Goal: Task Accomplishment & Management: Manage account settings

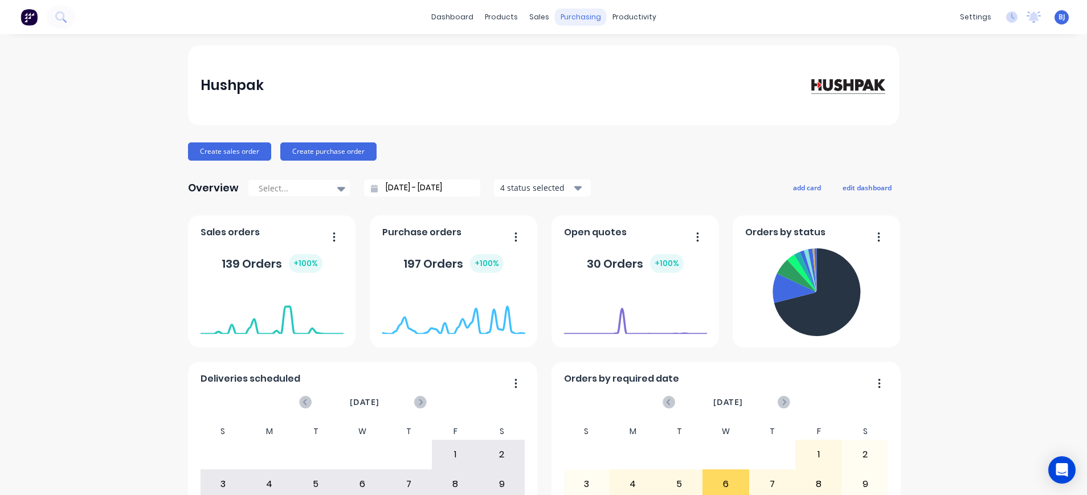
click at [561, 12] on div "purchasing" at bounding box center [581, 17] width 52 height 17
click at [604, 58] on div "Purchase Orders" at bounding box center [611, 55] width 60 height 10
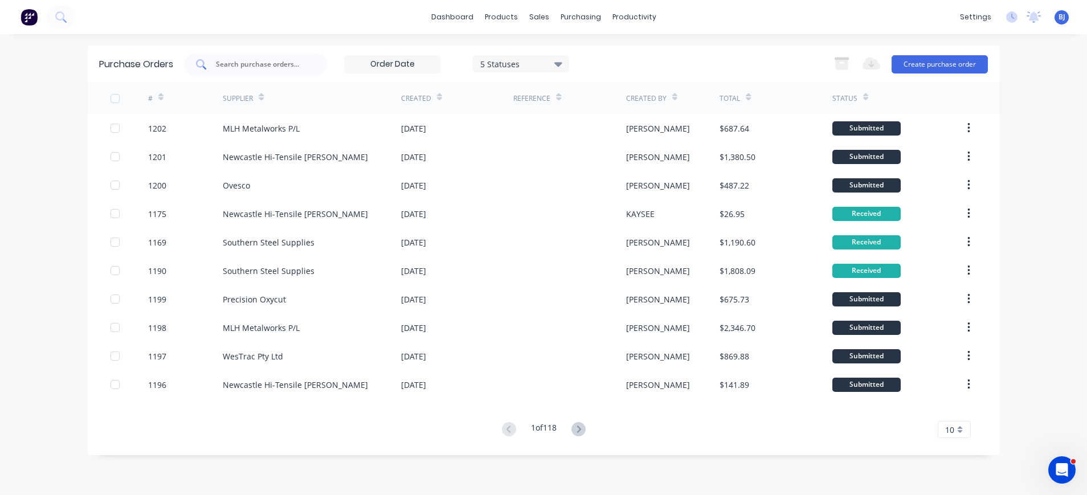
click at [271, 56] on div at bounding box center [256, 64] width 142 height 23
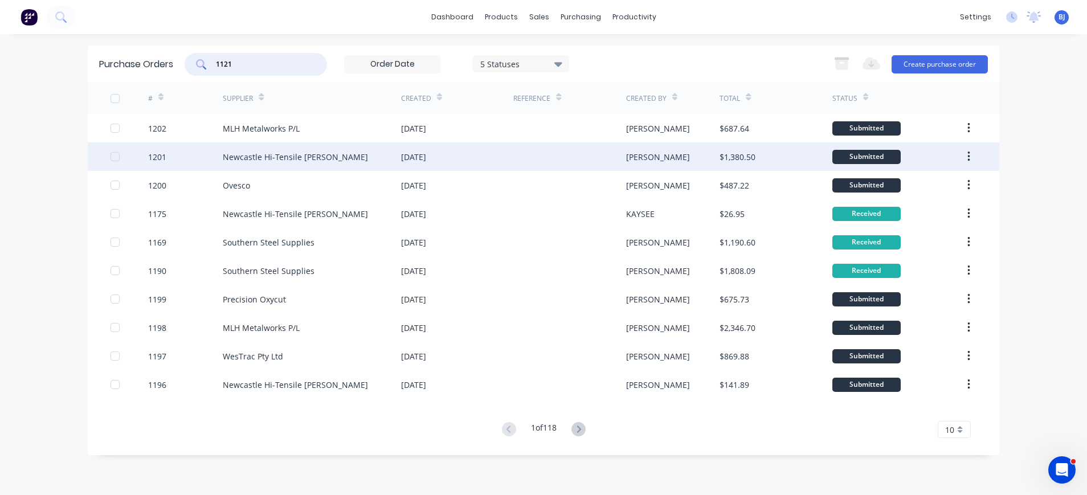
type input "1121"
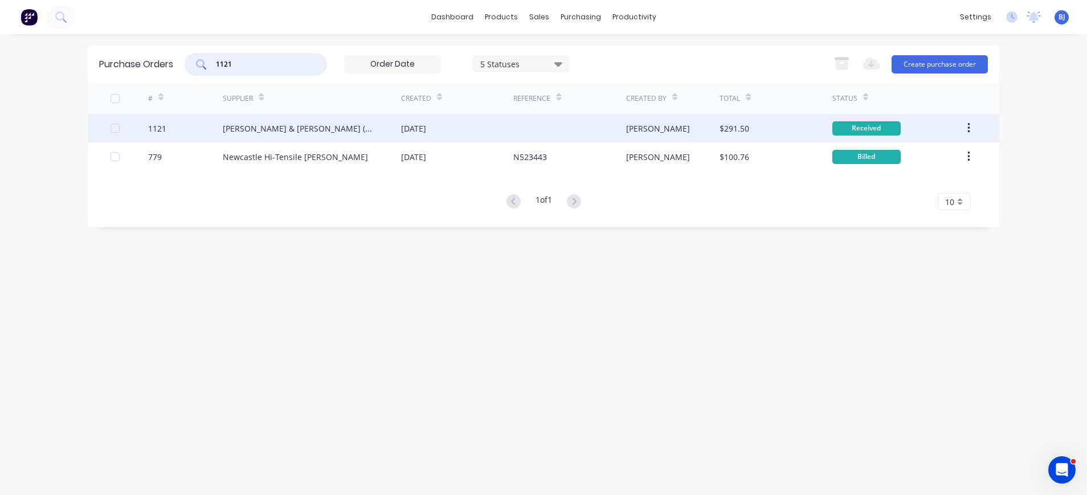
click at [291, 129] on div "[PERSON_NAME] & [PERSON_NAME] (N’CLE) Pty Ltd" at bounding box center [301, 129] width 156 height 12
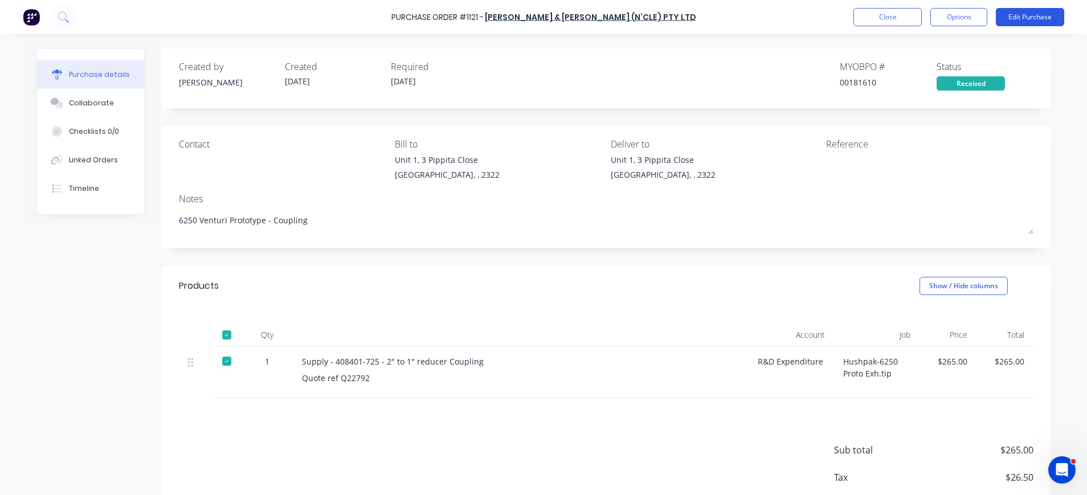
click at [1027, 24] on button "Edit Purchase" at bounding box center [1030, 17] width 68 height 18
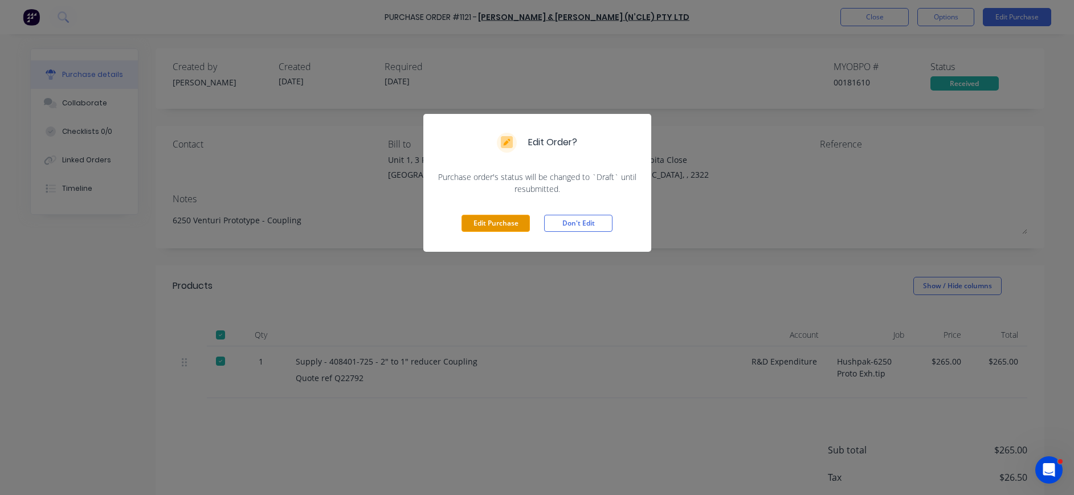
click at [505, 223] on button "Edit Purchase" at bounding box center [496, 223] width 68 height 17
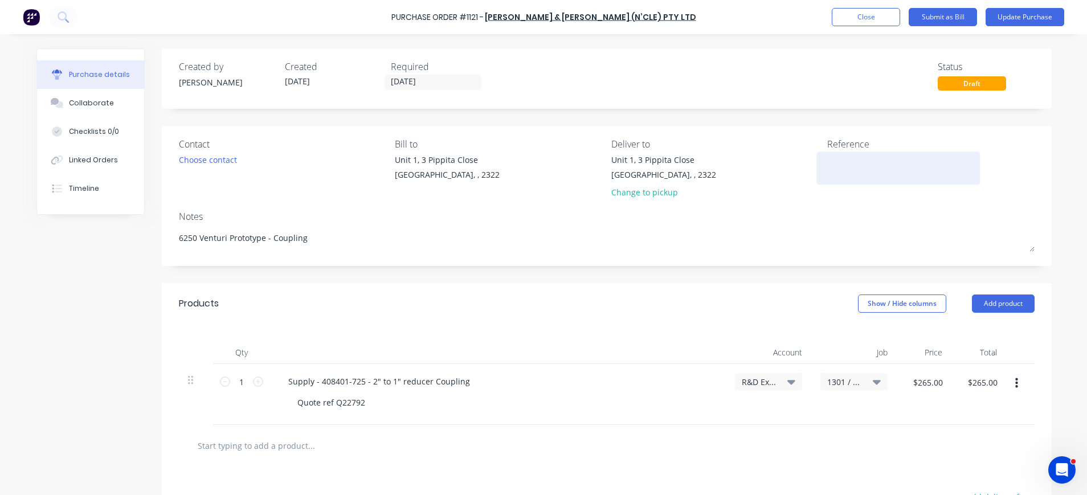
drag, startPoint x: 854, startPoint y: 182, endPoint x: 847, endPoint y: 180, distance: 6.9
click at [854, 182] on div at bounding box center [898, 168] width 142 height 28
click at [827, 164] on div at bounding box center [898, 168] width 142 height 28
click at [827, 164] on textarea at bounding box center [898, 167] width 142 height 26
type textarea "x"
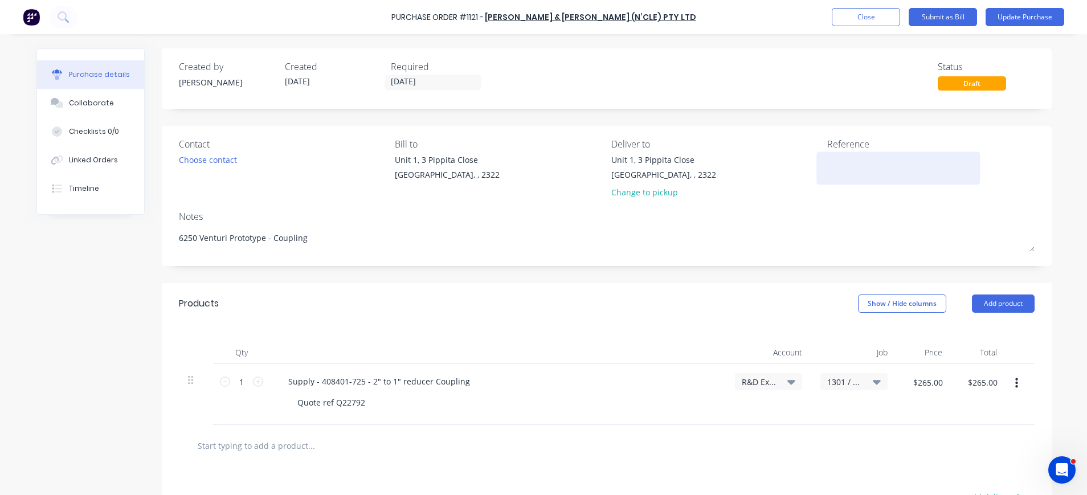
paste textarea "98341025"
type textarea "98341025"
type textarea "x"
type textarea "98341025"
click at [1020, 17] on button "Update Purchase" at bounding box center [1025, 17] width 79 height 18
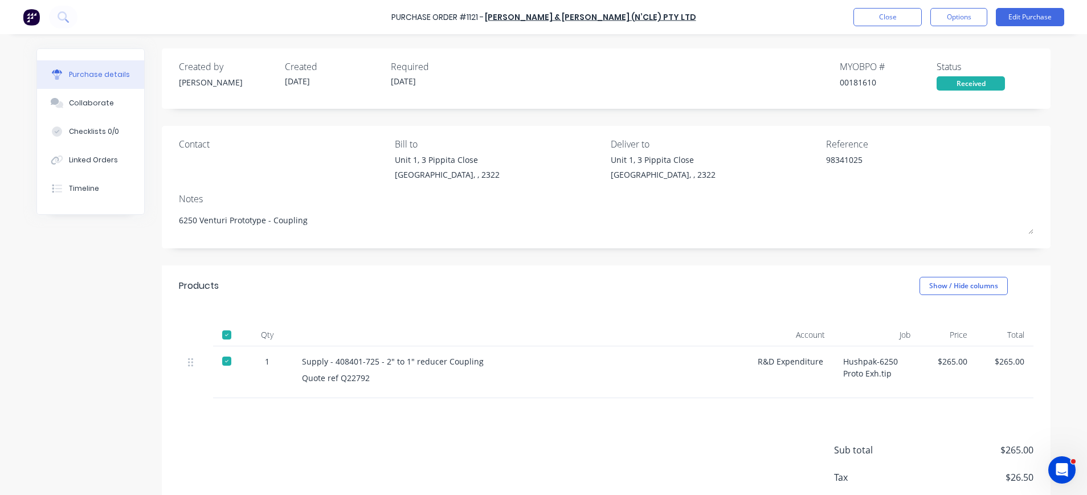
click at [872, 149] on div "Reference" at bounding box center [929, 144] width 207 height 14
click at [826, 161] on div "98341025" at bounding box center [897, 168] width 142 height 28
drag, startPoint x: 820, startPoint y: 162, endPoint x: 1031, endPoint y: 17, distance: 255.8
click at [1031, 17] on button "Edit Purchase" at bounding box center [1030, 17] width 68 height 18
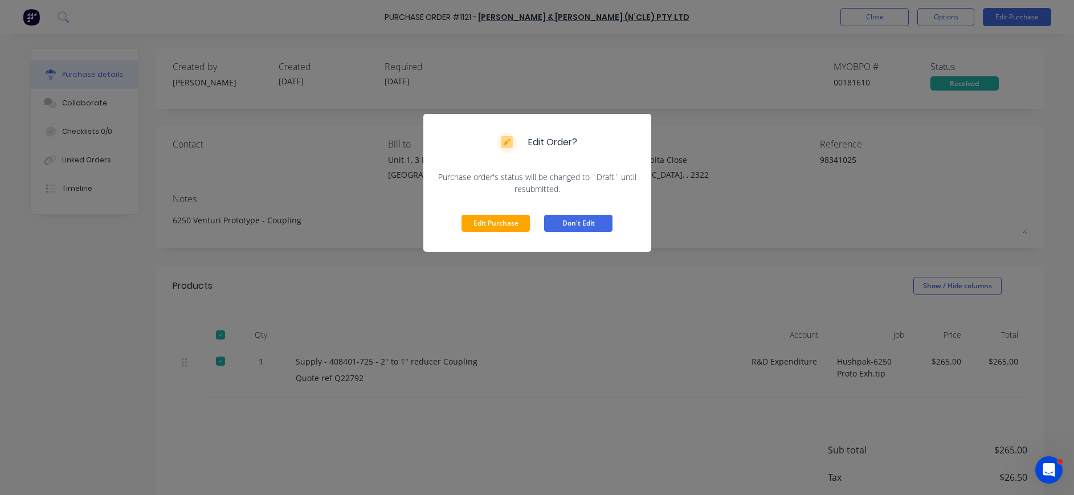
click at [574, 225] on button "Don't Edit" at bounding box center [578, 223] width 68 height 17
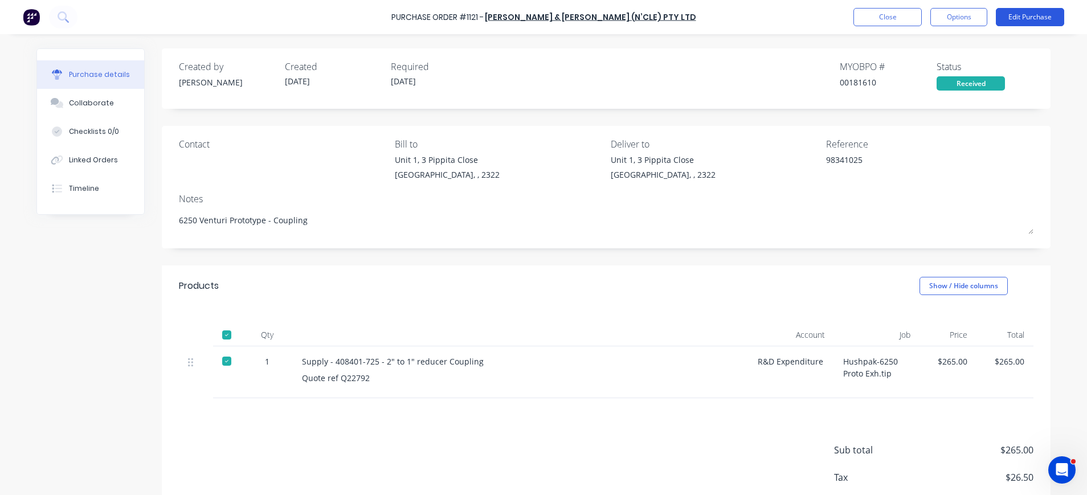
click at [1035, 19] on button "Edit Purchase" at bounding box center [1030, 17] width 68 height 18
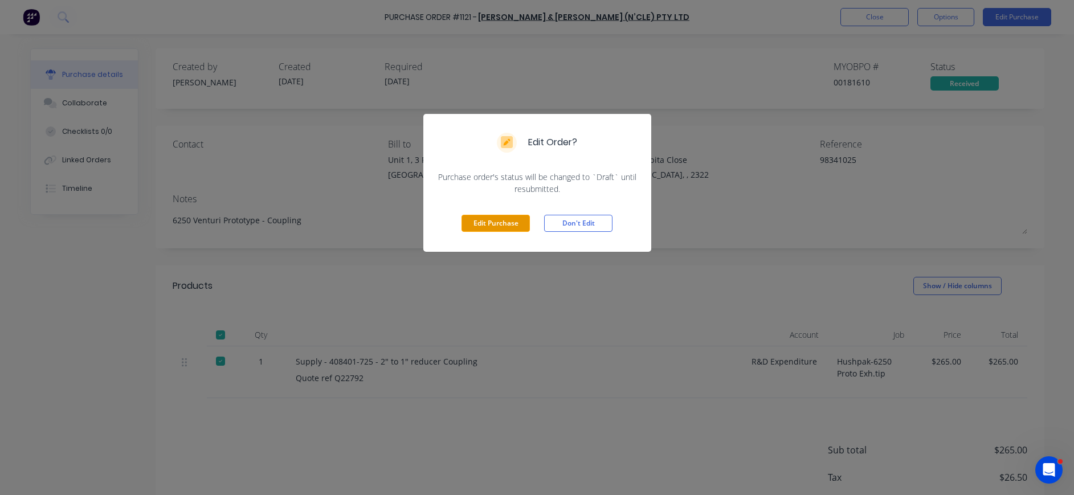
click at [510, 219] on button "Edit Purchase" at bounding box center [496, 223] width 68 height 17
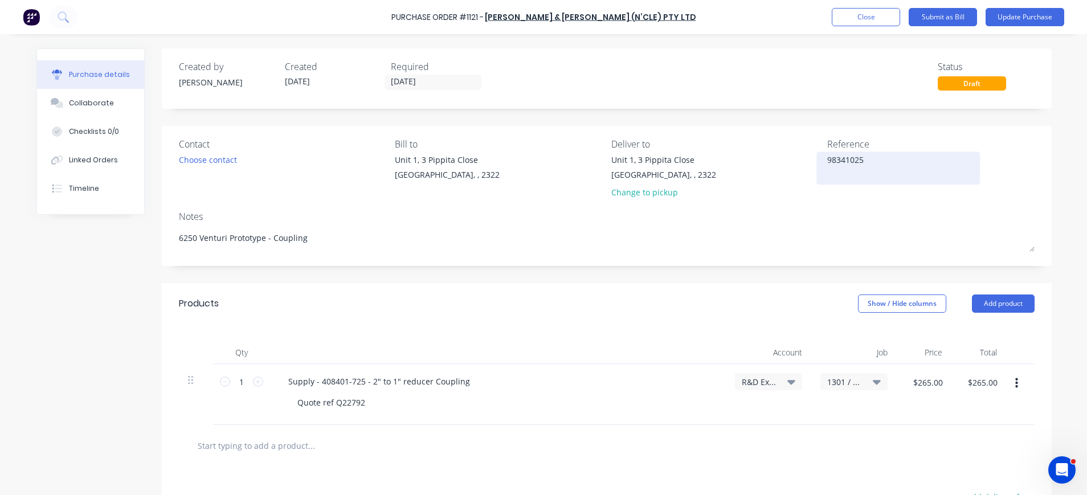
click at [884, 160] on textarea "98341025" at bounding box center [898, 167] width 142 height 26
drag, startPoint x: 879, startPoint y: 160, endPoint x: 798, endPoint y: 164, distance: 81.0
click at [793, 162] on div "Contact Choose contact Bill to [STREET_ADDRESS] Deliver to [STREET_ADDRESS] Cha…" at bounding box center [607, 170] width 856 height 67
type textarea "x"
type textarea "1121"
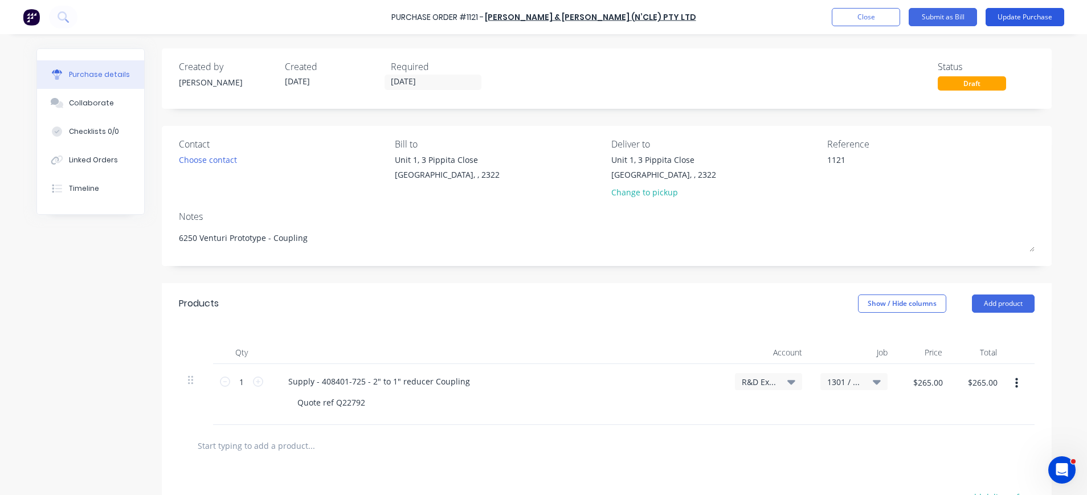
type textarea "x"
type textarea "1121"
click at [1029, 10] on button "Update Purchase" at bounding box center [1025, 17] width 79 height 18
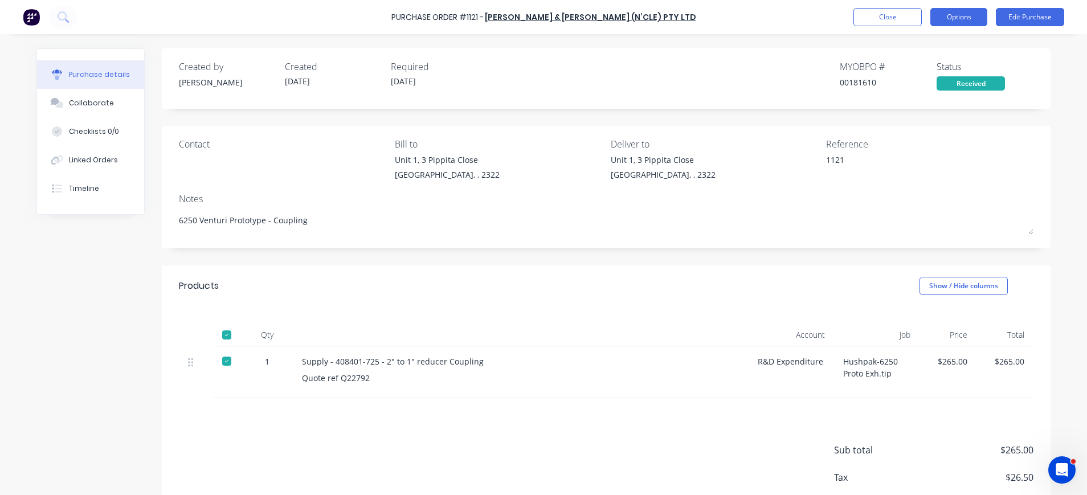
click at [953, 18] on button "Options" at bounding box center [959, 17] width 57 height 18
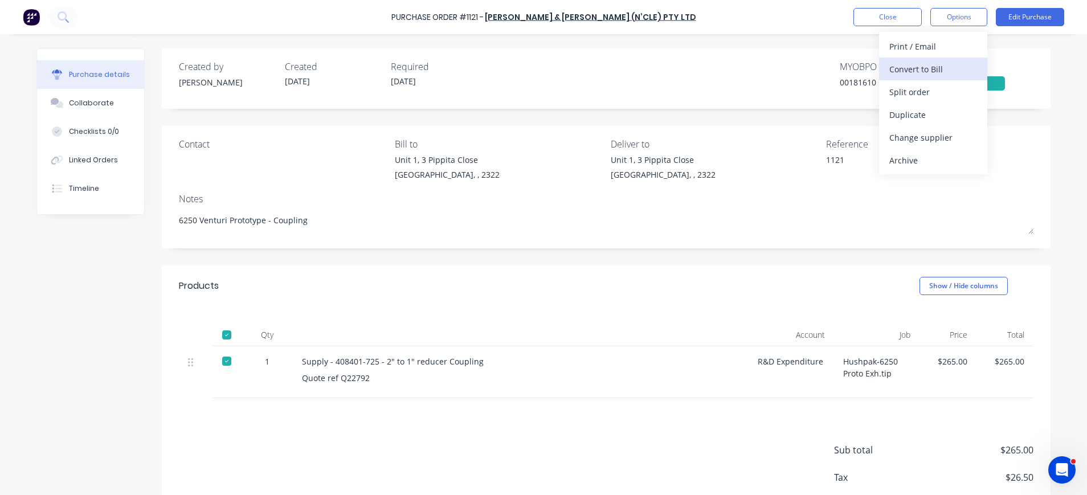
click at [931, 68] on div "Convert to Bill" at bounding box center [934, 69] width 88 height 17
type textarea "x"
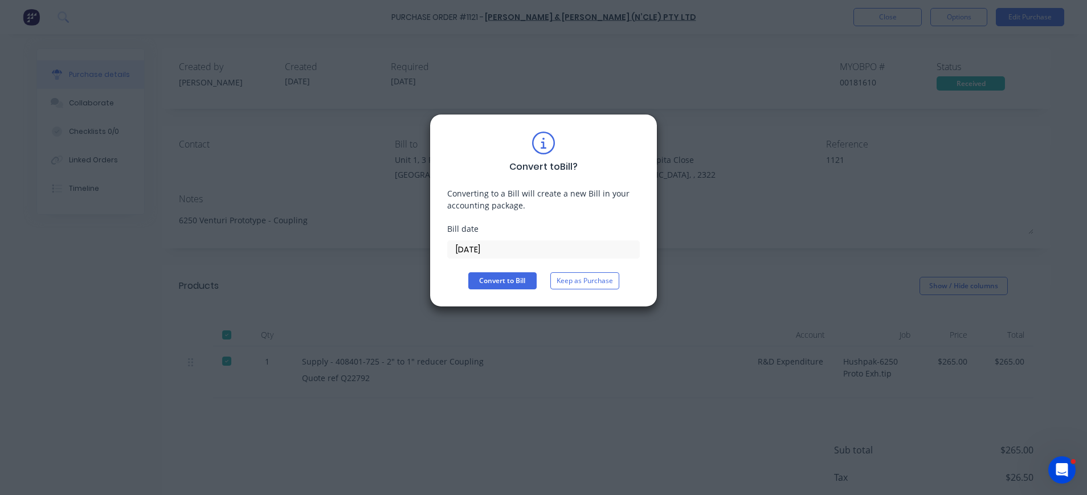
click at [530, 246] on input "[DATE]" at bounding box center [543, 249] width 191 height 17
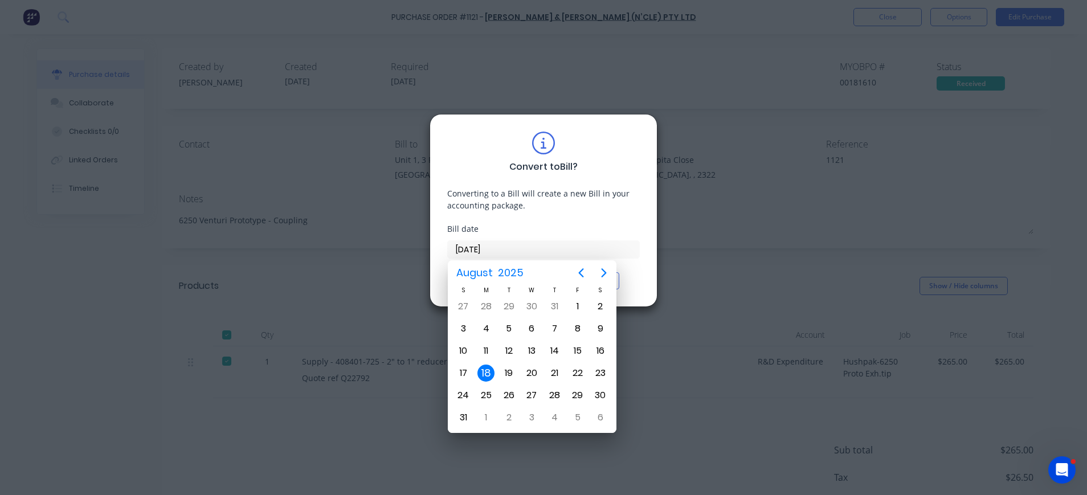
drag, startPoint x: 531, startPoint y: 246, endPoint x: 434, endPoint y: 247, distance: 96.9
click at [434, 247] on div "Convert to Bill ? Converting to a Bill will create a new Bill in your accountin…" at bounding box center [544, 210] width 228 height 193
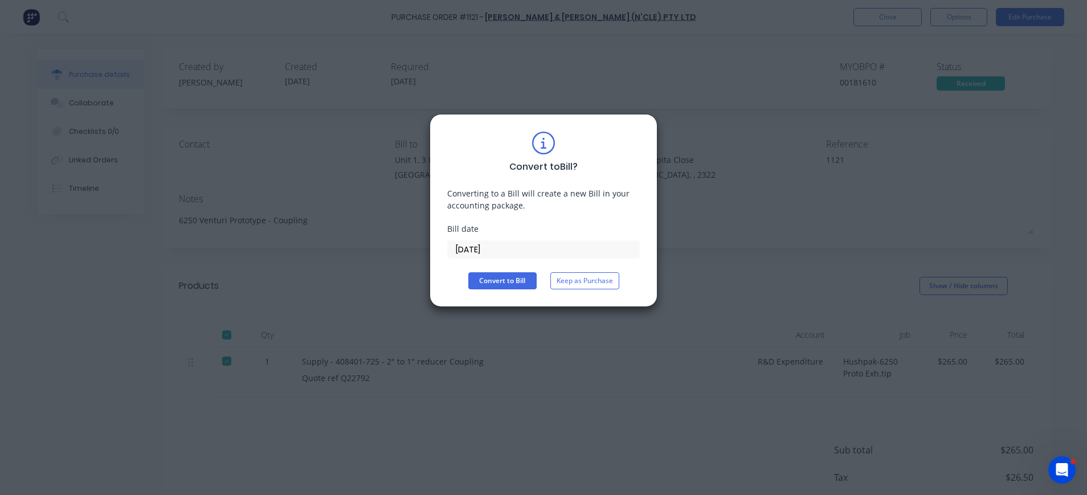
click at [492, 244] on input "[DATE]" at bounding box center [543, 249] width 191 height 17
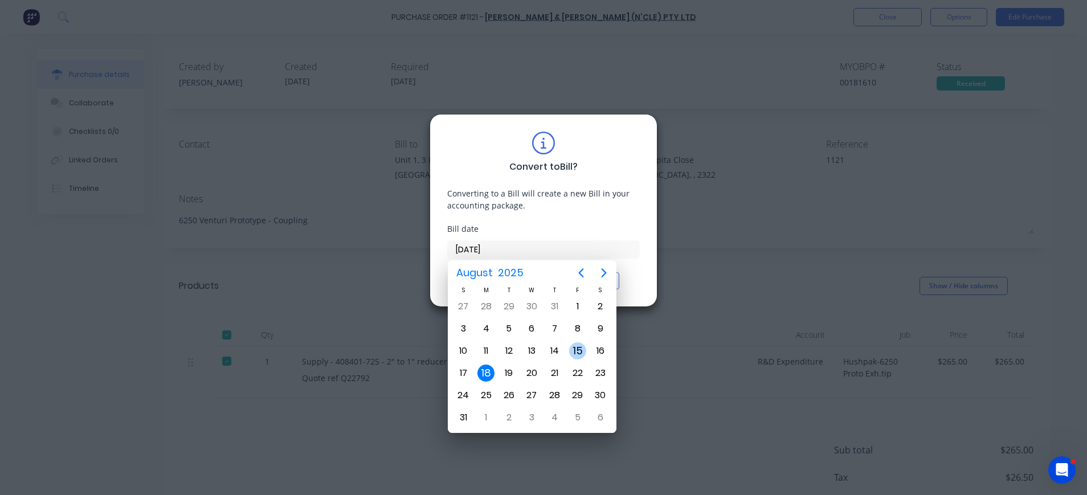
click at [578, 350] on div "15" at bounding box center [577, 350] width 17 height 17
type input "[DATE]"
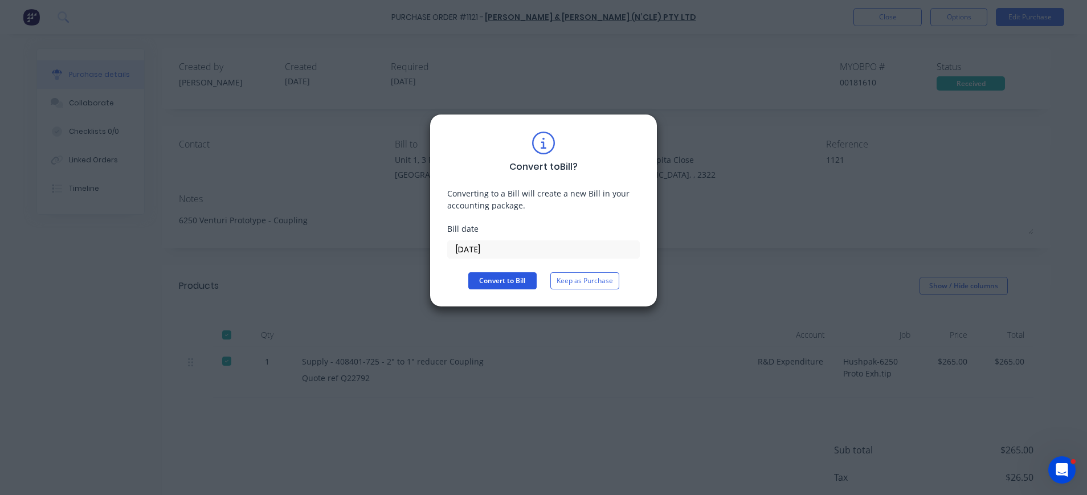
click at [508, 279] on button "Convert to Bill" at bounding box center [502, 280] width 68 height 17
type textarea "x"
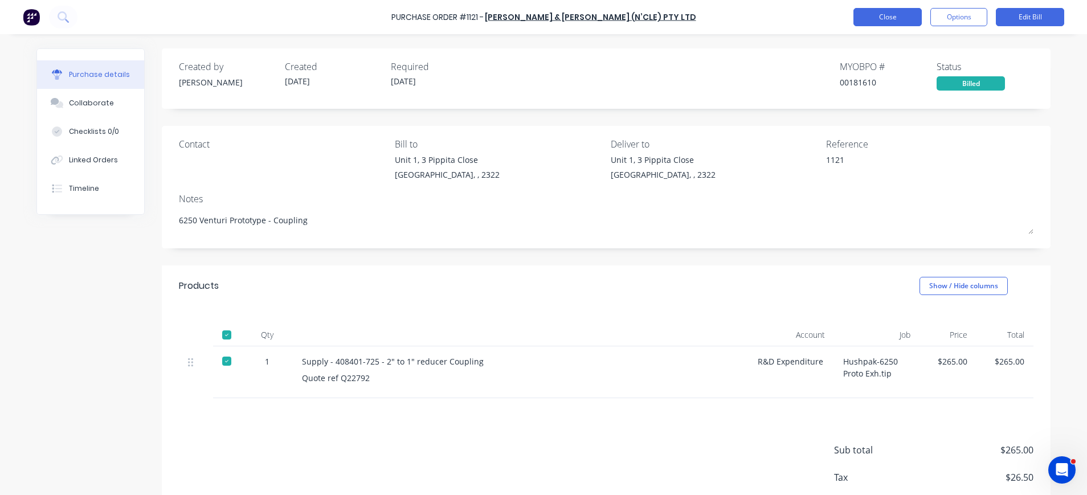
click at [892, 21] on button "Close" at bounding box center [888, 17] width 68 height 18
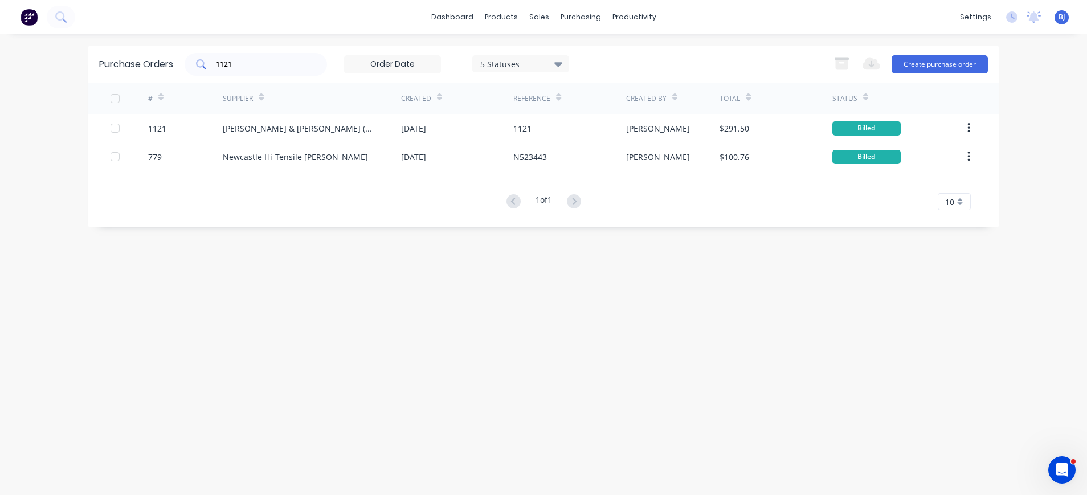
click at [241, 67] on input "1121" at bounding box center [262, 64] width 95 height 11
drag, startPoint x: 241, startPoint y: 66, endPoint x: 193, endPoint y: 68, distance: 47.9
click at [193, 68] on div "1121" at bounding box center [256, 64] width 142 height 23
type input "1094"
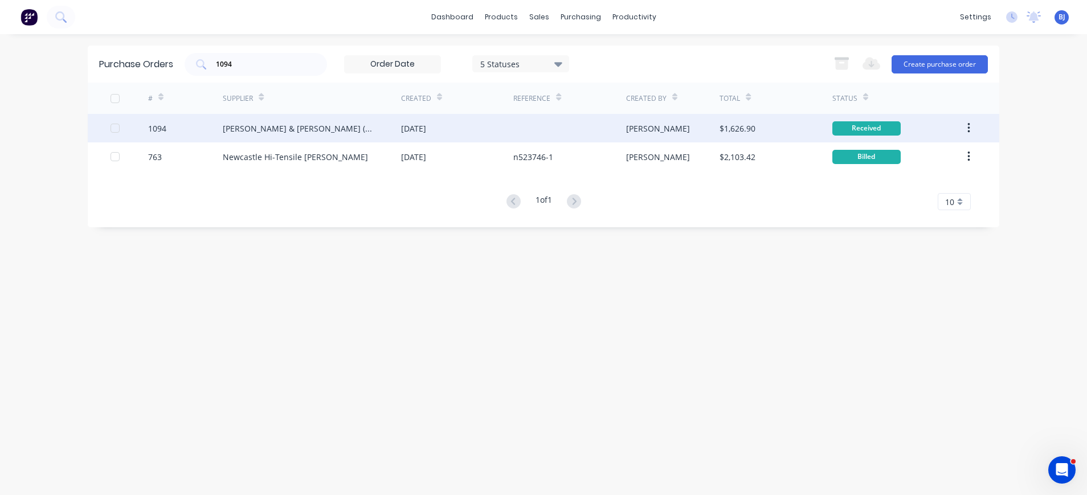
click at [287, 128] on div "[PERSON_NAME] & [PERSON_NAME] (N’CLE) Pty Ltd" at bounding box center [301, 129] width 156 height 12
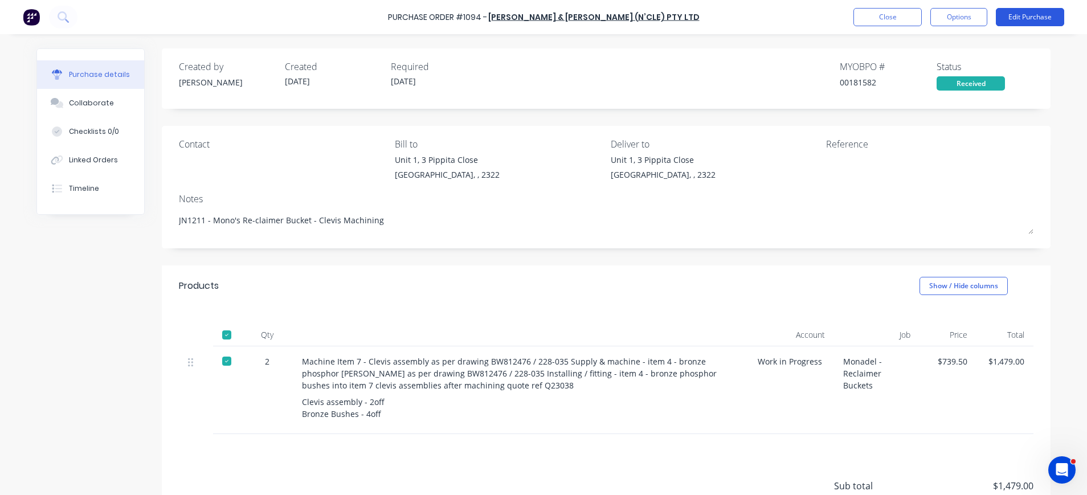
click at [1026, 17] on button "Edit Purchase" at bounding box center [1030, 17] width 68 height 18
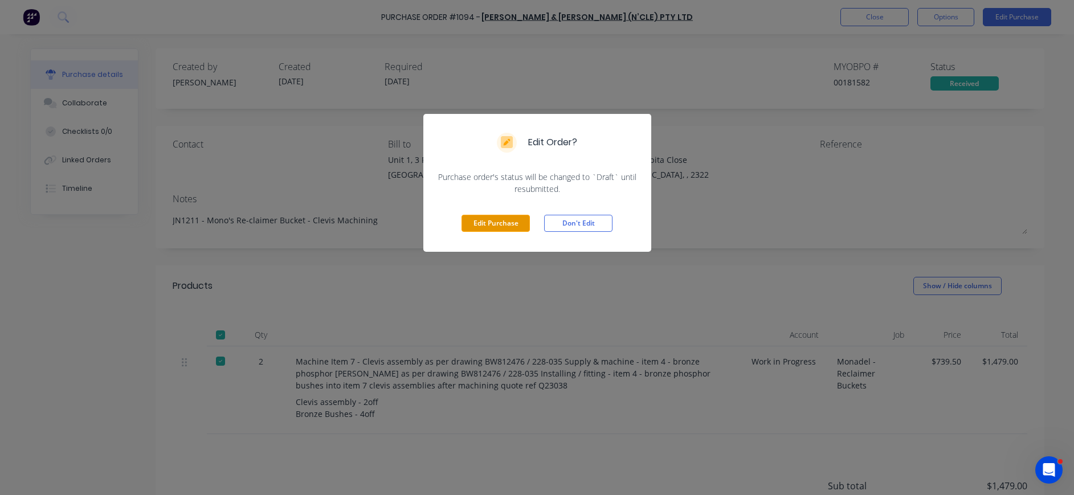
click at [496, 216] on button "Edit Purchase" at bounding box center [496, 223] width 68 height 17
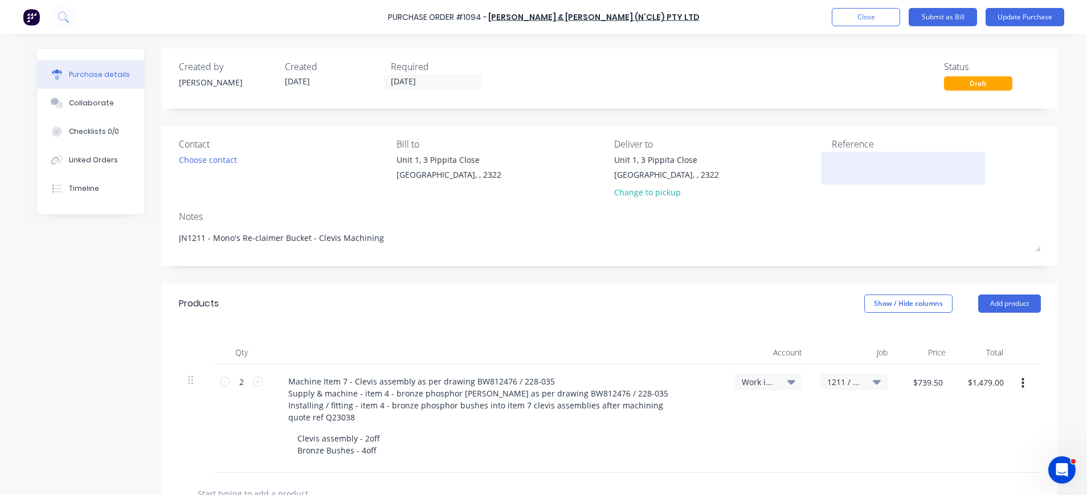
type textarea "x"
click at [832, 169] on div at bounding box center [903, 168] width 142 height 28
click at [863, 166] on textarea at bounding box center [903, 167] width 142 height 26
type textarea "50142"
type textarea "x"
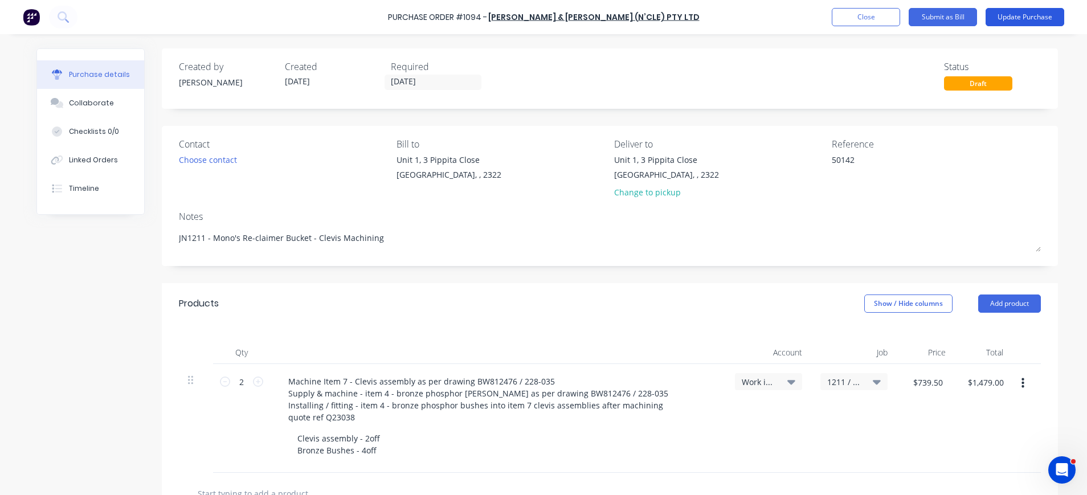
type textarea "50142"
click at [1016, 16] on button "Update Purchase" at bounding box center [1025, 17] width 79 height 18
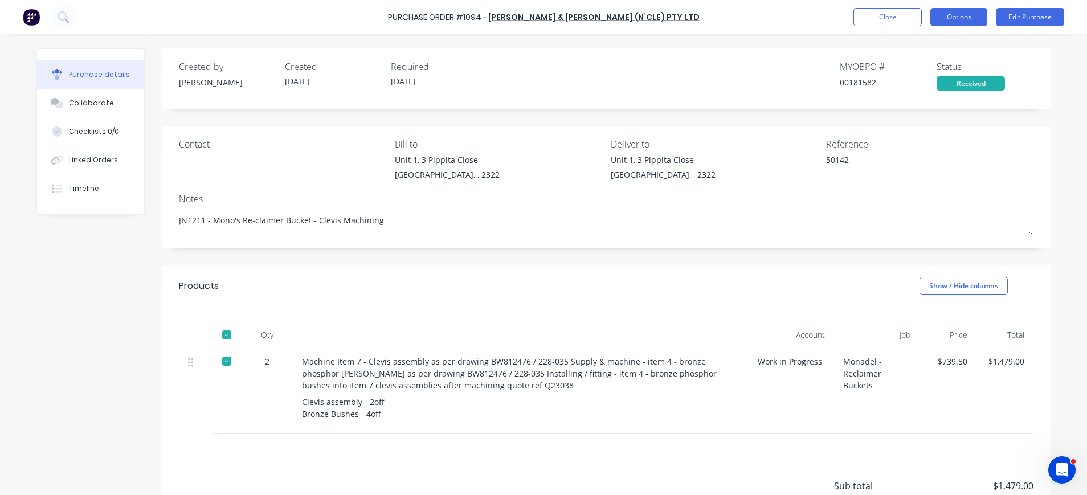
click at [949, 19] on button "Options" at bounding box center [959, 17] width 57 height 18
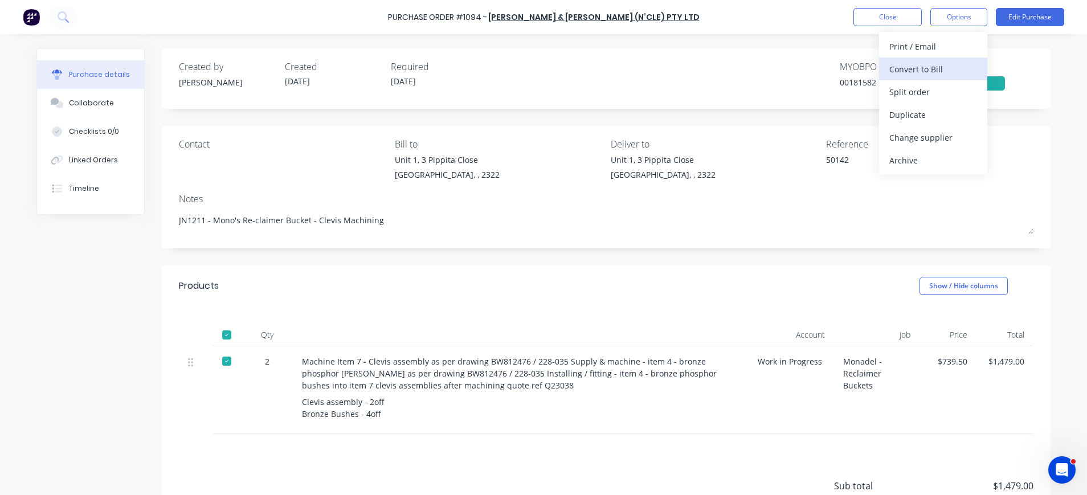
click at [950, 71] on div "Convert to Bill" at bounding box center [934, 69] width 88 height 17
type textarea "x"
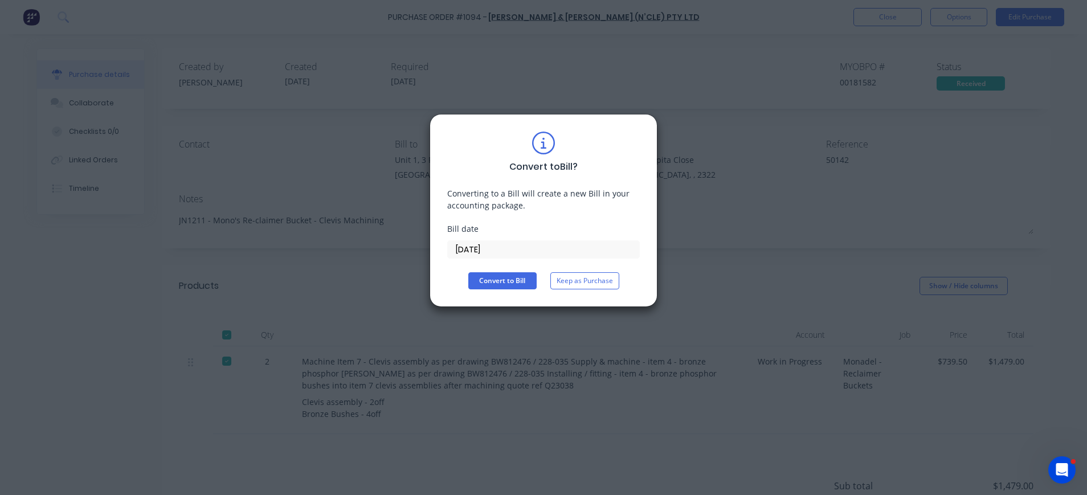
click at [496, 258] on label "[DATE]" at bounding box center [543, 249] width 193 height 18
click at [496, 258] on input "[DATE]" at bounding box center [543, 249] width 191 height 17
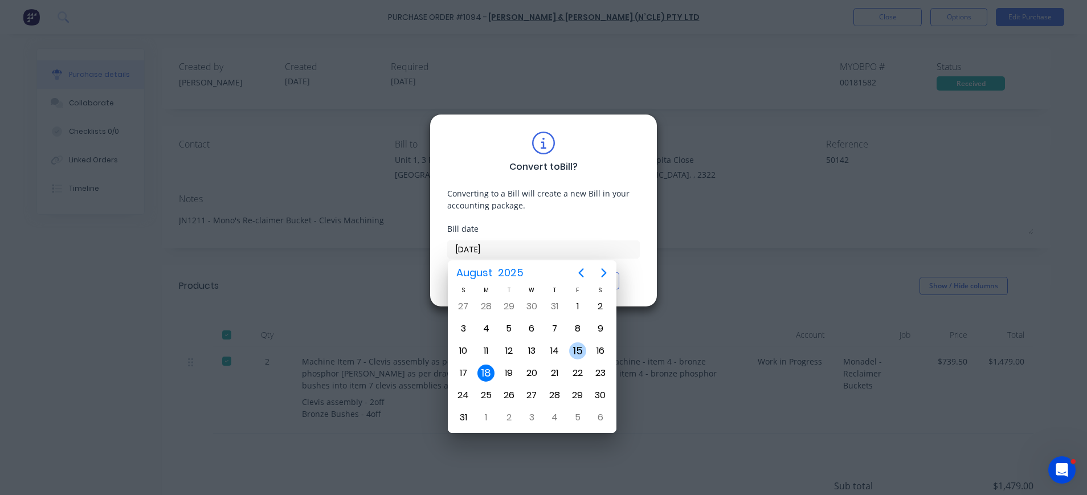
click at [570, 346] on div "15" at bounding box center [577, 351] width 23 height 22
type input "[DATE]"
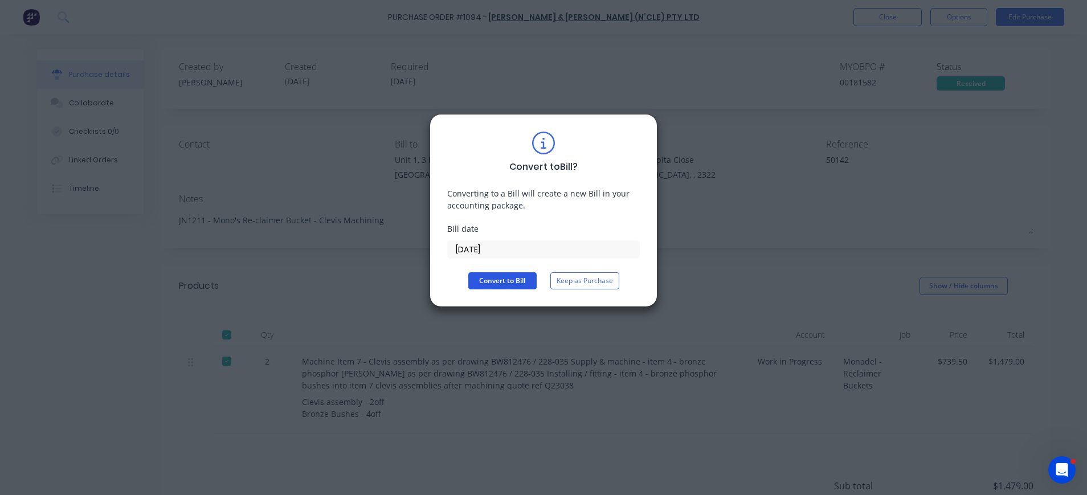
click at [503, 286] on button "Convert to Bill" at bounding box center [502, 280] width 68 height 17
type textarea "x"
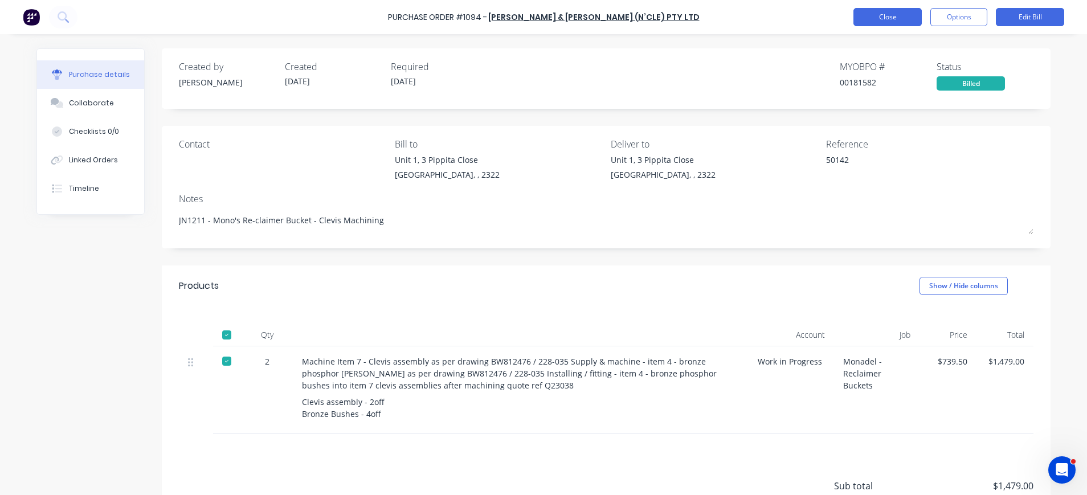
click at [885, 20] on button "Close" at bounding box center [888, 17] width 68 height 18
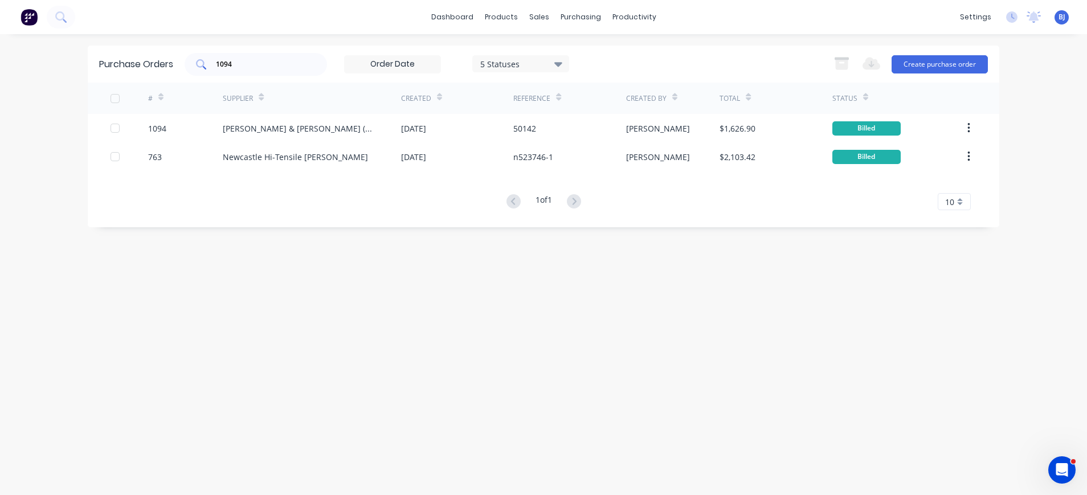
click at [270, 74] on div "1094" at bounding box center [256, 64] width 142 height 23
drag, startPoint x: 253, startPoint y: 67, endPoint x: 179, endPoint y: 69, distance: 74.1
click at [179, 69] on div "Purchase Orders 1094 5 Statuses 5 Statuses Export to Excel (XLSX) Create purcha…" at bounding box center [544, 64] width 912 height 37
type input "1121"
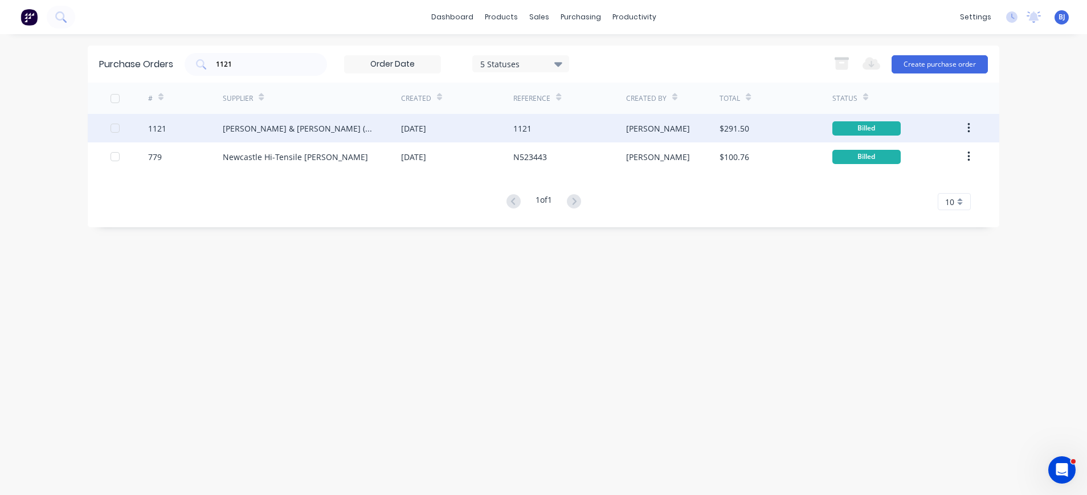
click at [244, 131] on div "[PERSON_NAME] & [PERSON_NAME] (N’CLE) Pty Ltd" at bounding box center [301, 129] width 156 height 12
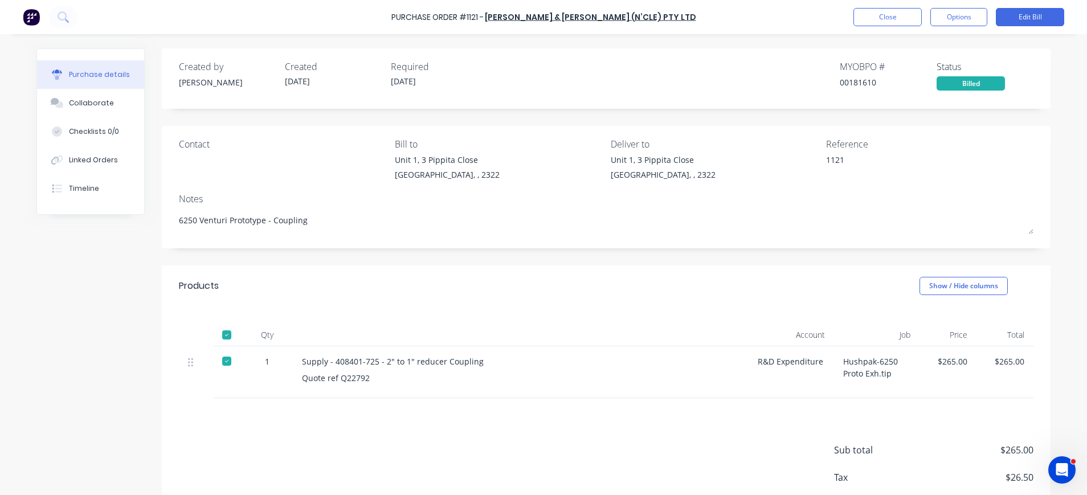
click at [826, 160] on div "1121" at bounding box center [897, 168] width 142 height 28
drag, startPoint x: 821, startPoint y: 161, endPoint x: 1046, endPoint y: 16, distance: 267.9
click at [1046, 16] on button "Edit Bill" at bounding box center [1030, 17] width 68 height 18
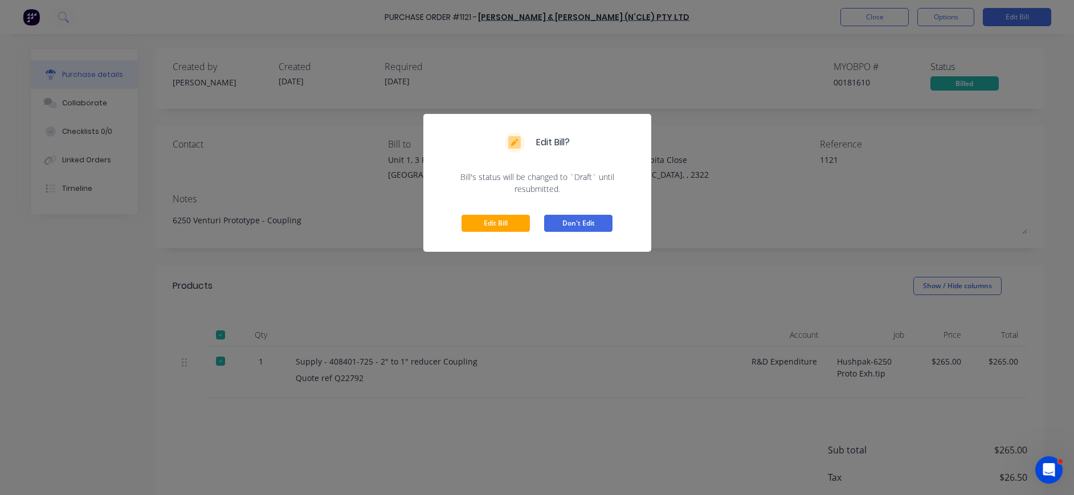
drag, startPoint x: 511, startPoint y: 219, endPoint x: 573, endPoint y: 217, distance: 62.7
click at [519, 219] on button "Edit Bill" at bounding box center [496, 223] width 68 height 17
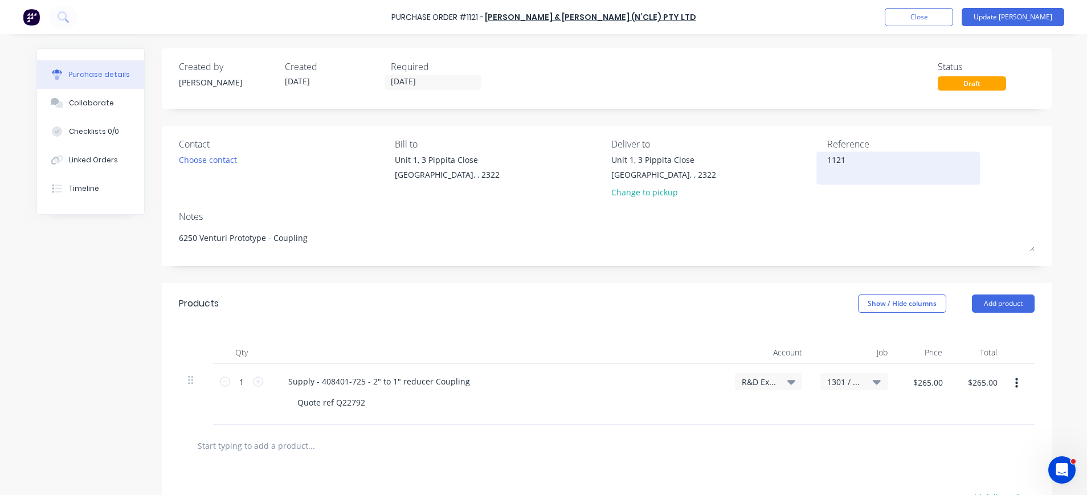
click at [870, 161] on textarea "1121" at bounding box center [898, 167] width 142 height 26
type textarea "x"
drag, startPoint x: 871, startPoint y: 161, endPoint x: 813, endPoint y: 158, distance: 57.6
click at [827, 159] on div "1121" at bounding box center [898, 168] width 142 height 28
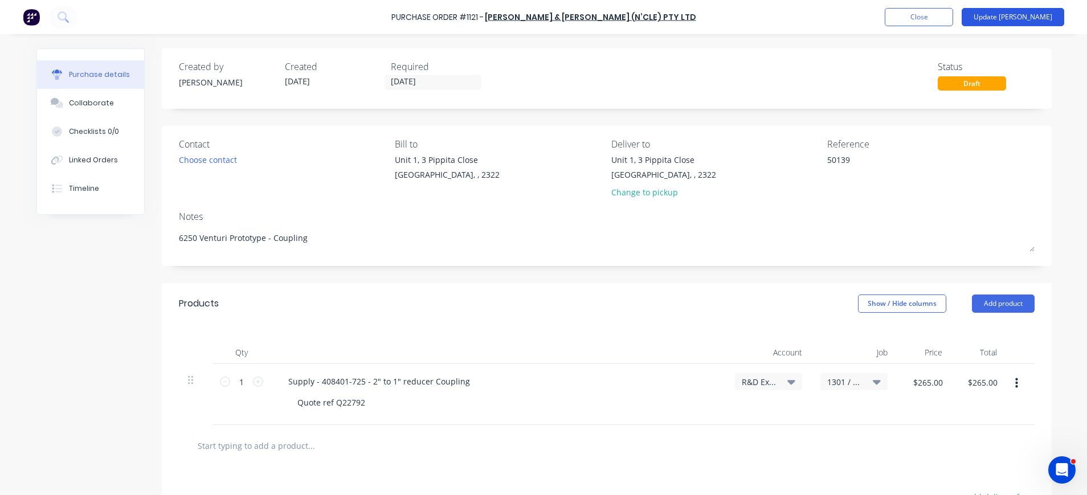
type textarea "50139"
type textarea "x"
type textarea "50139"
click at [1029, 17] on button "Update [PERSON_NAME]" at bounding box center [1013, 17] width 103 height 18
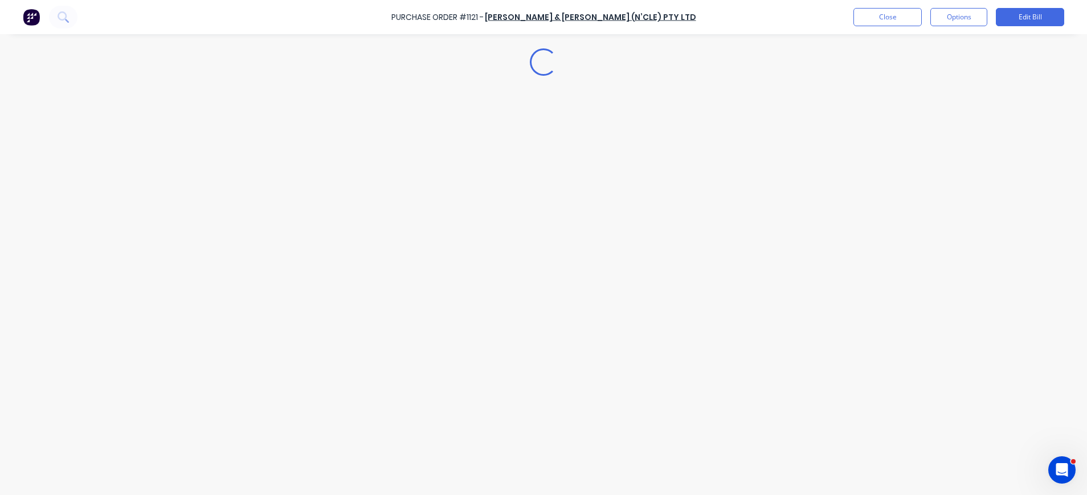
type textarea "x"
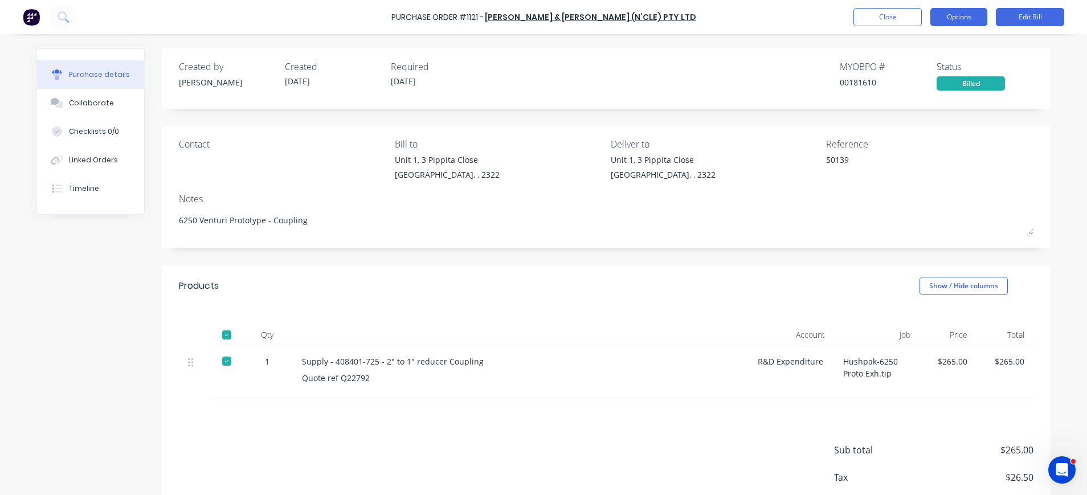
click at [963, 17] on button "Options" at bounding box center [959, 17] width 57 height 18
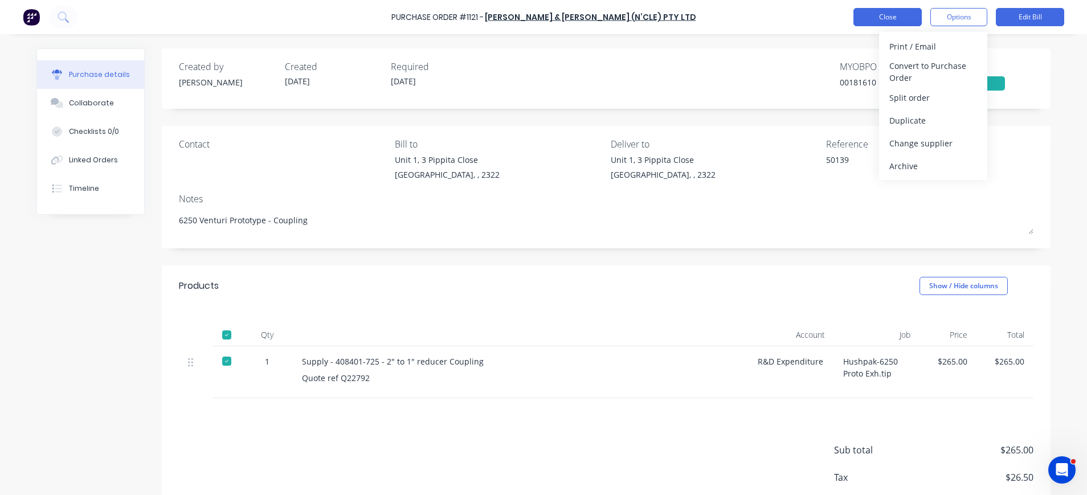
click at [898, 17] on button "Close" at bounding box center [888, 17] width 68 height 18
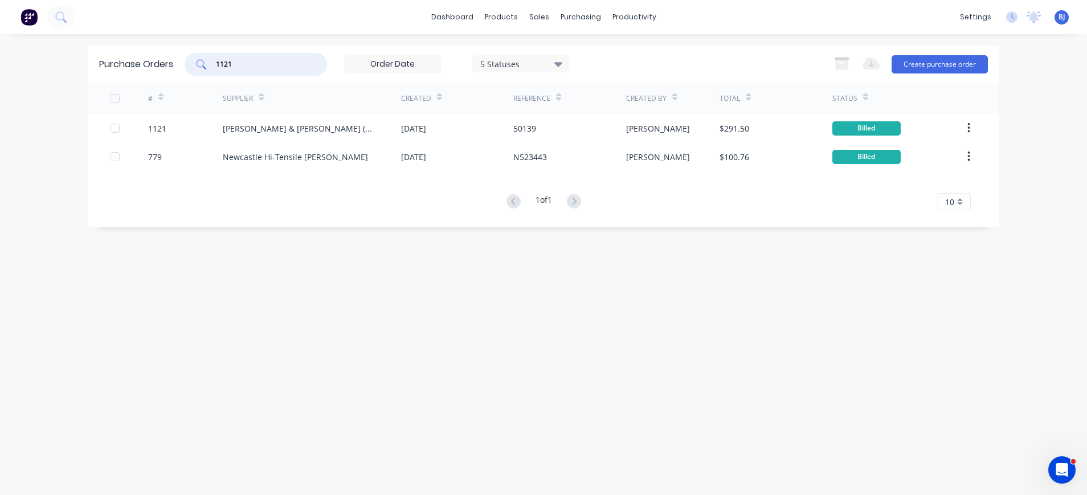
drag, startPoint x: 271, startPoint y: 63, endPoint x: 197, endPoint y: 64, distance: 74.1
click at [197, 64] on div "1121" at bounding box center [256, 64] width 142 height 23
type input "1190"
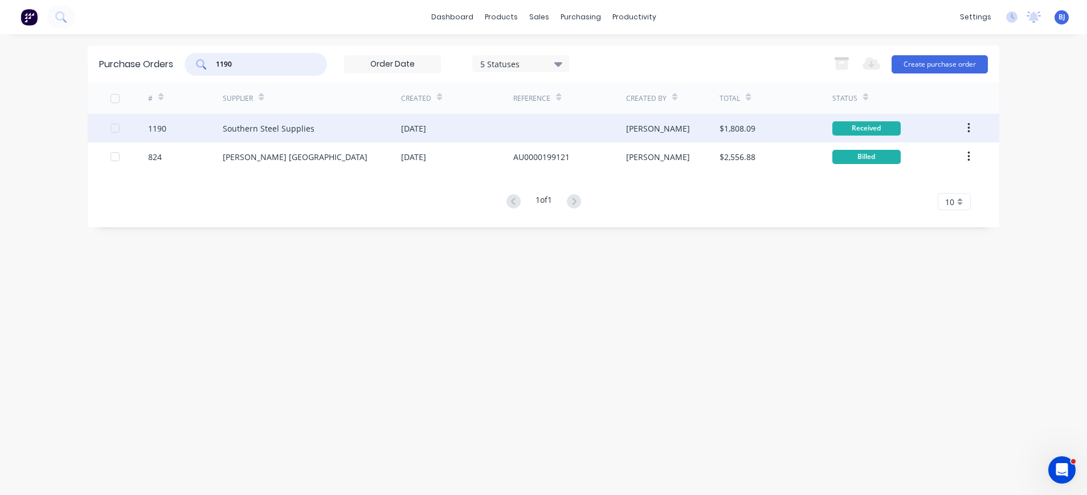
click at [241, 124] on div "Southern Steel Supplies" at bounding box center [269, 129] width 92 height 12
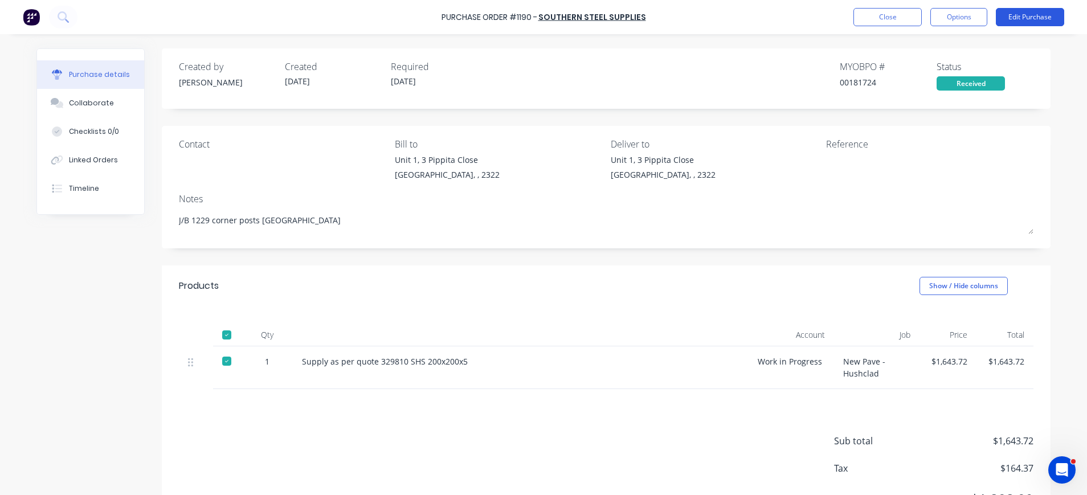
click at [1045, 15] on button "Edit Purchase" at bounding box center [1030, 17] width 68 height 18
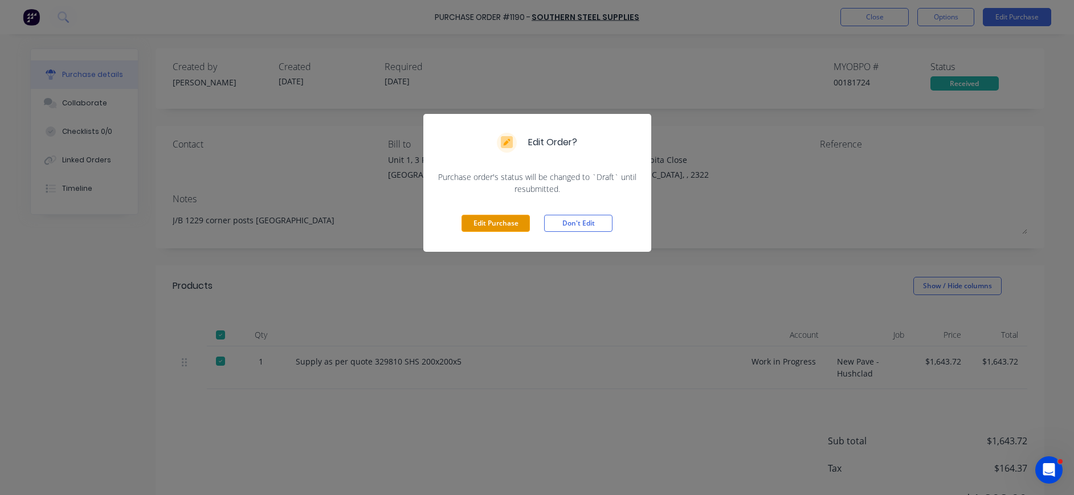
click at [508, 227] on button "Edit Purchase" at bounding box center [496, 223] width 68 height 17
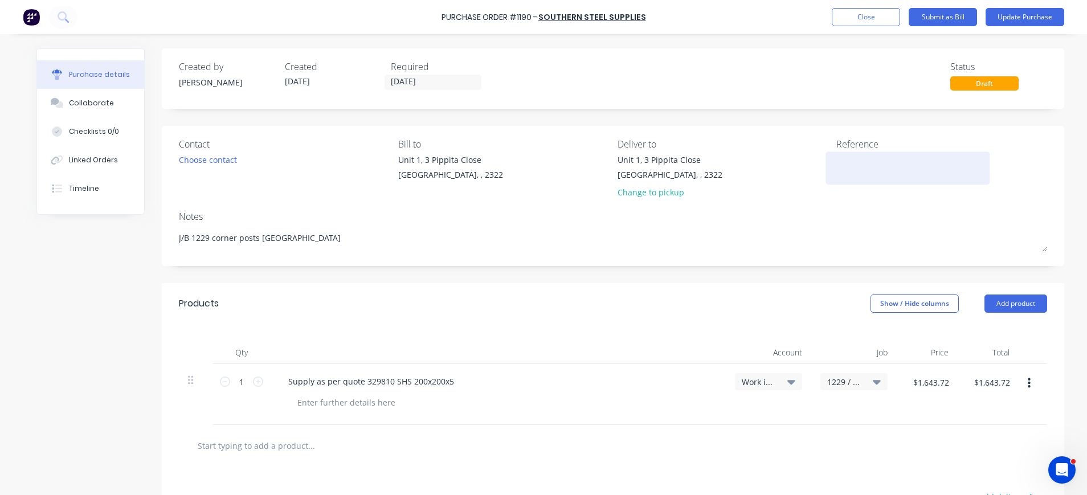
click at [873, 154] on div at bounding box center [908, 168] width 142 height 28
click at [881, 162] on textarea at bounding box center [908, 167] width 142 height 26
type textarea "x"
click at [881, 162] on textarea at bounding box center [908, 167] width 142 height 26
type textarea "I3"
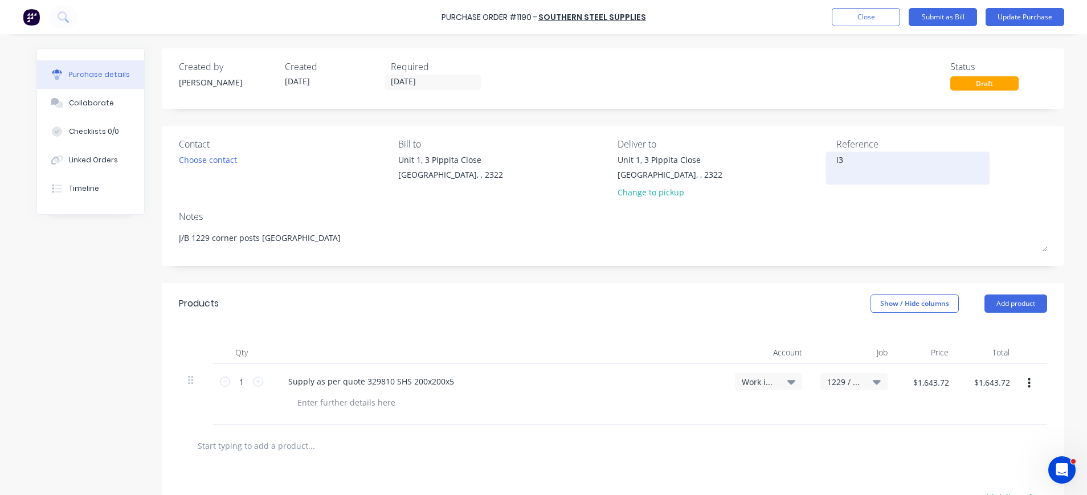
type textarea "x"
type textarea "I30"
type textarea "x"
type textarea "I309"
type textarea "x"
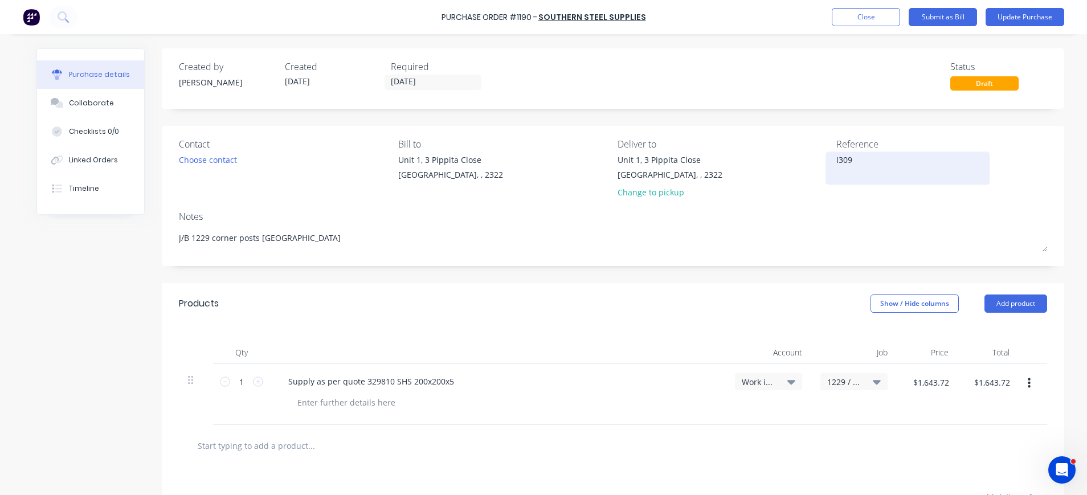
type textarea "I3093"
type textarea "x"
type textarea "I30932"
type textarea "x"
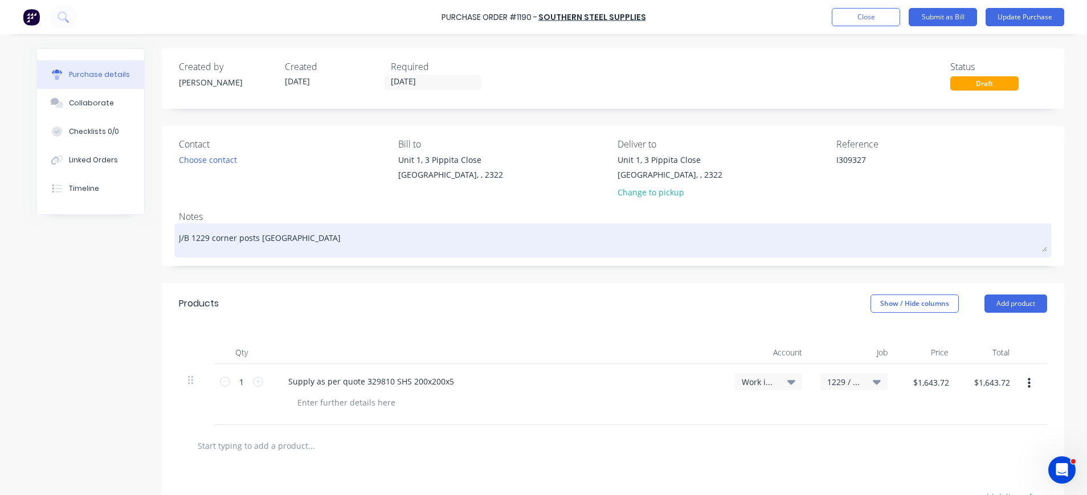
type textarea "I309327"
type textarea "x"
type textarea "I309327"
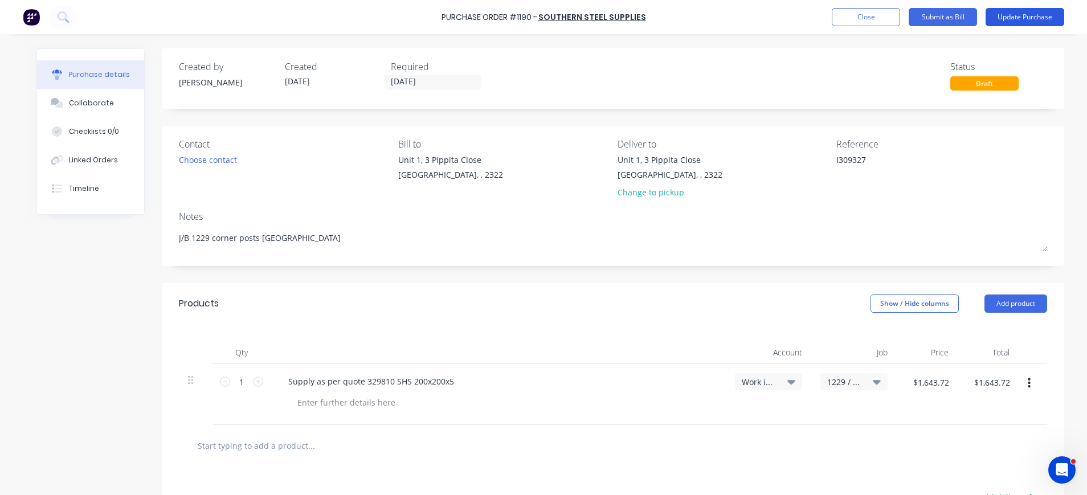
click at [1013, 18] on button "Update Purchase" at bounding box center [1025, 17] width 79 height 18
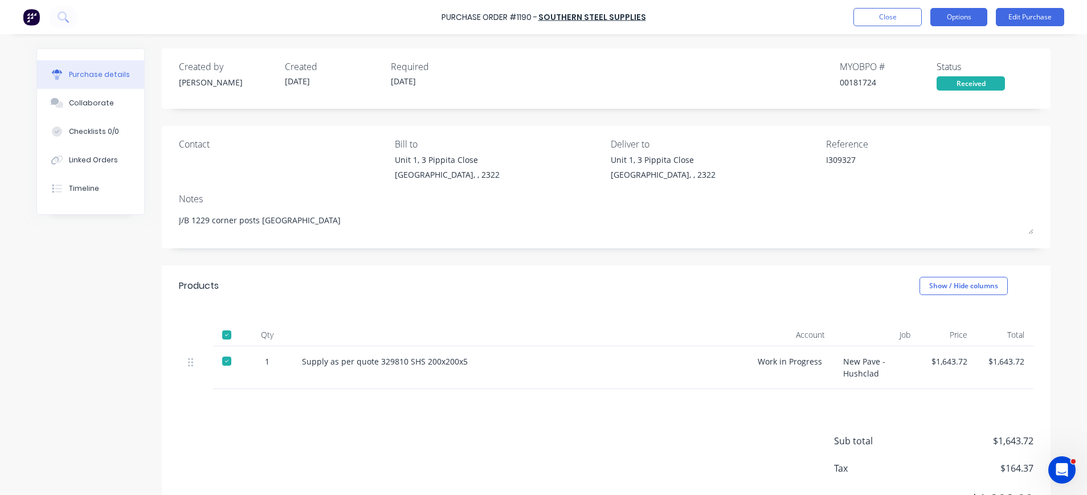
click at [956, 17] on button "Options" at bounding box center [959, 17] width 57 height 18
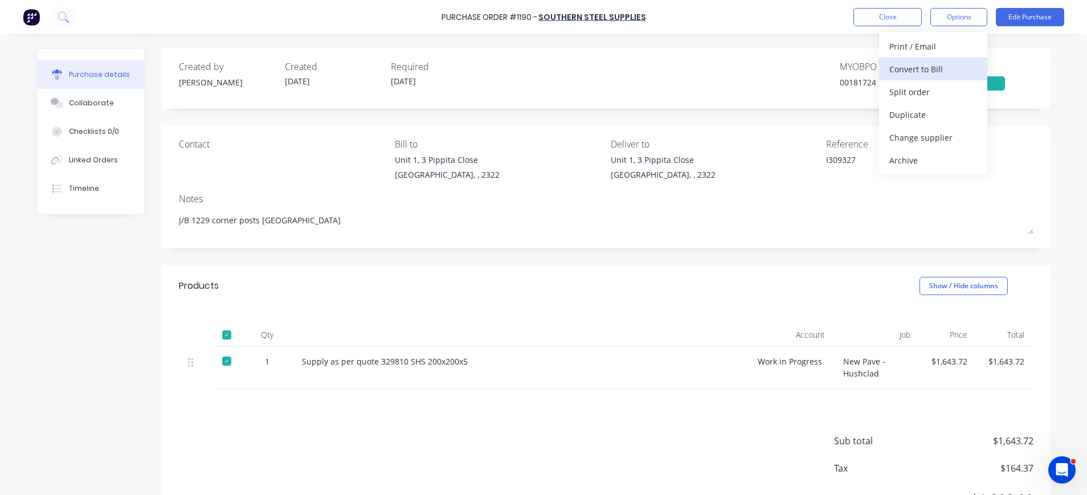
click at [943, 62] on div "Convert to Bill" at bounding box center [934, 69] width 88 height 17
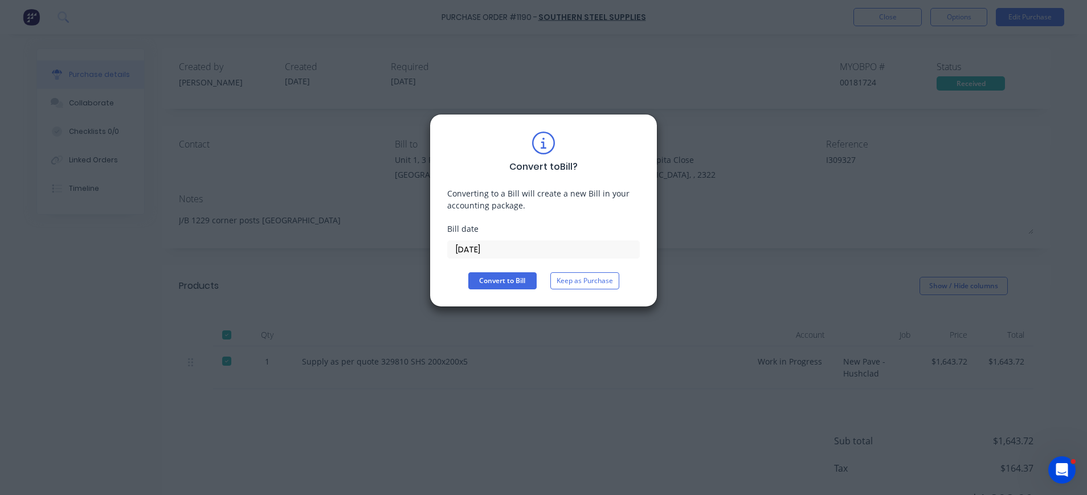
click at [505, 250] on input "[DATE]" at bounding box center [543, 249] width 191 height 17
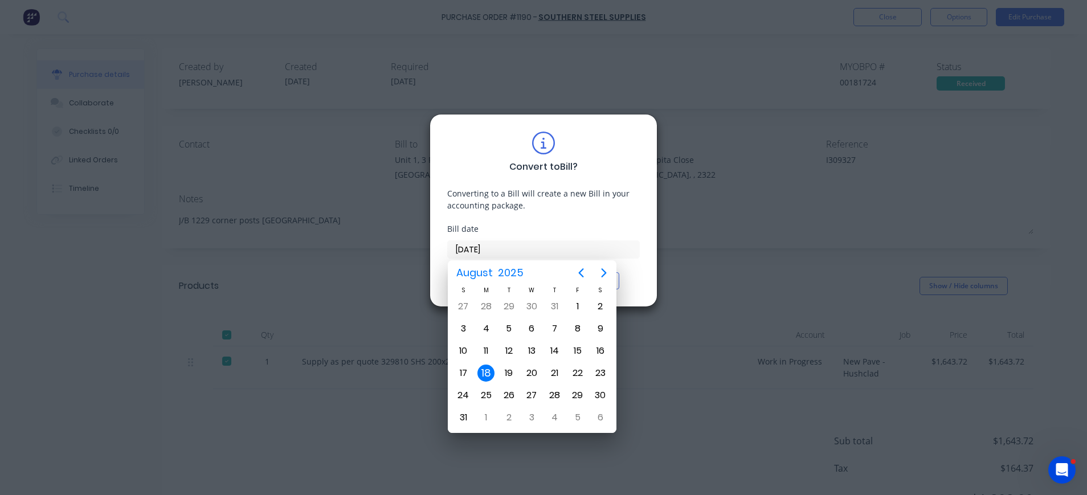
click at [483, 376] on div "18" at bounding box center [486, 373] width 17 height 17
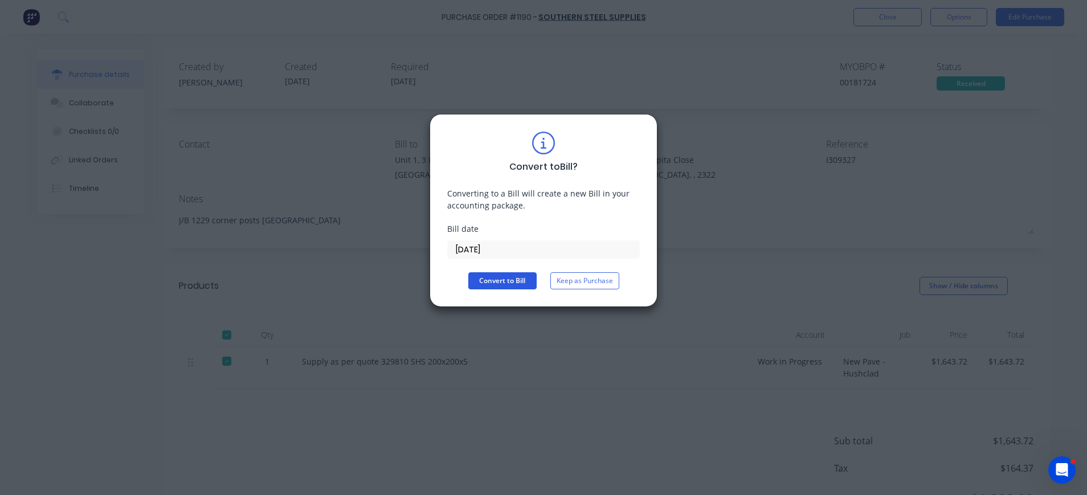
click at [488, 279] on button "Convert to Bill" at bounding box center [502, 280] width 68 height 17
type textarea "x"
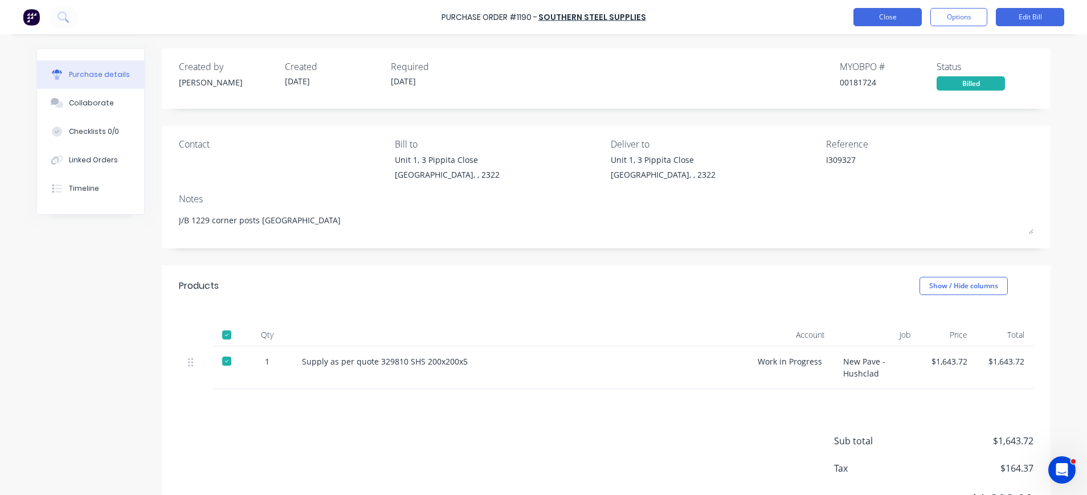
click at [900, 15] on button "Close" at bounding box center [888, 17] width 68 height 18
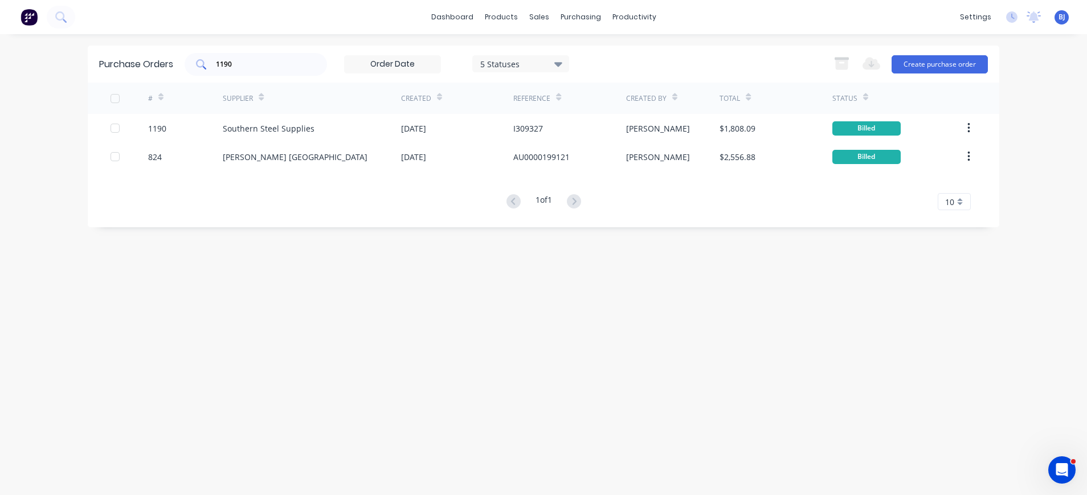
click at [271, 72] on div "1190" at bounding box center [256, 64] width 142 height 23
drag, startPoint x: 252, startPoint y: 68, endPoint x: 183, endPoint y: 67, distance: 68.4
click at [183, 67] on div "Purchase Orders 1190 5 Statuses 5 Statuses Export to Excel (XLSX) Create purcha…" at bounding box center [544, 64] width 912 height 37
click at [584, 15] on div "purchasing" at bounding box center [581, 17] width 52 height 17
click at [592, 51] on div "Purchase Orders" at bounding box center [618, 55] width 60 height 10
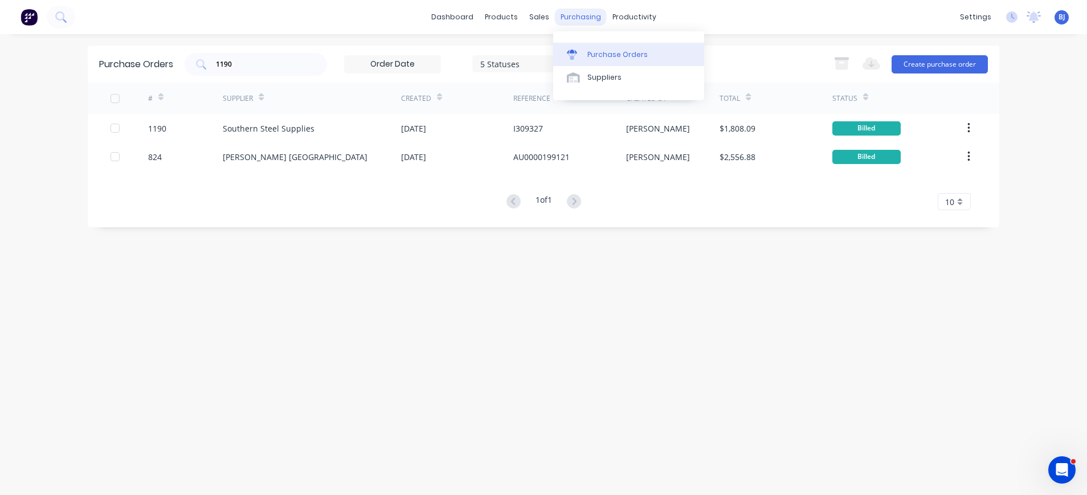
drag, startPoint x: 581, startPoint y: 12, endPoint x: 588, endPoint y: 22, distance: 12.2
click at [581, 12] on div "purchasing" at bounding box center [581, 17] width 52 height 17
click at [600, 82] on div "Suppliers" at bounding box center [605, 77] width 34 height 10
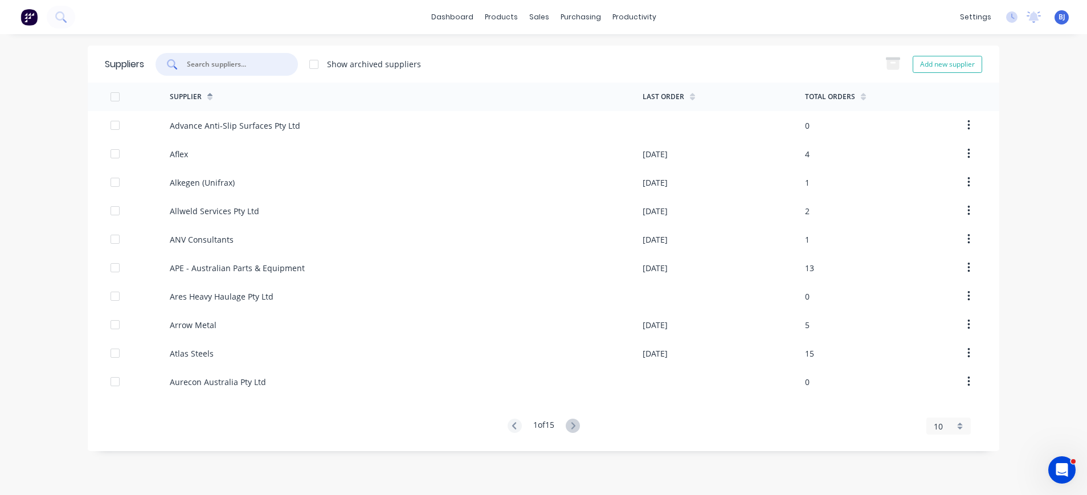
click at [202, 70] on input "text" at bounding box center [233, 64] width 95 height 11
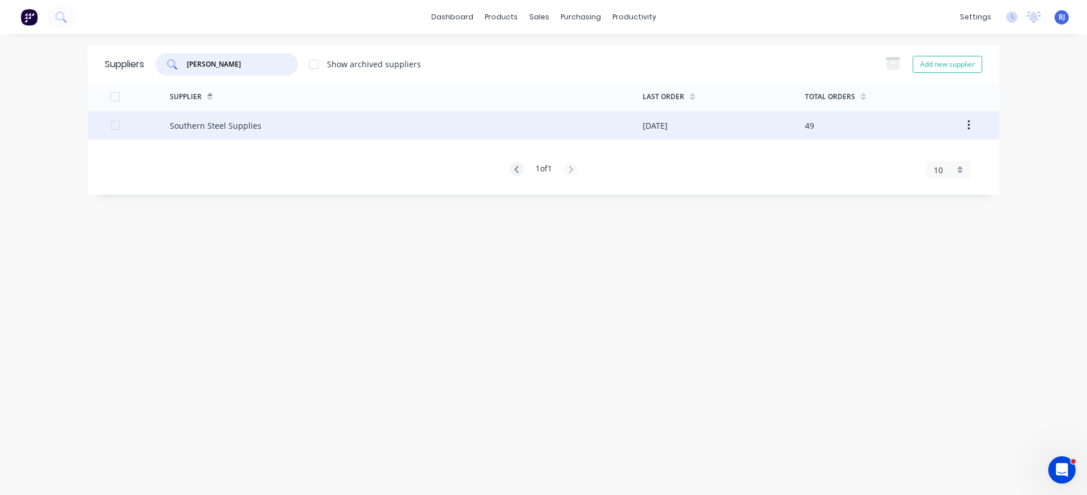
type input "[PERSON_NAME]"
click at [233, 126] on div "Southern Steel Supplies" at bounding box center [216, 126] width 92 height 12
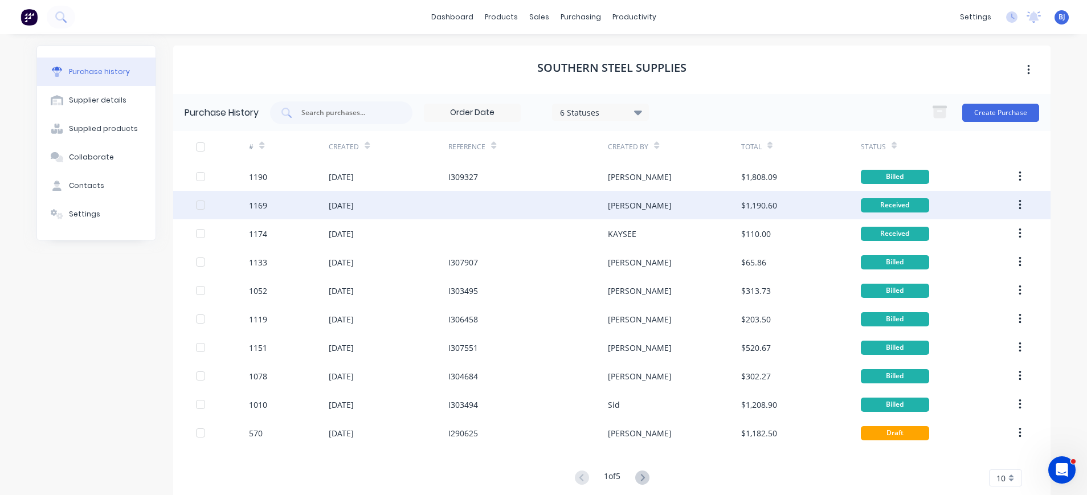
click at [608, 210] on div "[PERSON_NAME]" at bounding box center [640, 205] width 64 height 12
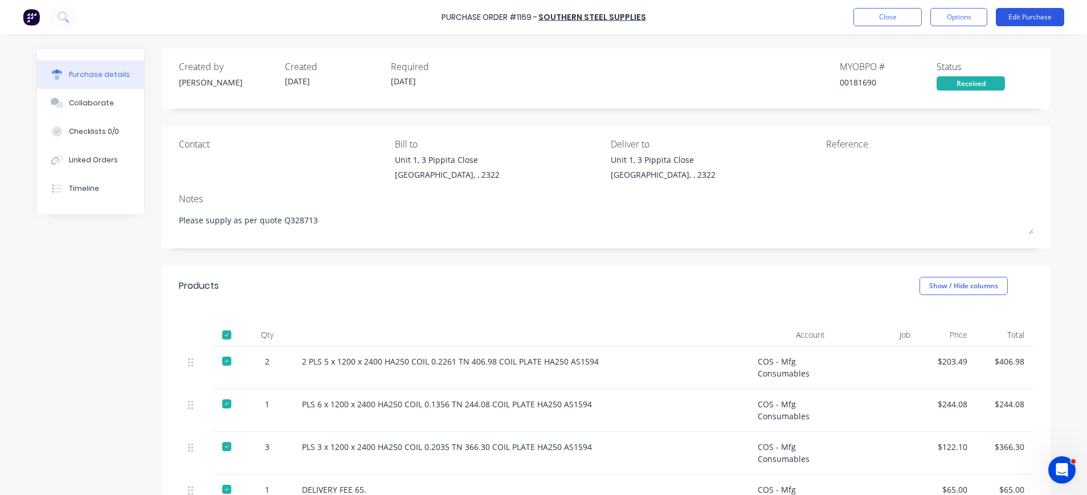
click at [1034, 18] on button "Edit Purchase" at bounding box center [1030, 17] width 68 height 18
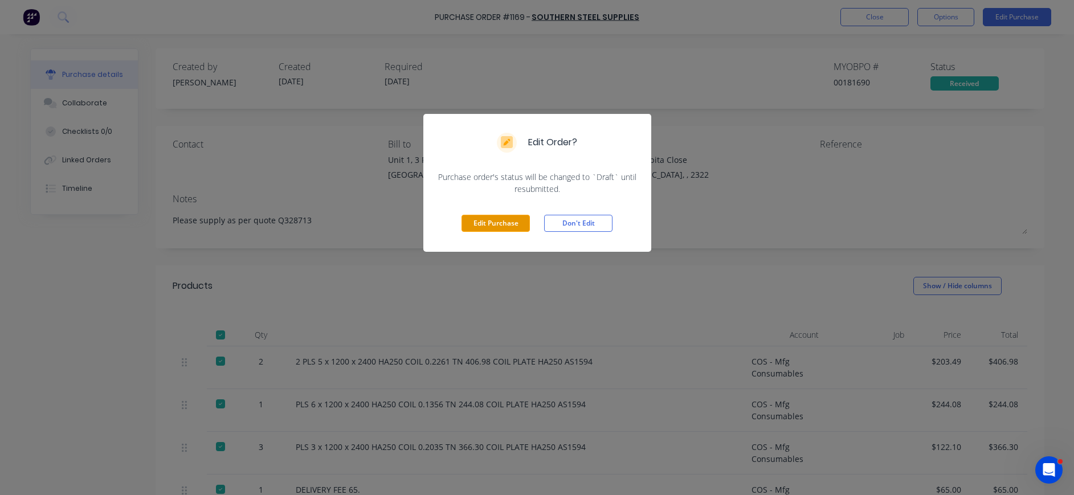
click at [500, 221] on button "Edit Purchase" at bounding box center [496, 223] width 68 height 17
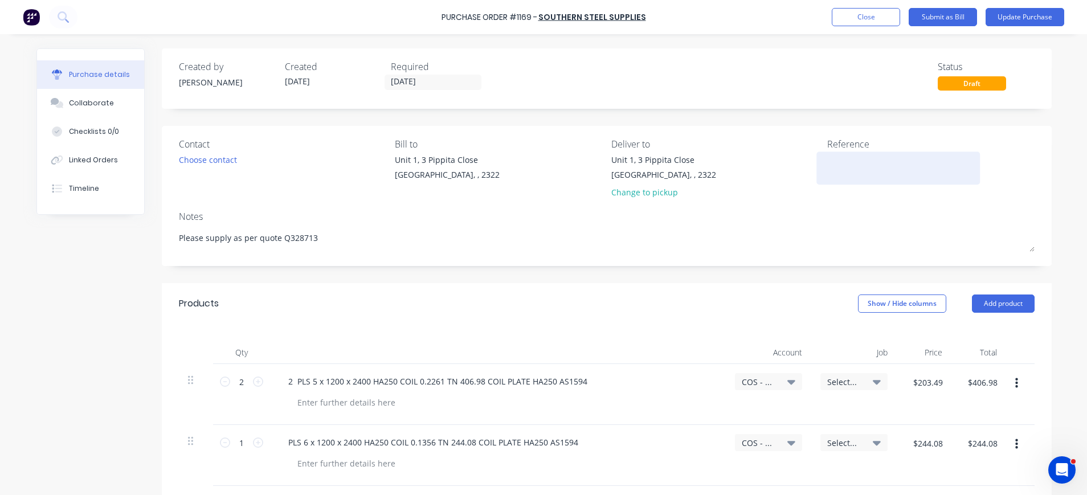
type textarea "x"
click at [827, 167] on div at bounding box center [898, 168] width 142 height 28
drag, startPoint x: 828, startPoint y: 166, endPoint x: 841, endPoint y: 165, distance: 13.2
click at [829, 166] on textarea at bounding box center [898, 167] width 142 height 26
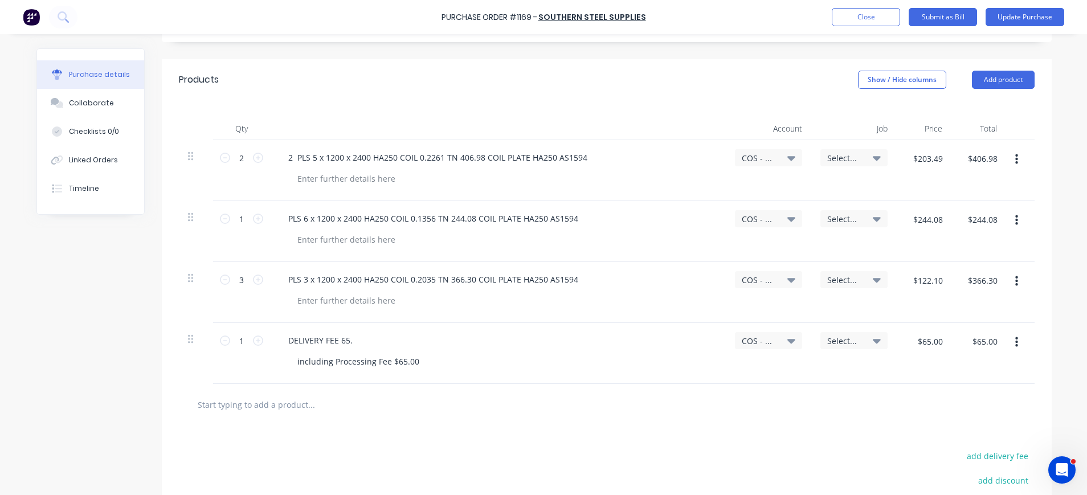
scroll to position [228, 0]
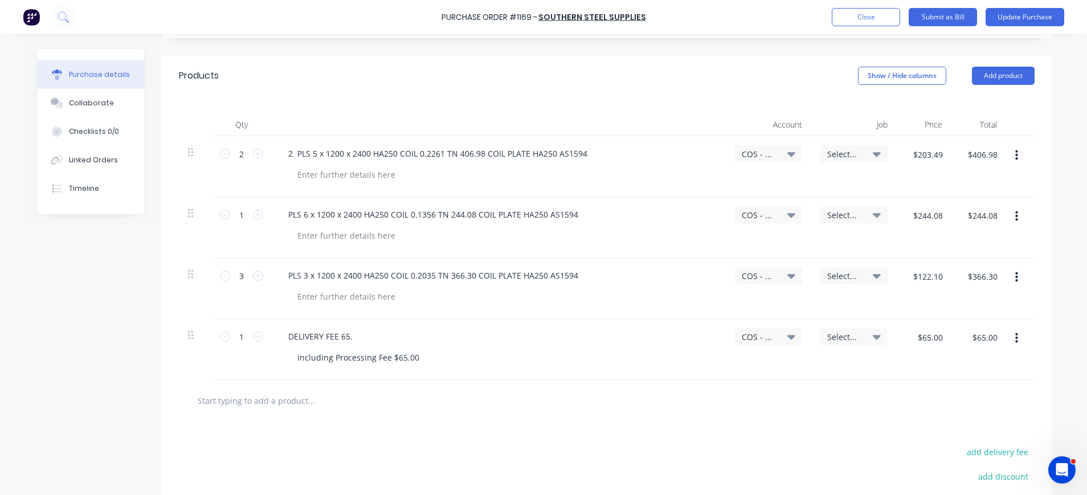
type textarea "I309328"
type textarea "x"
type textarea "I309328"
click at [788, 153] on icon at bounding box center [792, 154] width 8 height 5
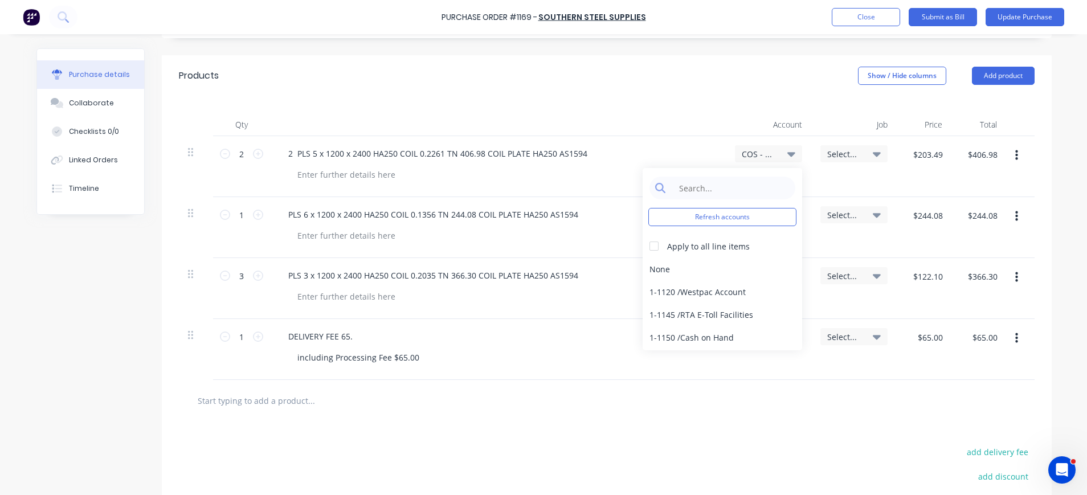
click at [748, 153] on span "COS - Mfg Consumables" at bounding box center [759, 154] width 34 height 12
type textarea "x"
click at [709, 188] on input at bounding box center [731, 188] width 117 height 23
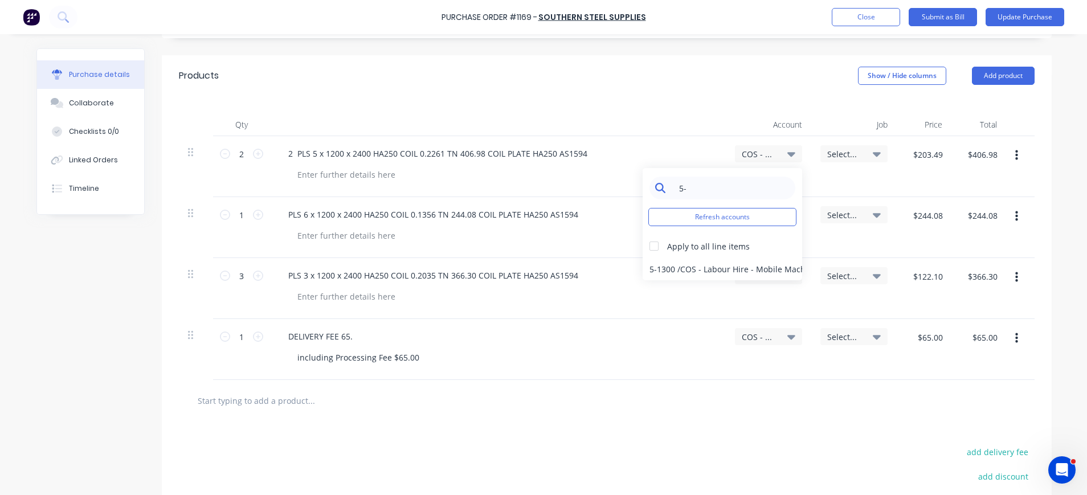
type input "5"
type input "5-80"
click at [743, 291] on div "5-8050 / COS - Mfg Consumables" at bounding box center [723, 291] width 160 height 23
click at [788, 152] on icon at bounding box center [792, 154] width 8 height 13
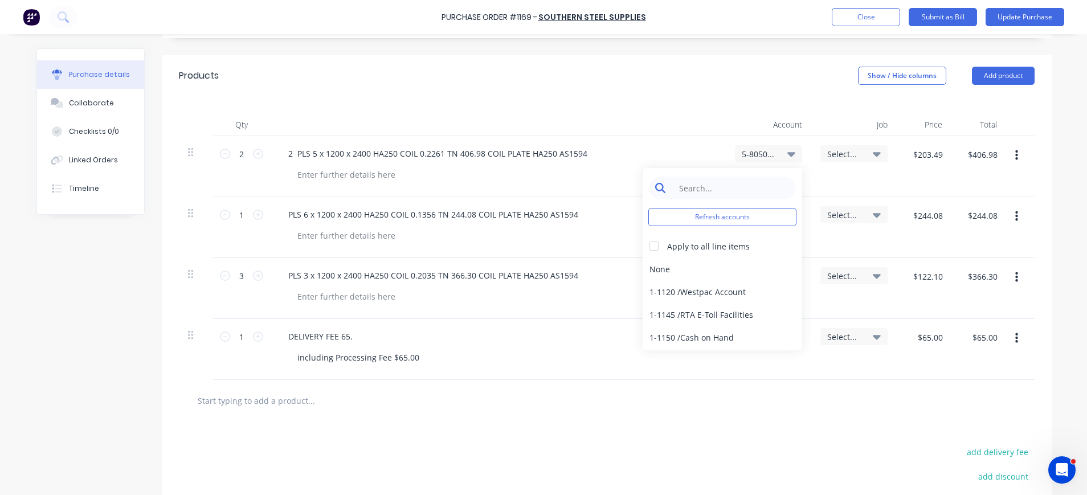
type textarea "x"
click at [707, 190] on input at bounding box center [731, 188] width 117 height 23
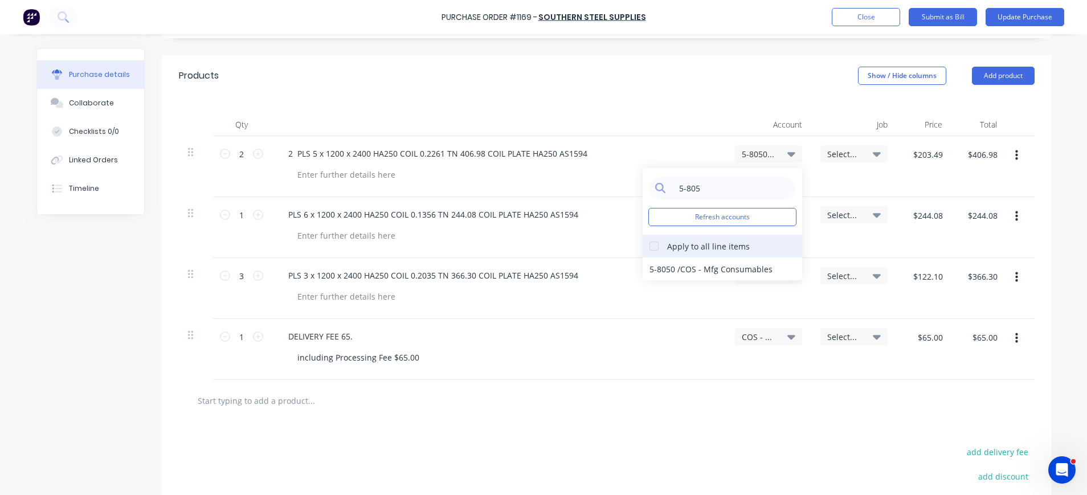
type input "5-805"
click at [647, 244] on div at bounding box center [654, 246] width 23 height 23
click at [685, 268] on div "5-8050 / COS - Mfg Consumables" at bounding box center [723, 269] width 160 height 23
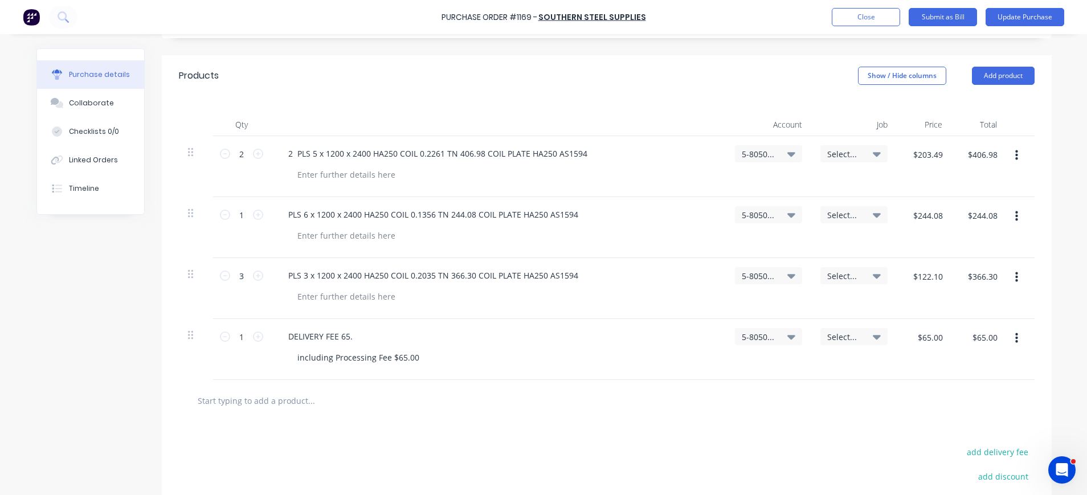
click at [856, 151] on div "Select..." at bounding box center [854, 154] width 54 height 10
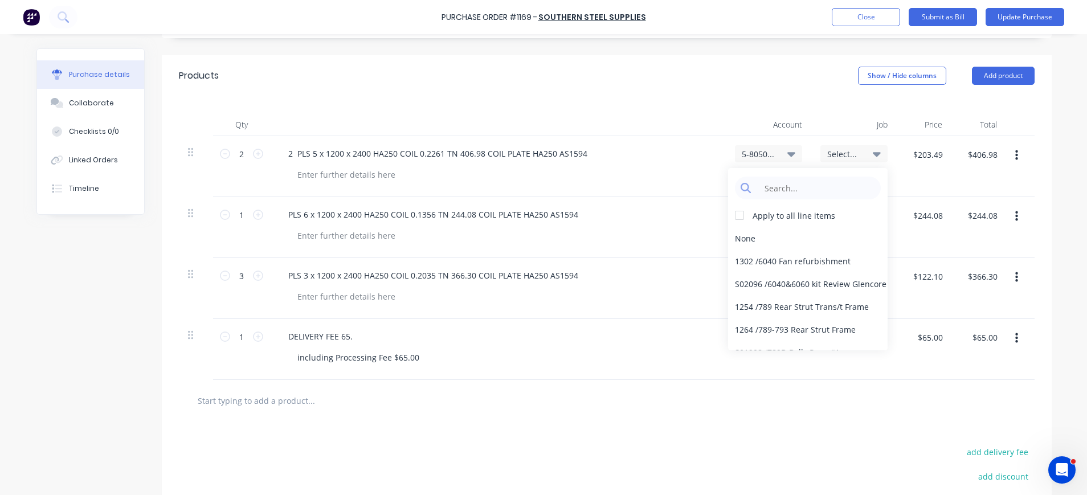
click at [814, 176] on div "Apply to all line items None 1302 / 6040 Fan refurbishment S02096 / 6040&6060 k…" at bounding box center [808, 259] width 160 height 182
type textarea "x"
click at [819, 185] on input at bounding box center [817, 188] width 117 height 23
type input "stock"
click at [733, 215] on div at bounding box center [739, 215] width 23 height 23
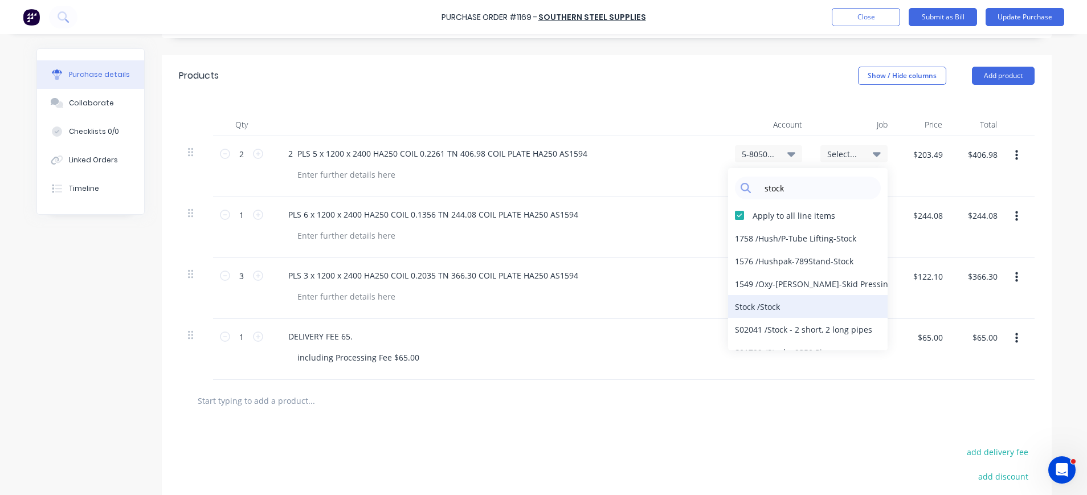
click at [782, 305] on div "Stock / Stock" at bounding box center [808, 306] width 160 height 23
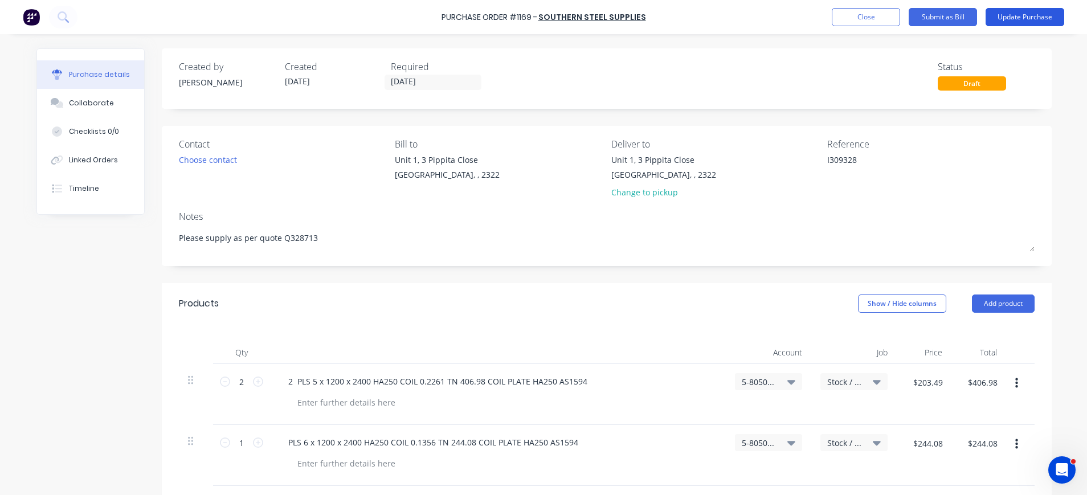
click at [1029, 15] on button "Update Purchase" at bounding box center [1025, 17] width 79 height 18
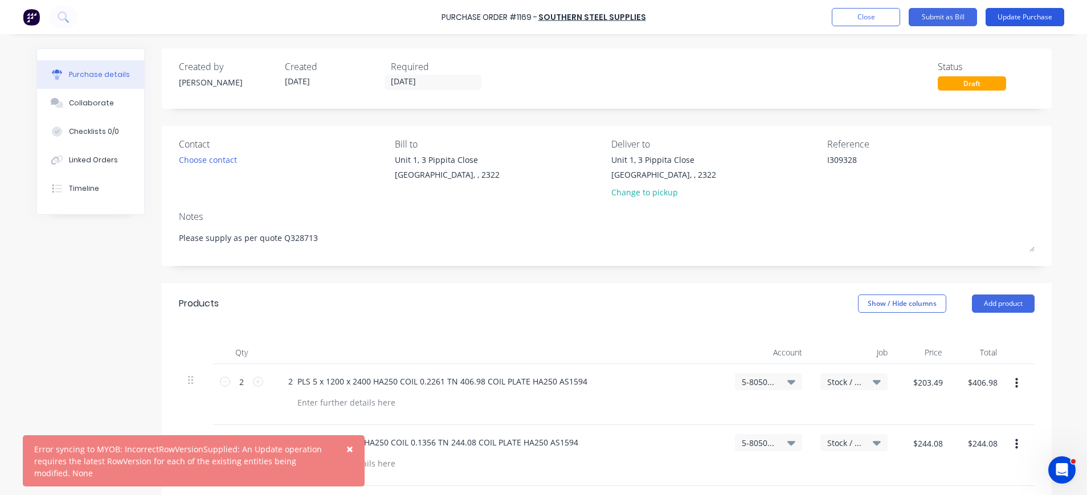
click at [1030, 14] on button "Update Purchase" at bounding box center [1025, 17] width 79 height 18
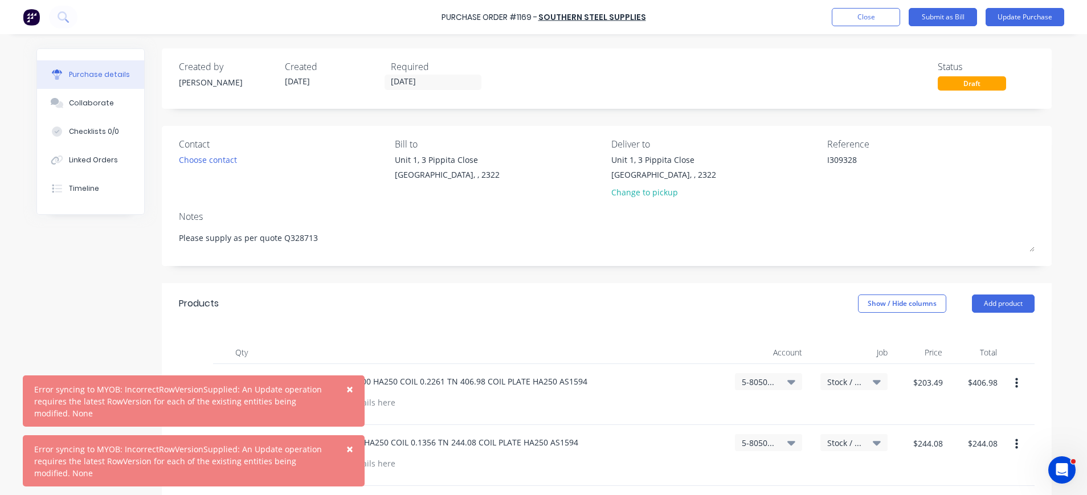
click at [350, 389] on span "×" at bounding box center [349, 389] width 7 height 16
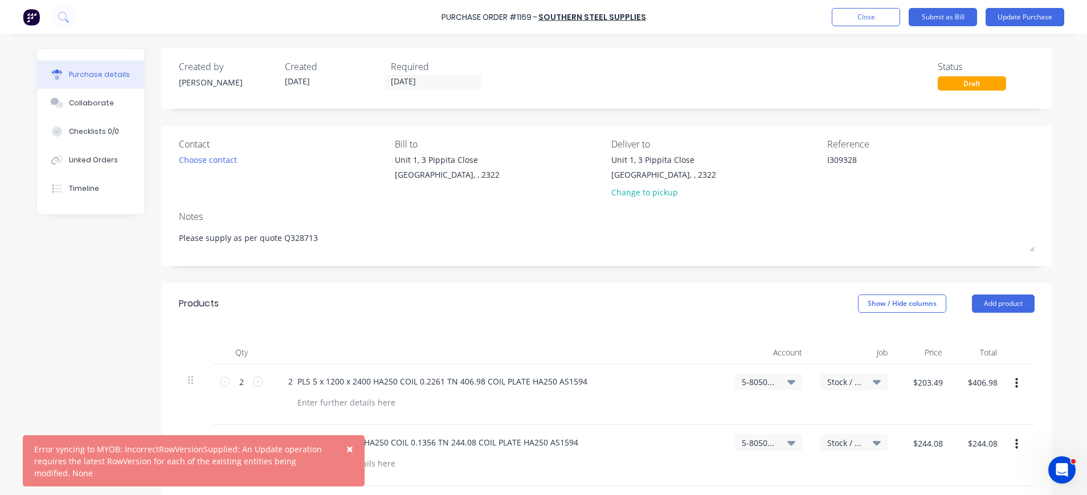
click at [352, 451] on span "×" at bounding box center [349, 449] width 7 height 16
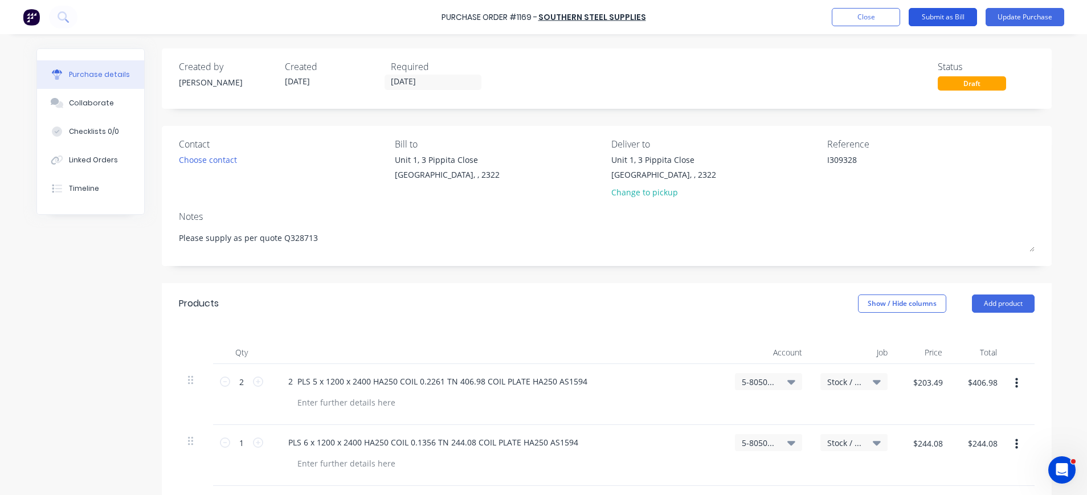
click at [948, 17] on button "Submit as Bill" at bounding box center [943, 17] width 68 height 18
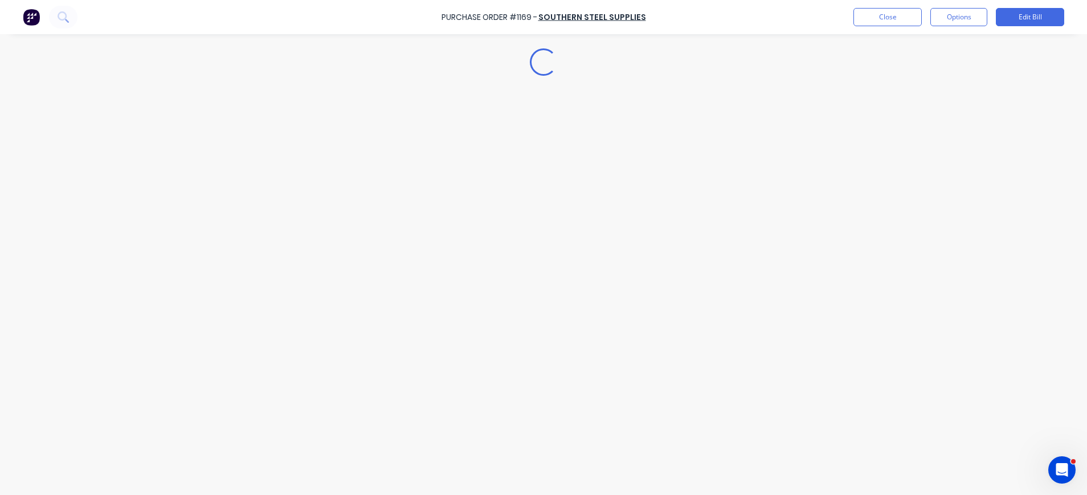
type textarea "x"
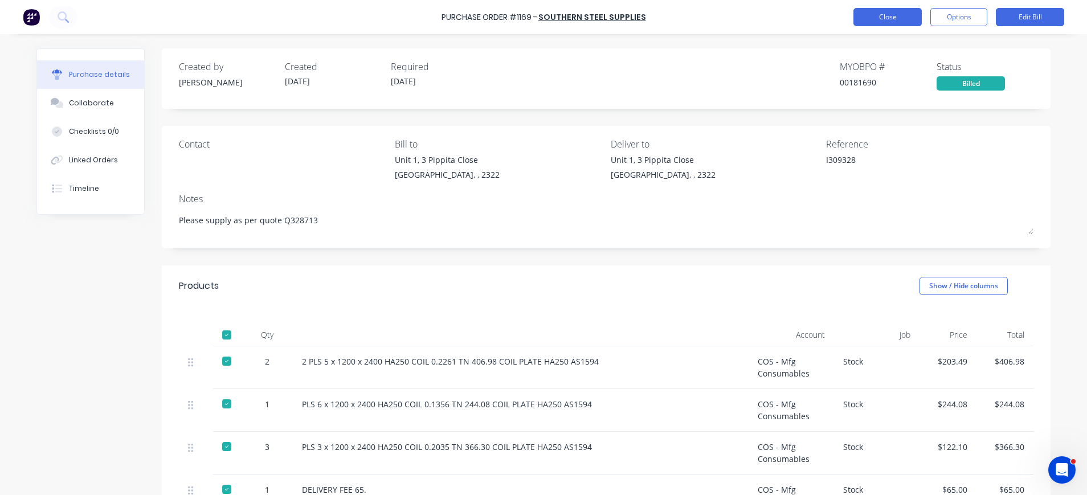
click at [896, 17] on button "Close" at bounding box center [888, 17] width 68 height 18
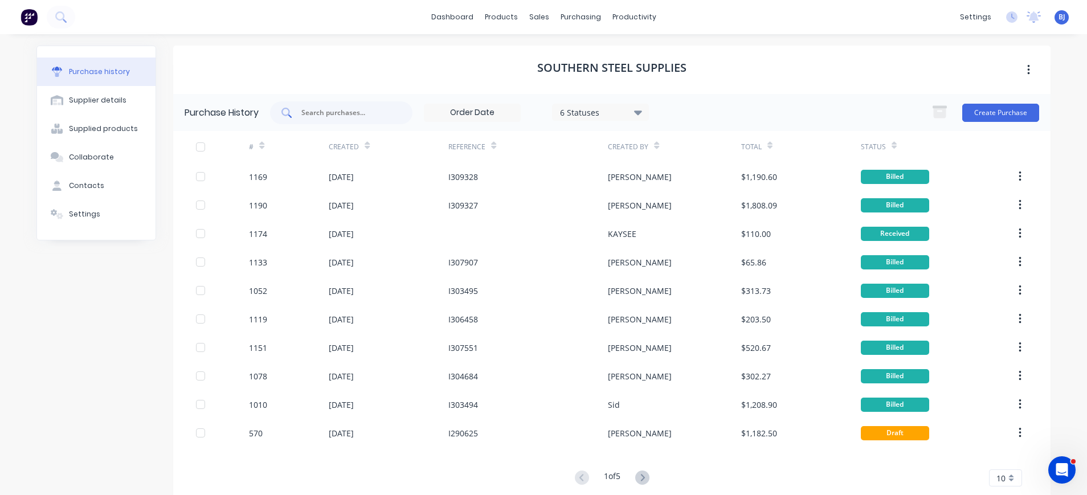
click at [369, 109] on input "text" at bounding box center [347, 112] width 95 height 11
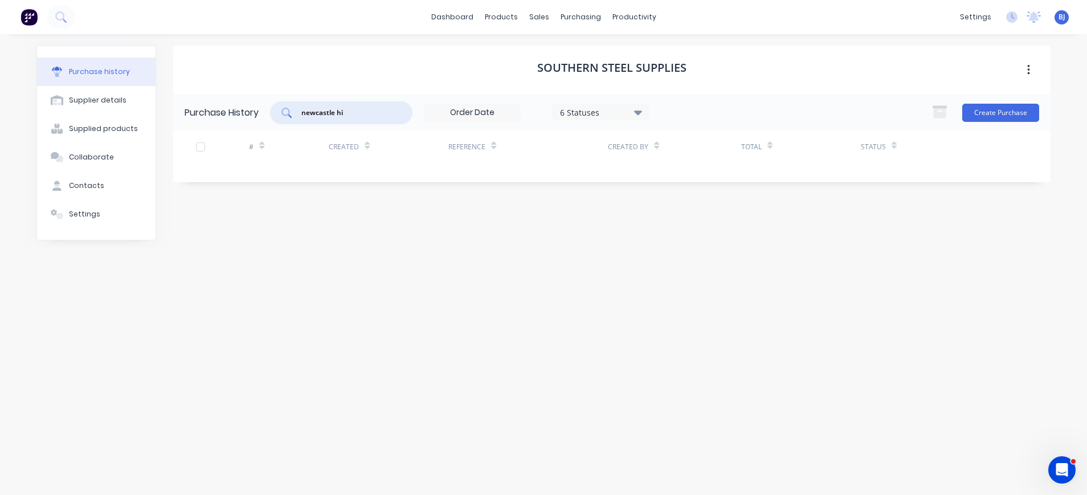
type input "newcastle hi"
drag, startPoint x: 369, startPoint y: 109, endPoint x: 311, endPoint y: 114, distance: 57.8
click at [282, 116] on div "newcastle hi" at bounding box center [341, 112] width 142 height 23
drag, startPoint x: 577, startPoint y: 17, endPoint x: 589, endPoint y: 31, distance: 18.7
click at [577, 17] on div "purchasing" at bounding box center [581, 17] width 52 height 17
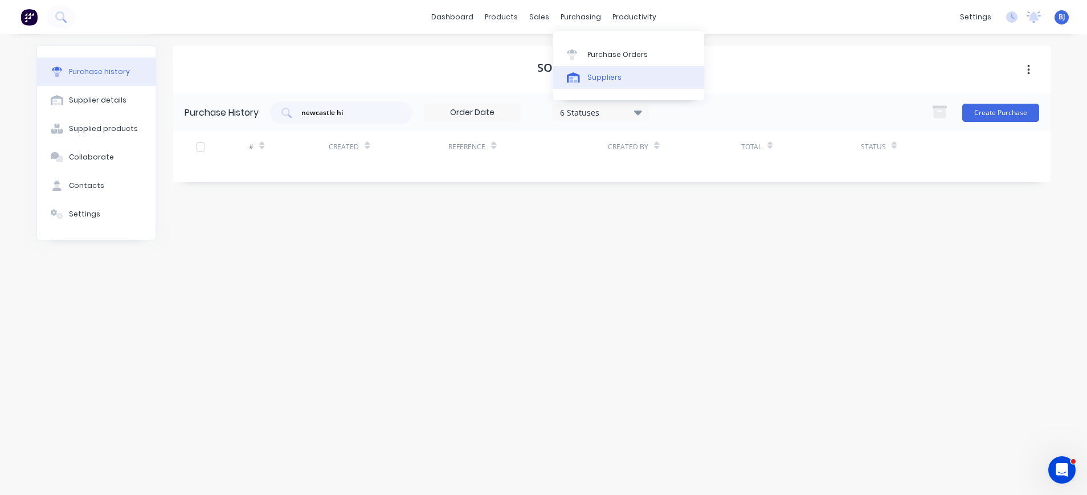
click at [602, 71] on link "Suppliers" at bounding box center [628, 77] width 151 height 23
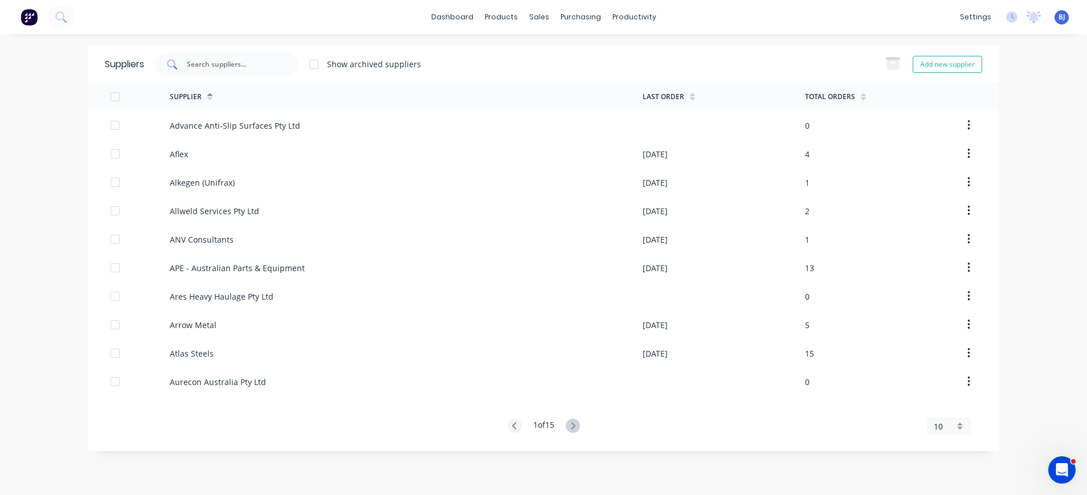
click at [213, 62] on input "text" at bounding box center [233, 64] width 95 height 11
paste input "newcastle hi"
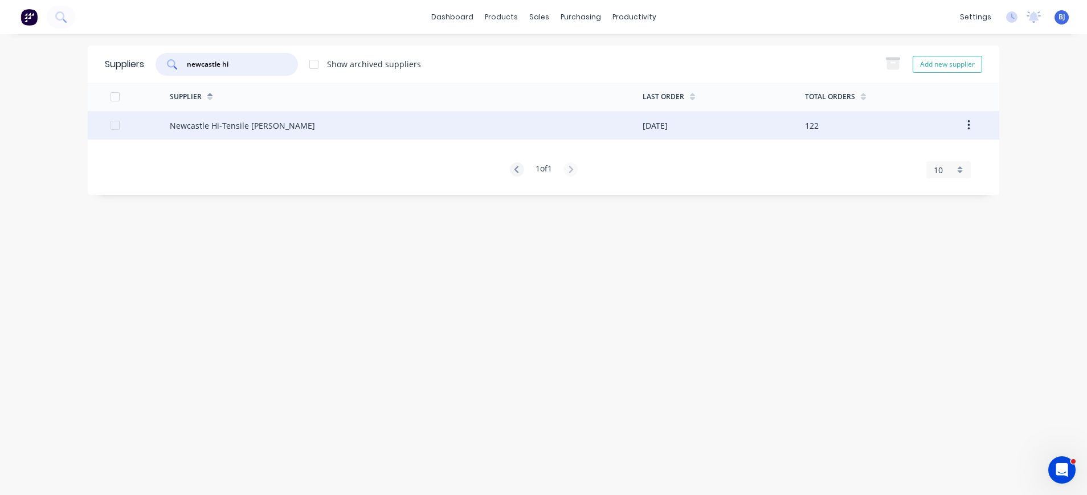
type input "newcastle hi"
click at [206, 125] on div "Newcastle Hi-Tensile [PERSON_NAME]" at bounding box center [242, 126] width 145 height 12
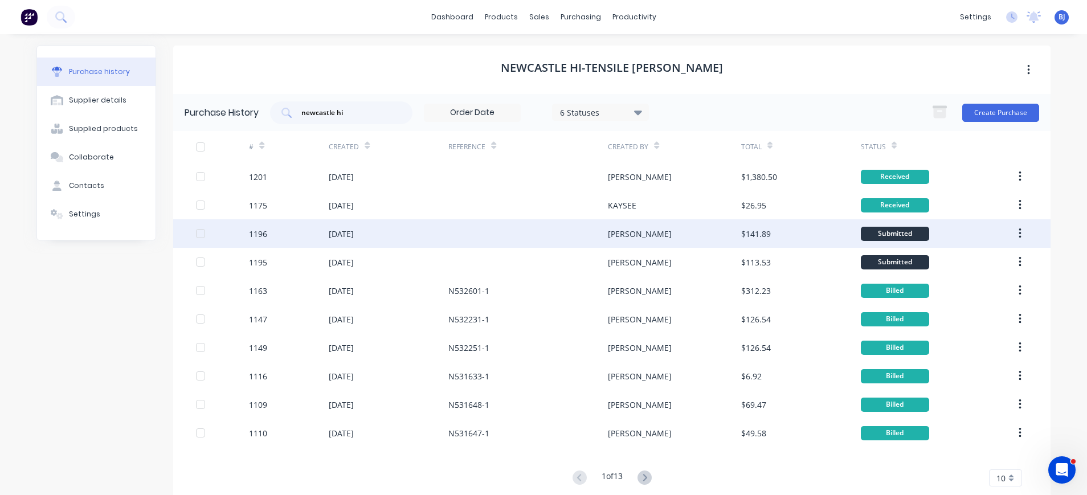
click at [329, 233] on div "[DATE]" at bounding box center [341, 234] width 25 height 12
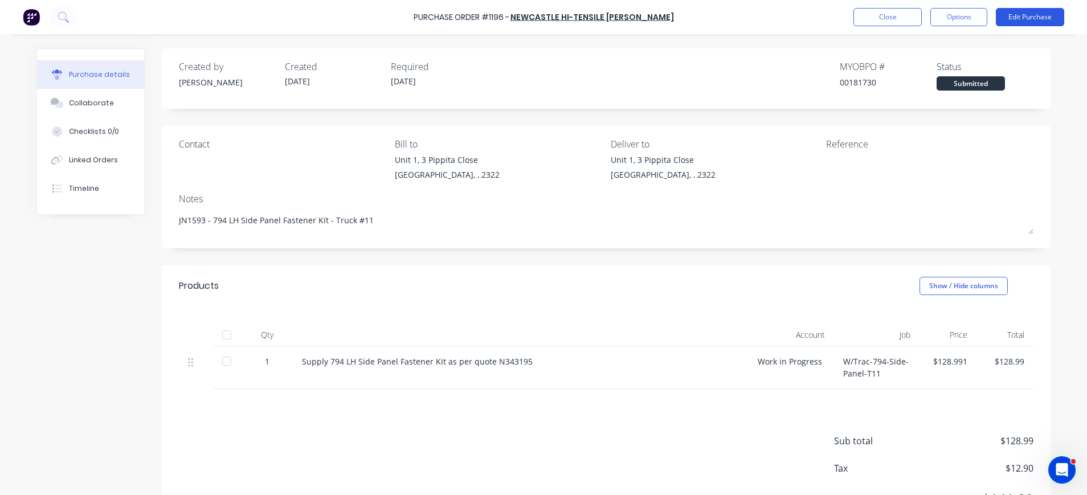
click at [1018, 19] on button "Edit Purchase" at bounding box center [1030, 17] width 68 height 18
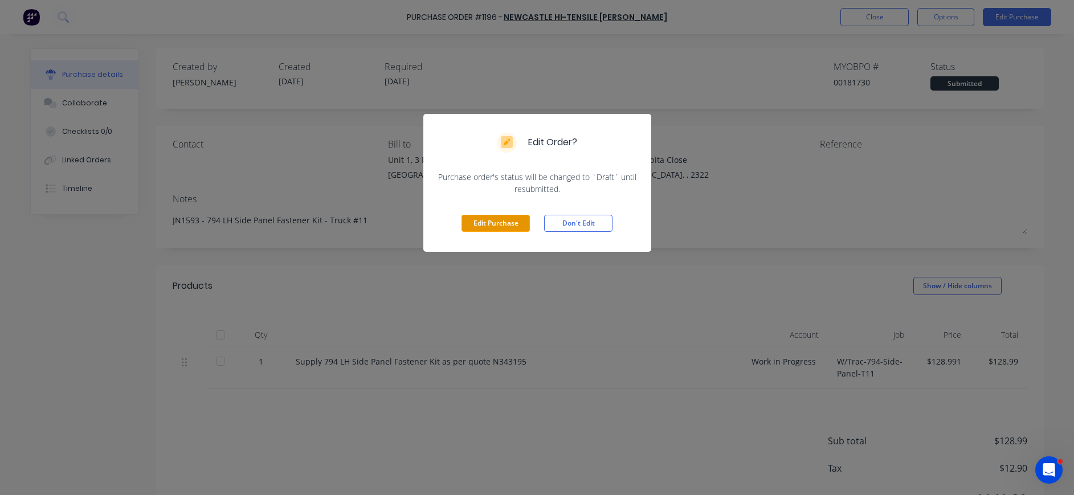
click at [511, 223] on button "Edit Purchase" at bounding box center [496, 223] width 68 height 17
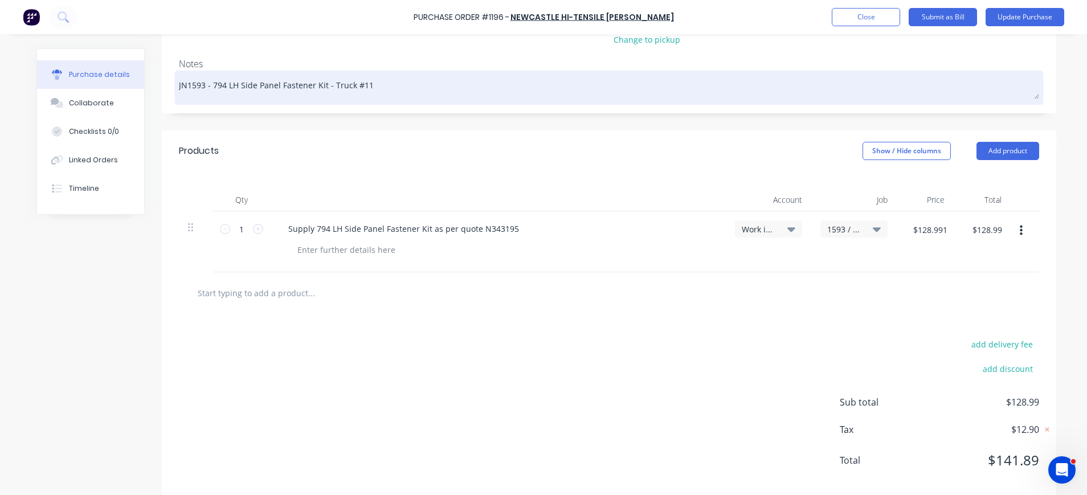
scroll to position [170, 0]
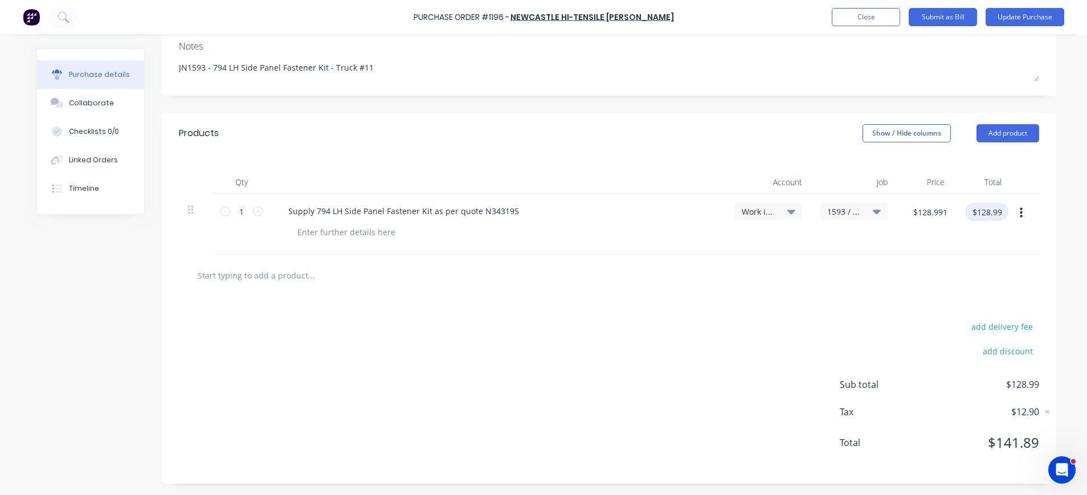
type textarea "x"
click at [986, 214] on input "$128.99" at bounding box center [986, 212] width 43 height 18
type input "129.02"
type textarea "x"
type input "$129.02"
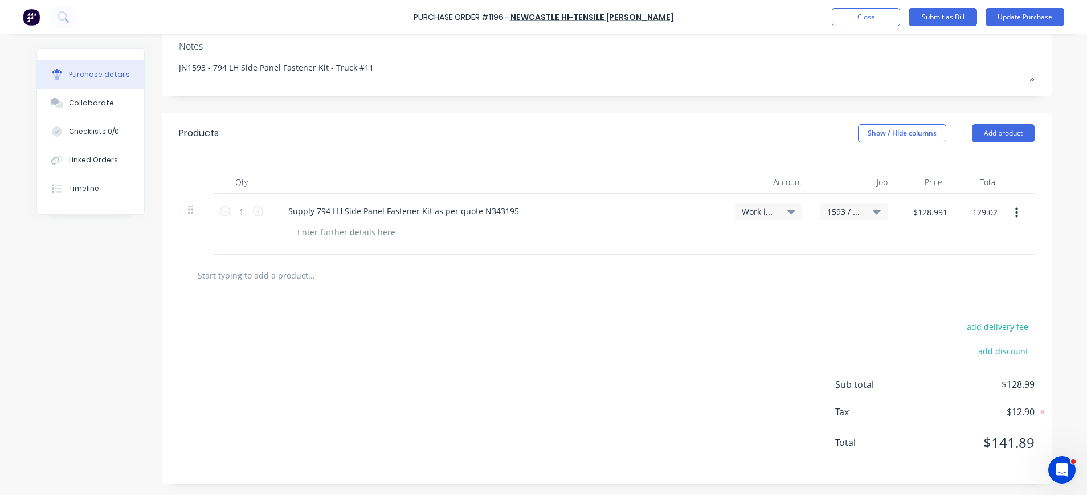
type input "$129.02"
type textarea "x"
click at [1014, 317] on div "add delivery fee add discount Sub total $129.02 Tax $12.90 Total $141.92" at bounding box center [607, 389] width 890 height 187
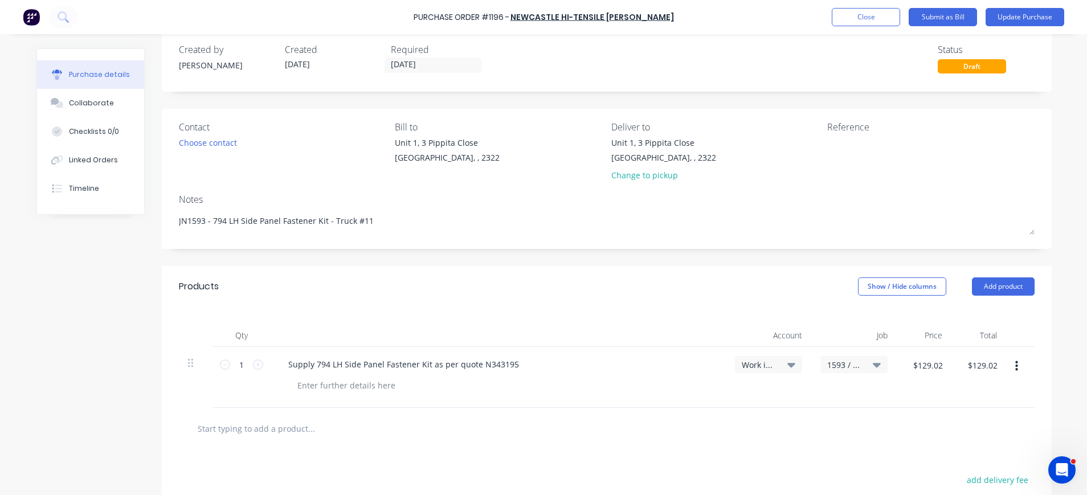
scroll to position [0, 0]
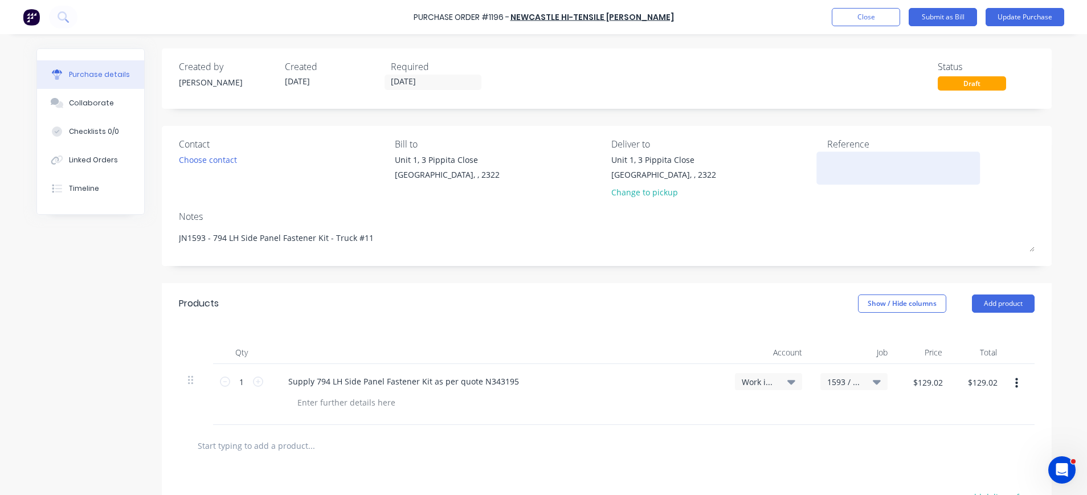
click at [829, 166] on textarea at bounding box center [898, 167] width 142 height 26
type textarea "N533225-1"
type textarea "x"
type textarea "N533225-1"
click at [1034, 17] on button "Update Purchase" at bounding box center [1025, 17] width 79 height 18
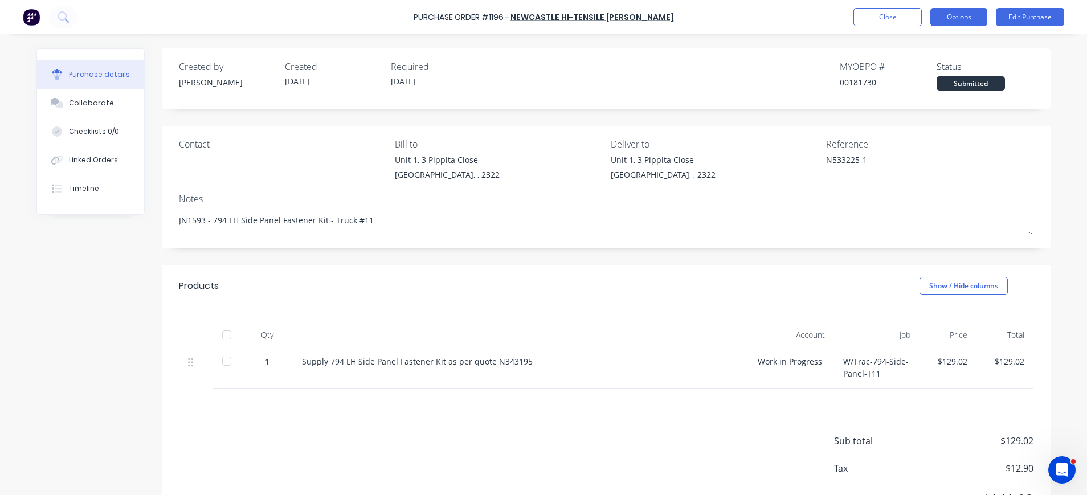
click at [964, 14] on button "Options" at bounding box center [959, 17] width 57 height 18
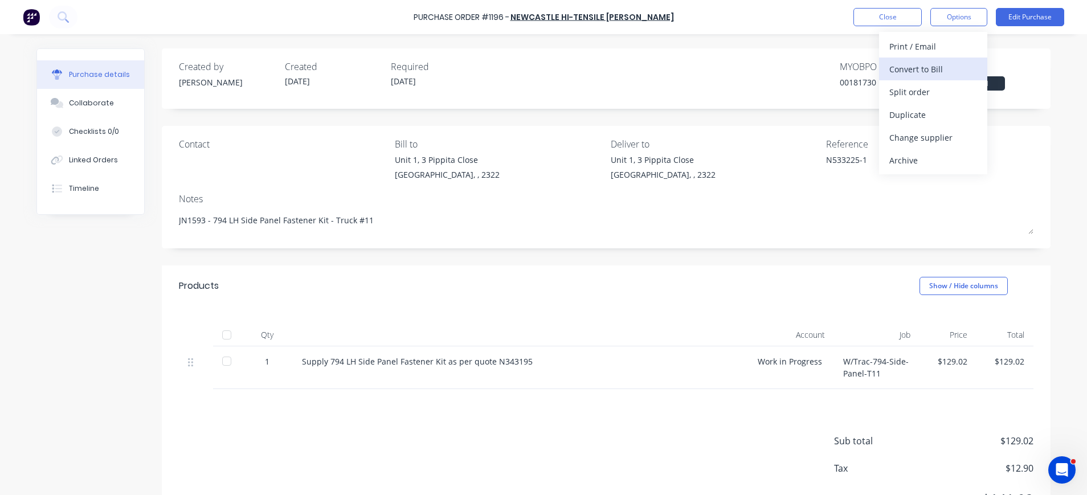
click at [937, 64] on div "Convert to Bill" at bounding box center [934, 69] width 88 height 17
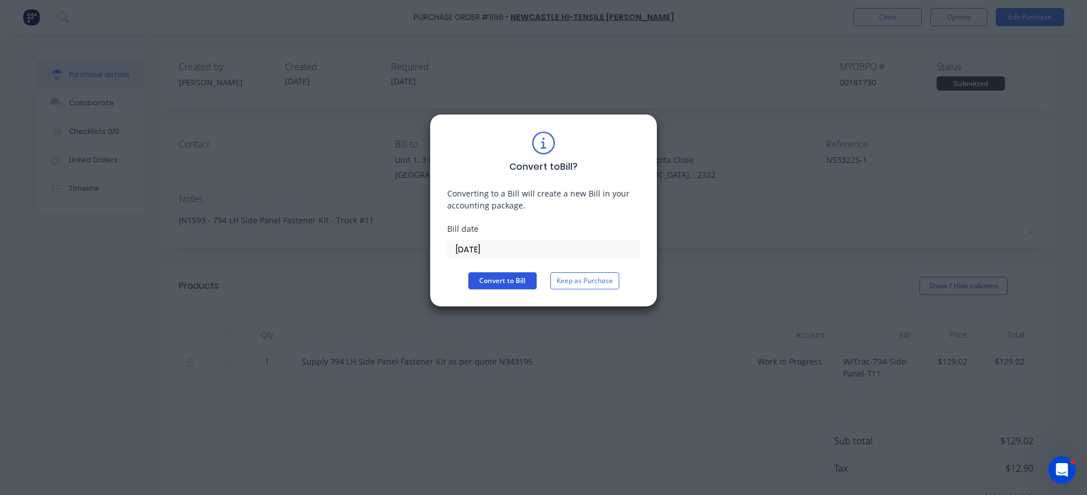
click at [507, 280] on button "Convert to Bill" at bounding box center [502, 280] width 68 height 17
type textarea "x"
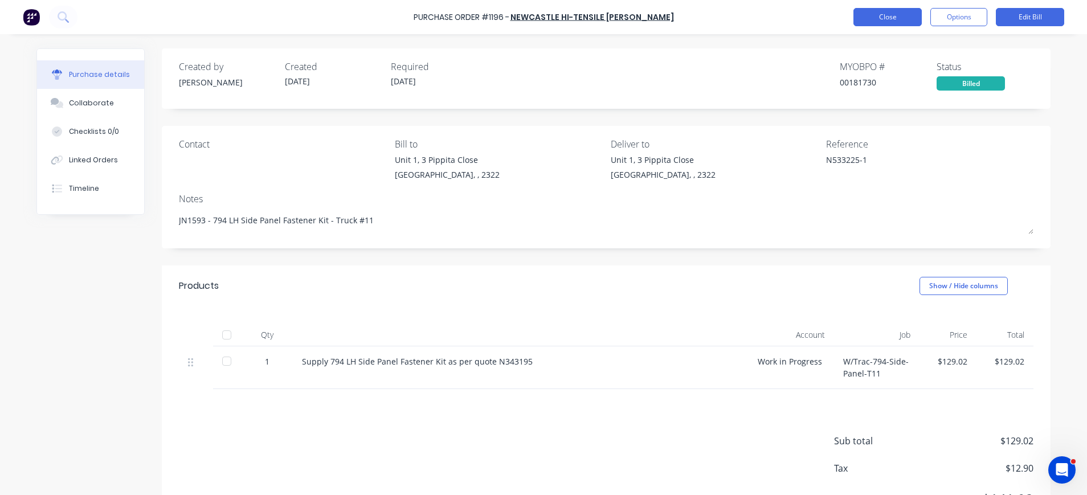
click at [876, 18] on button "Close" at bounding box center [888, 17] width 68 height 18
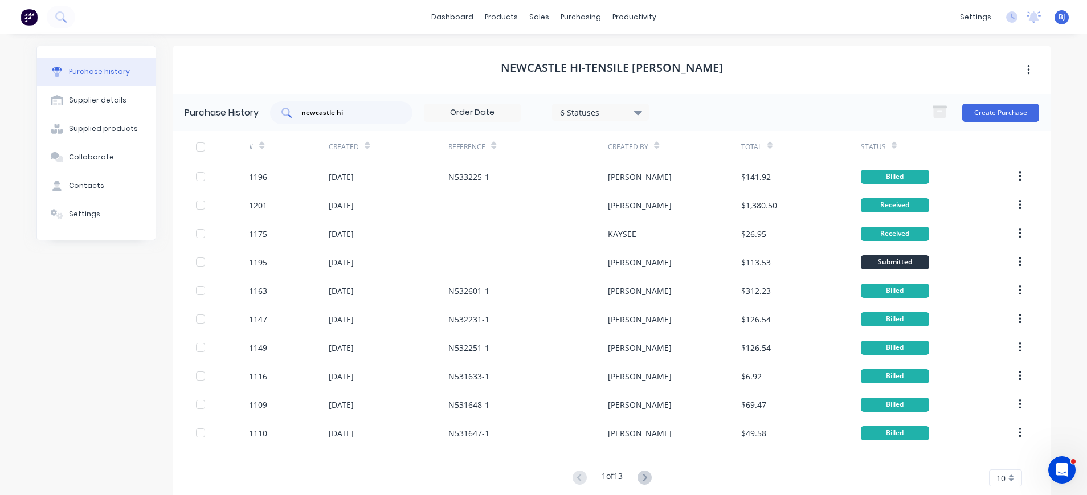
click at [328, 119] on div "newcastle hi" at bounding box center [341, 112] width 142 height 23
click at [366, 110] on input "newcastle hi" at bounding box center [347, 112] width 95 height 11
drag, startPoint x: 366, startPoint y: 110, endPoint x: 244, endPoint y: 111, distance: 122.0
click at [244, 111] on div "Purchase History [GEOGRAPHIC_DATA] hi 6 Statuses 6 Statuses Create Purchase" at bounding box center [612, 112] width 878 height 37
type input "1201"
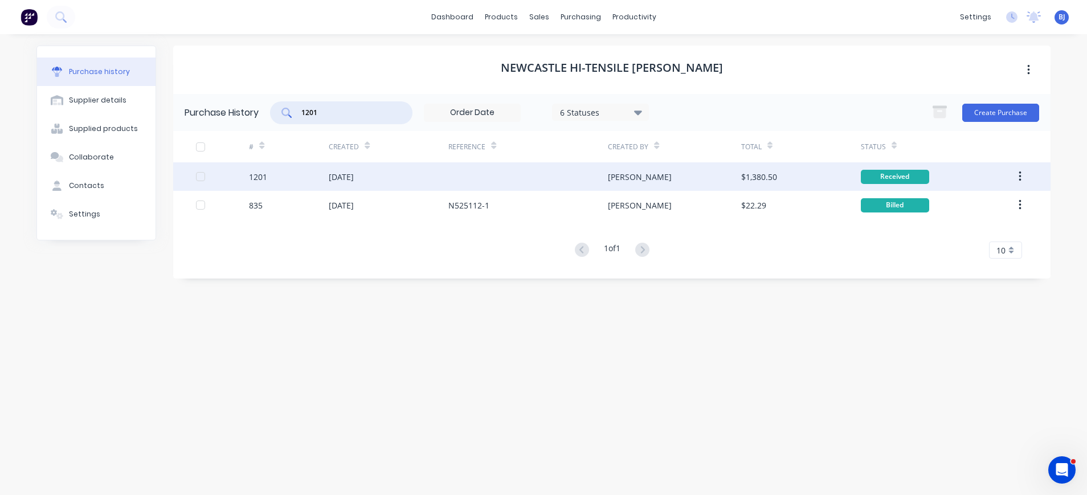
click at [354, 180] on div "[DATE]" at bounding box center [341, 177] width 25 height 12
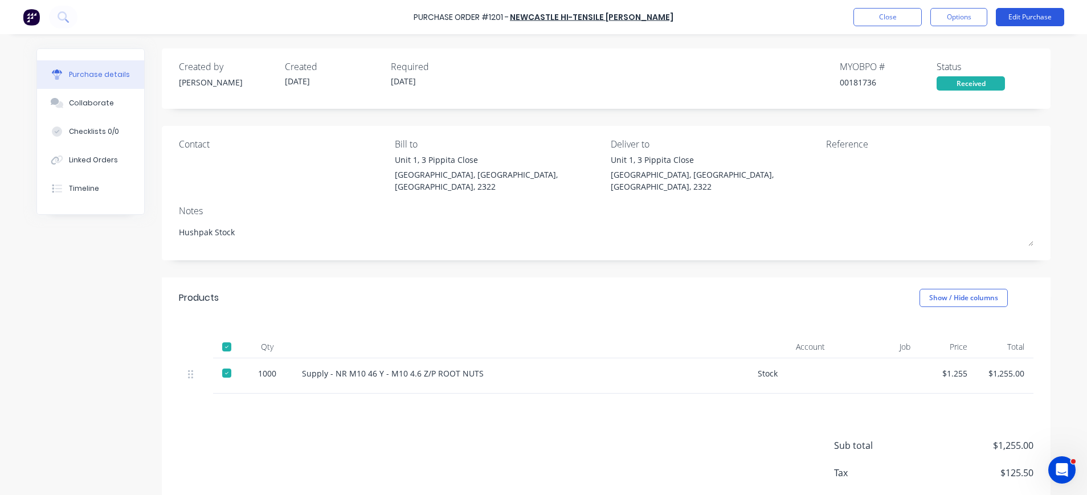
click at [1034, 16] on button "Edit Purchase" at bounding box center [1030, 17] width 68 height 18
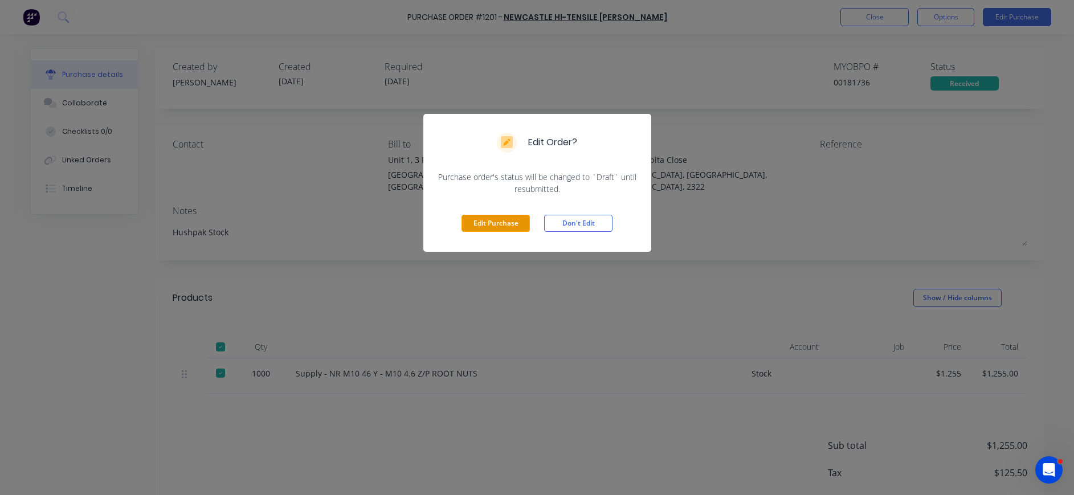
click at [486, 221] on button "Edit Purchase" at bounding box center [496, 223] width 68 height 17
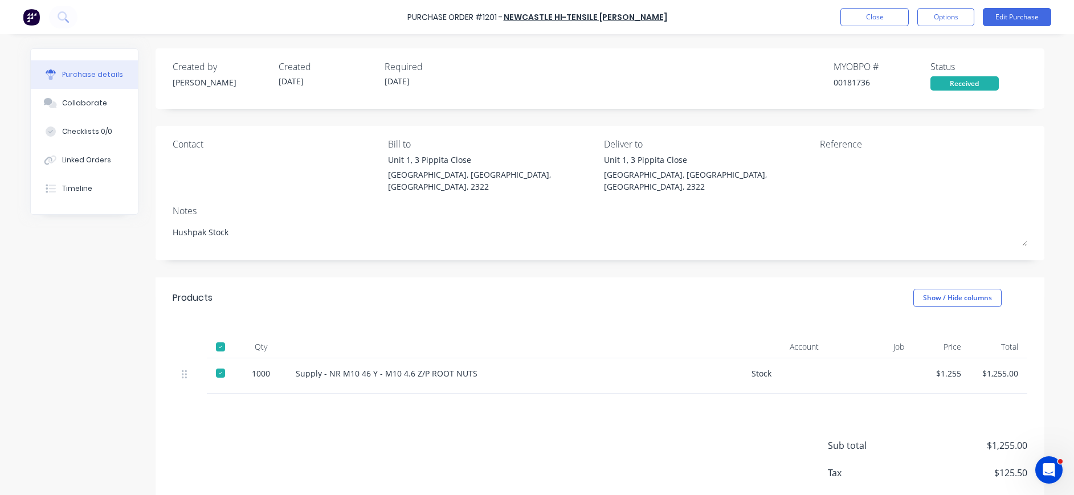
type textarea "x"
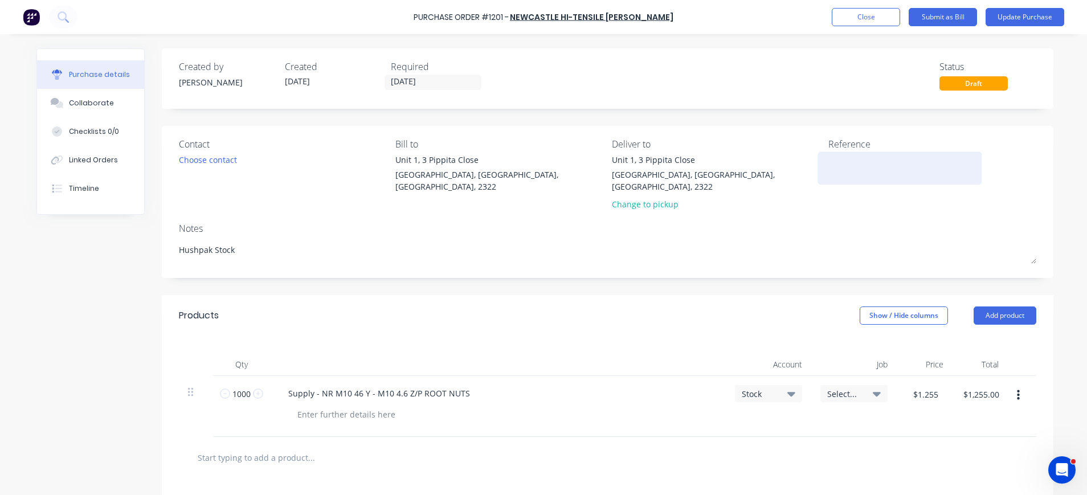
click at [854, 172] on textarea at bounding box center [900, 167] width 142 height 26
type textarea "N53348"
type textarea "x"
type textarea "N533487"
type textarea "x"
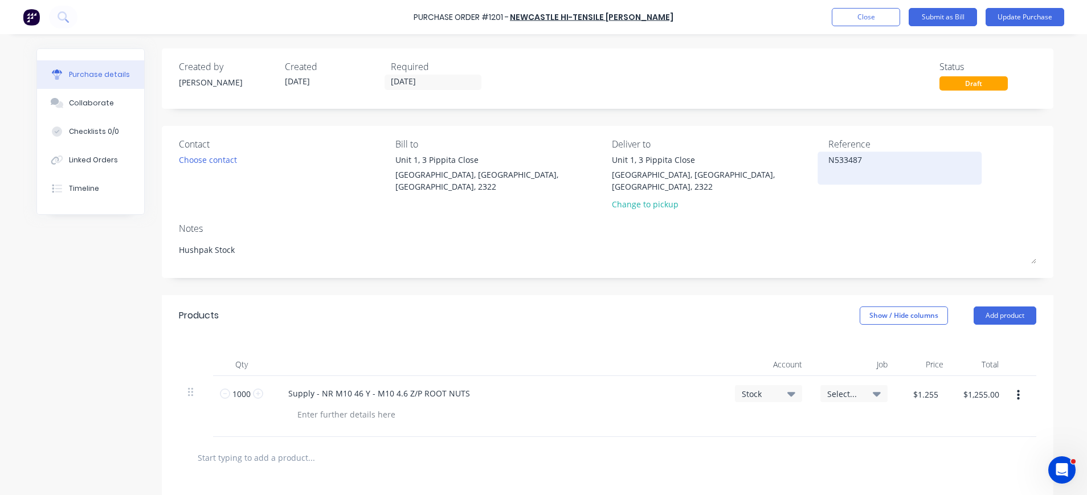
type textarea "N533487-"
type textarea "x"
type textarea "N533487-1"
type textarea "x"
type textarea "N533487-1"
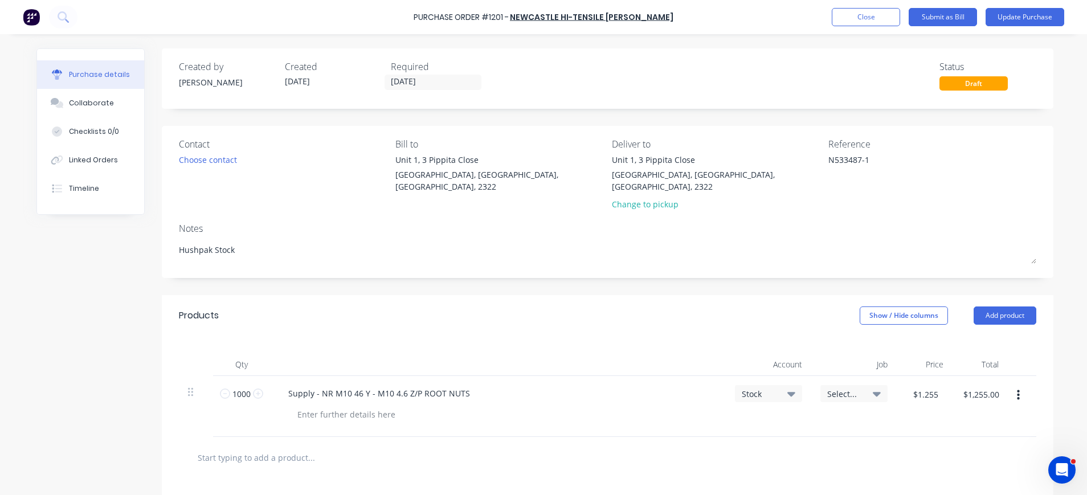
click at [873, 392] on icon at bounding box center [877, 394] width 8 height 5
type textarea "x"
click at [817, 417] on input at bounding box center [817, 428] width 117 height 23
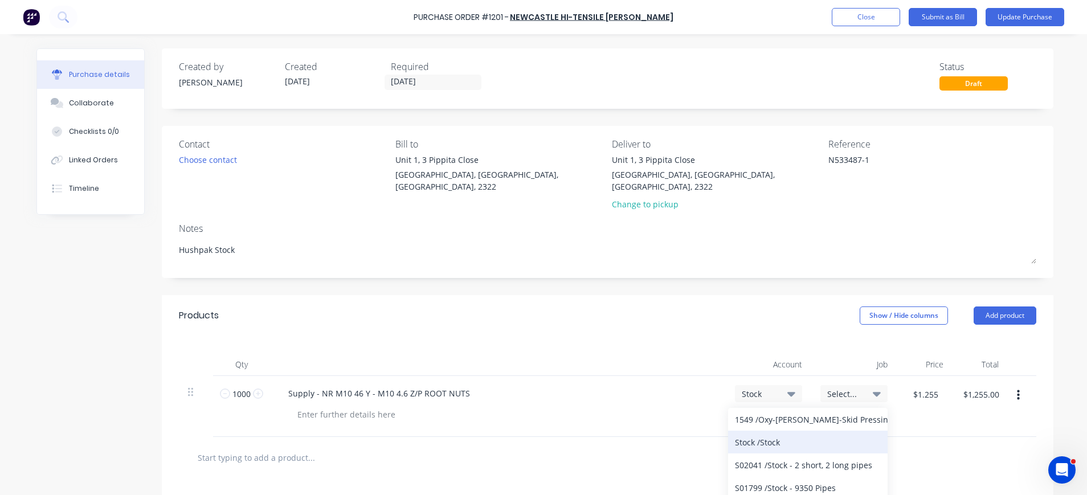
type input "Stock"
click at [767, 433] on div "Stock / Stock" at bounding box center [808, 442] width 160 height 23
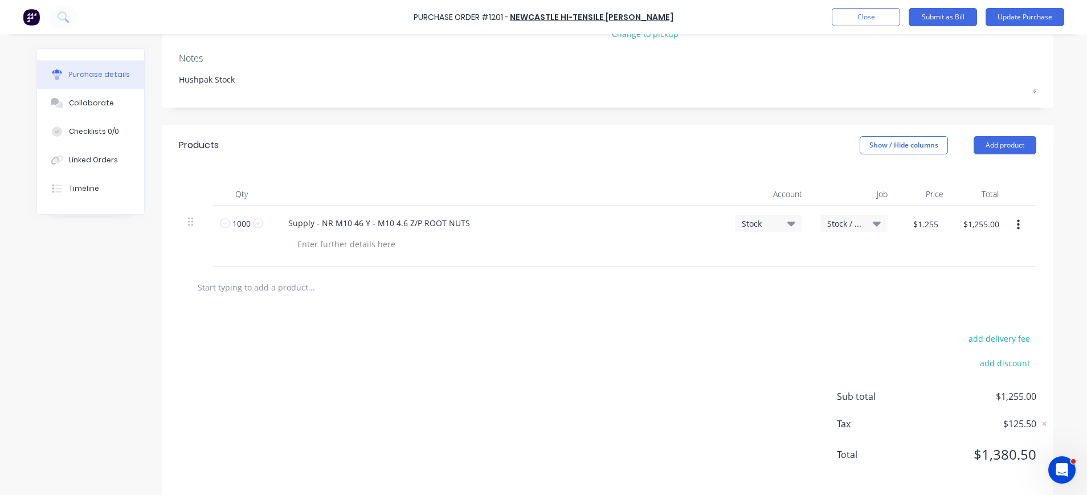
scroll to position [0, 0]
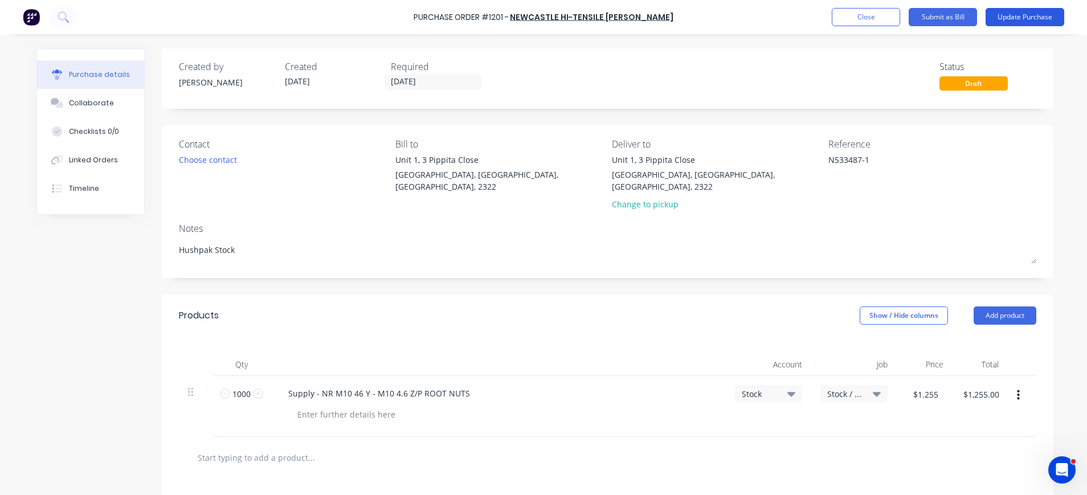
click at [1013, 16] on button "Update Purchase" at bounding box center [1025, 17] width 79 height 18
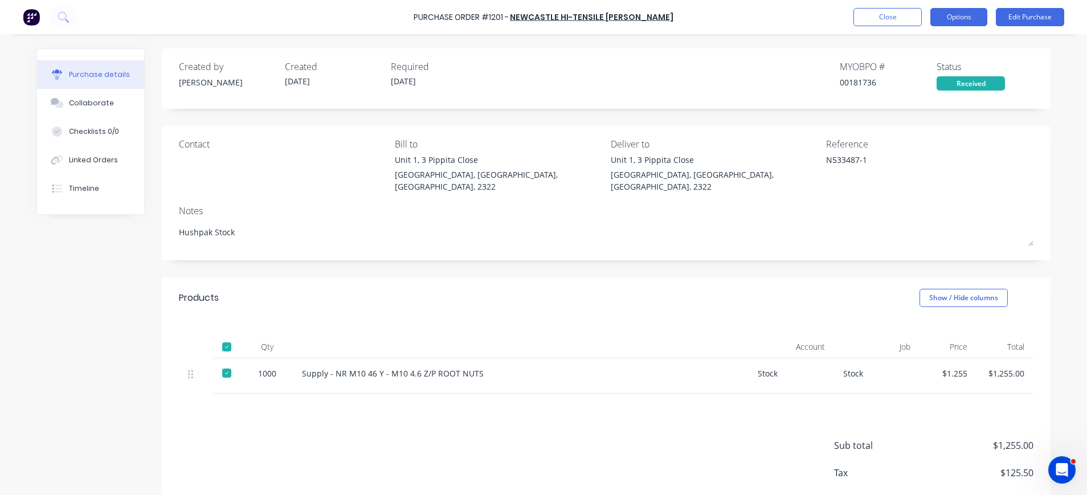
click at [960, 18] on button "Options" at bounding box center [959, 17] width 57 height 18
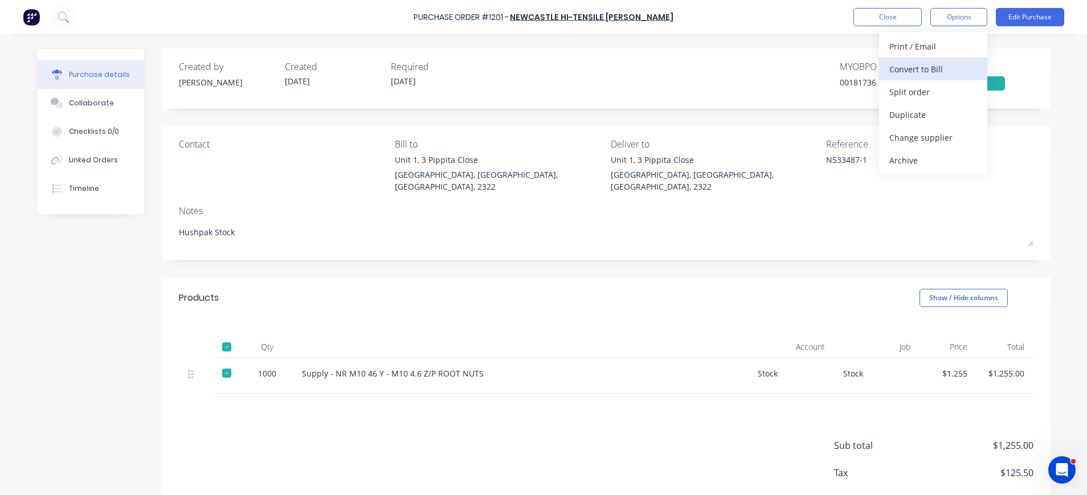
click at [944, 62] on div "Convert to Bill" at bounding box center [934, 69] width 88 height 17
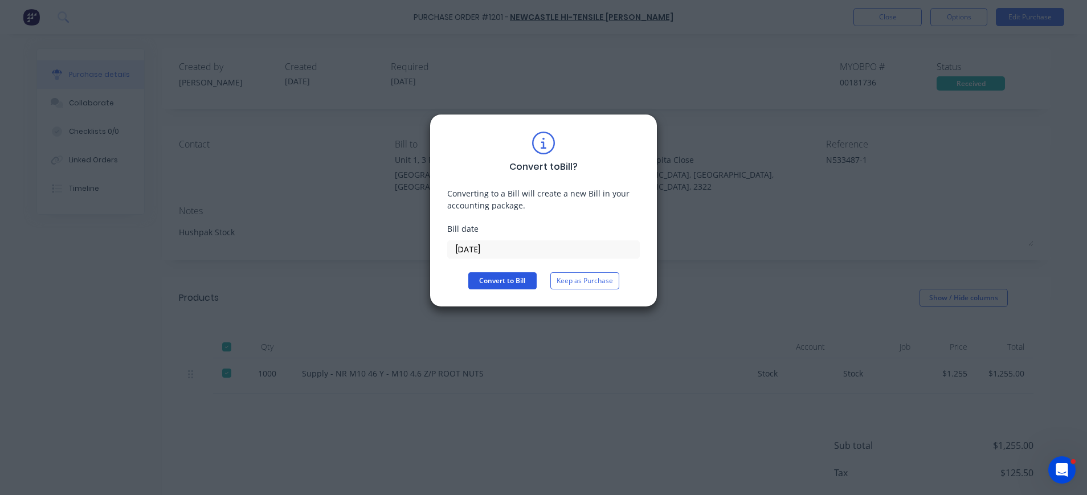
click at [502, 286] on button "Convert to Bill" at bounding box center [502, 280] width 68 height 17
type textarea "x"
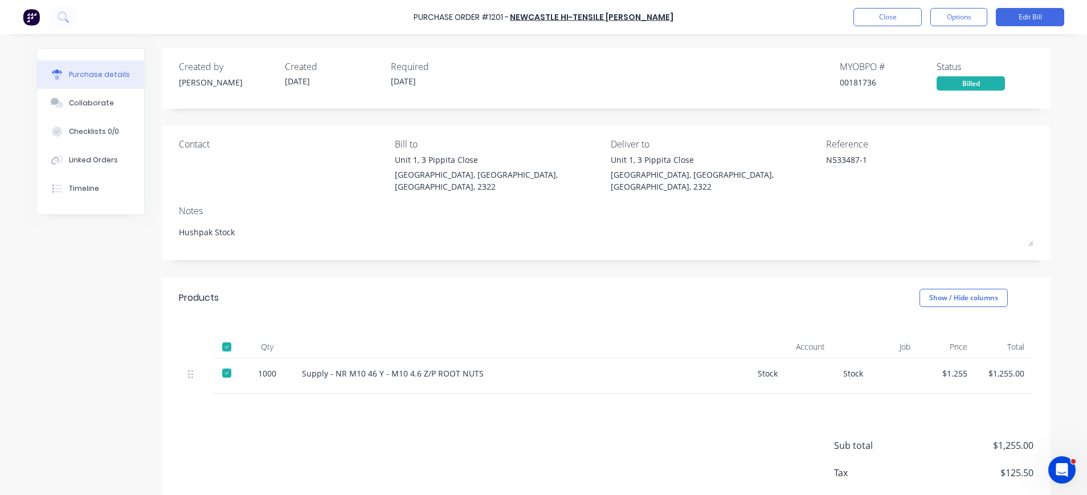
drag, startPoint x: 74, startPoint y: 101, endPoint x: 148, endPoint y: 104, distance: 73.5
click at [74, 101] on div "Collaborate" at bounding box center [91, 103] width 45 height 10
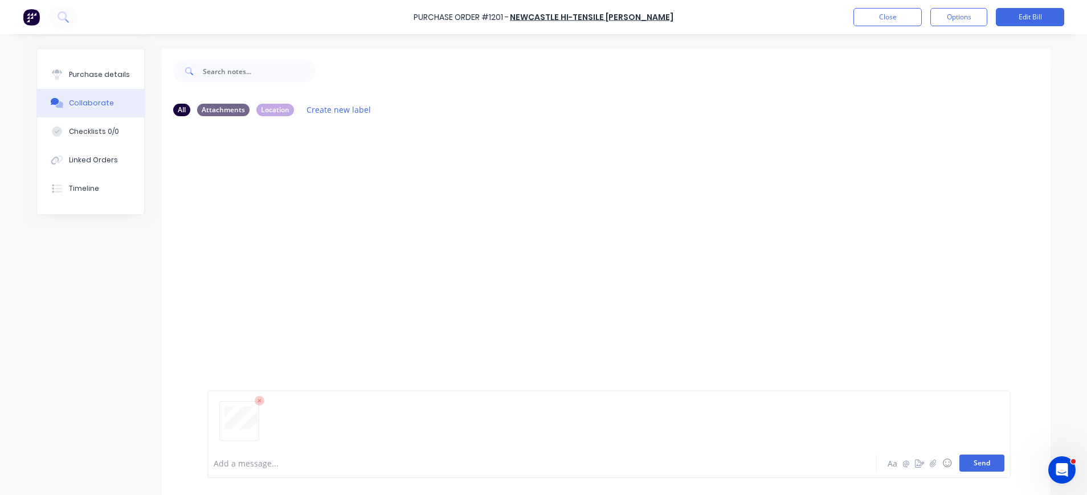
click at [983, 465] on button "Send" at bounding box center [982, 463] width 45 height 17
click at [895, 13] on button "Close" at bounding box center [888, 17] width 68 height 18
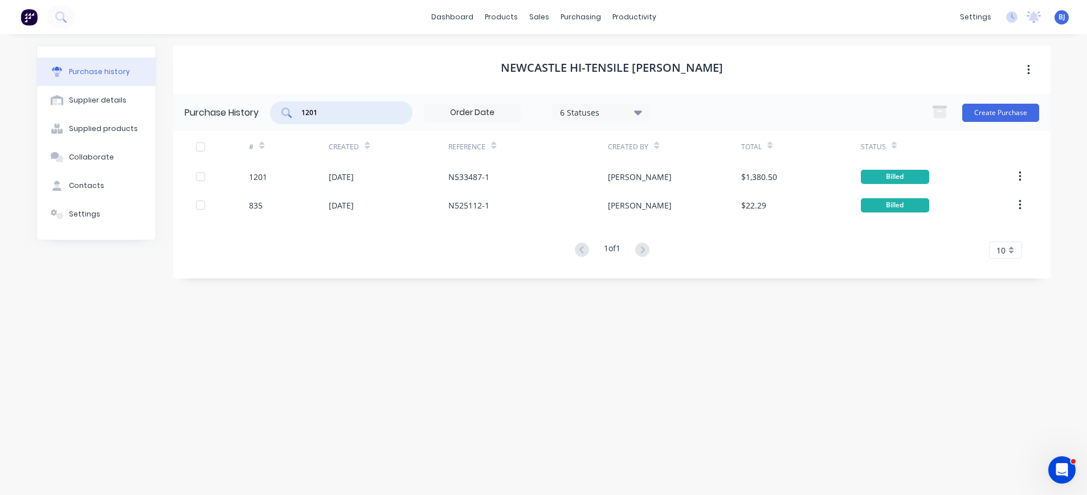
drag, startPoint x: 324, startPoint y: 112, endPoint x: 292, endPoint y: 111, distance: 32.5
click at [292, 111] on div "1201" at bounding box center [341, 112] width 142 height 23
type input "1196"
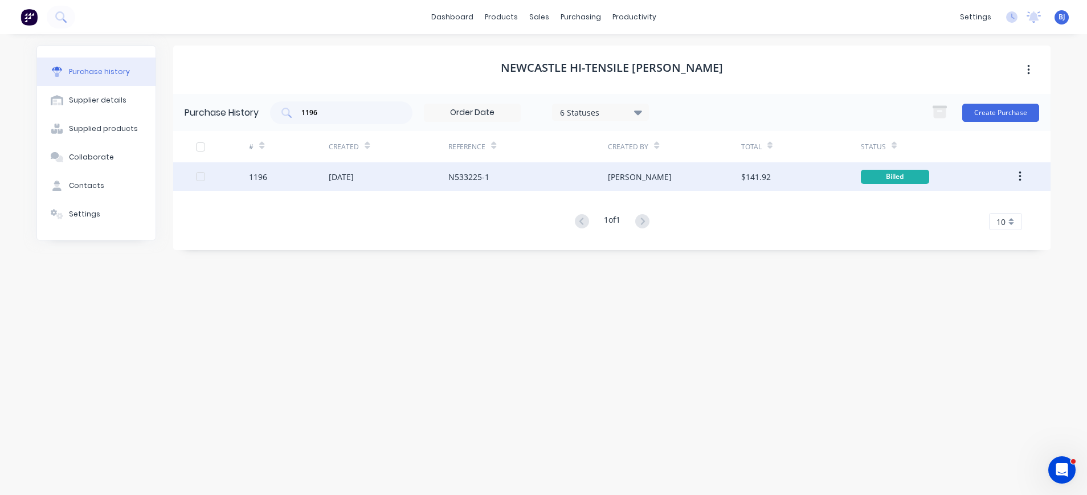
click at [354, 179] on div "[DATE]" at bounding box center [341, 177] width 25 height 12
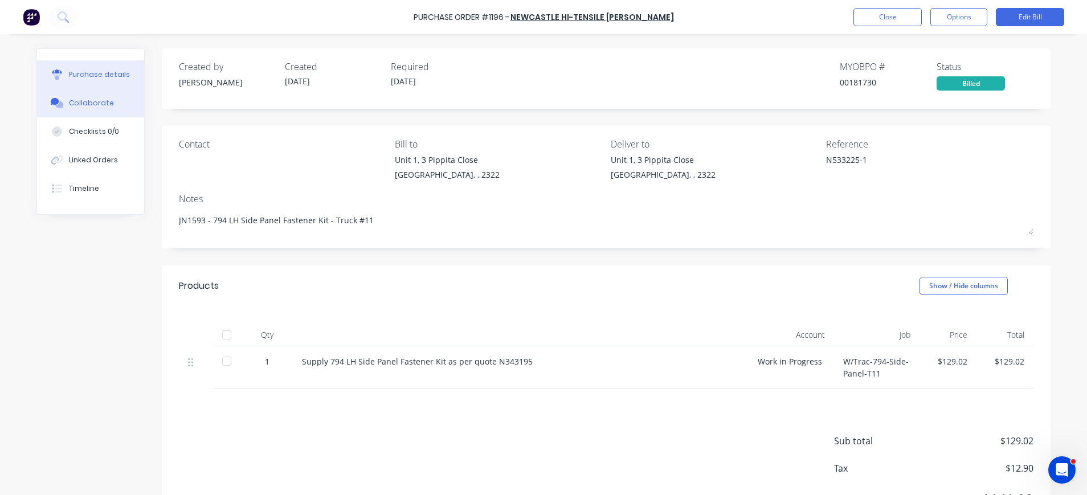
click at [70, 100] on div "Collaborate" at bounding box center [91, 103] width 45 height 10
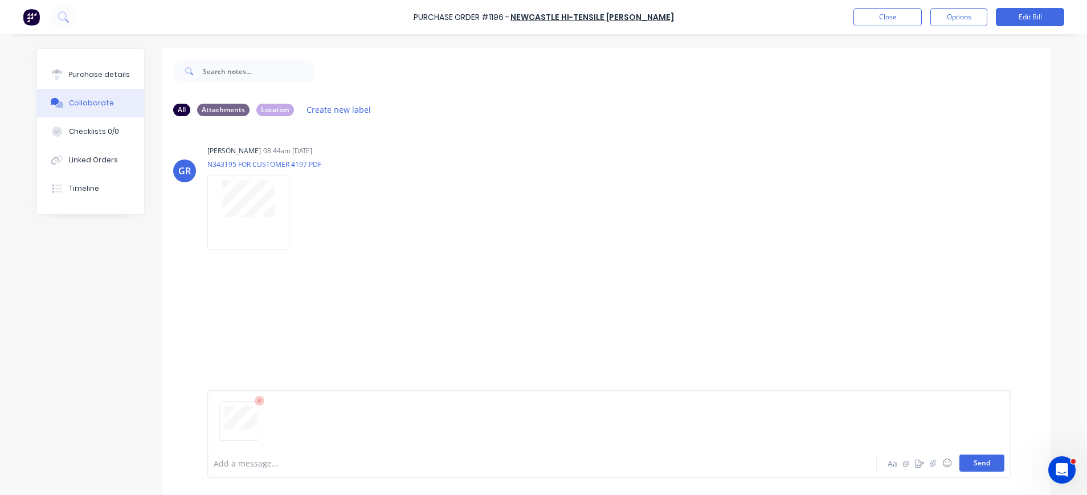
click at [976, 464] on button "Send" at bounding box center [982, 463] width 45 height 17
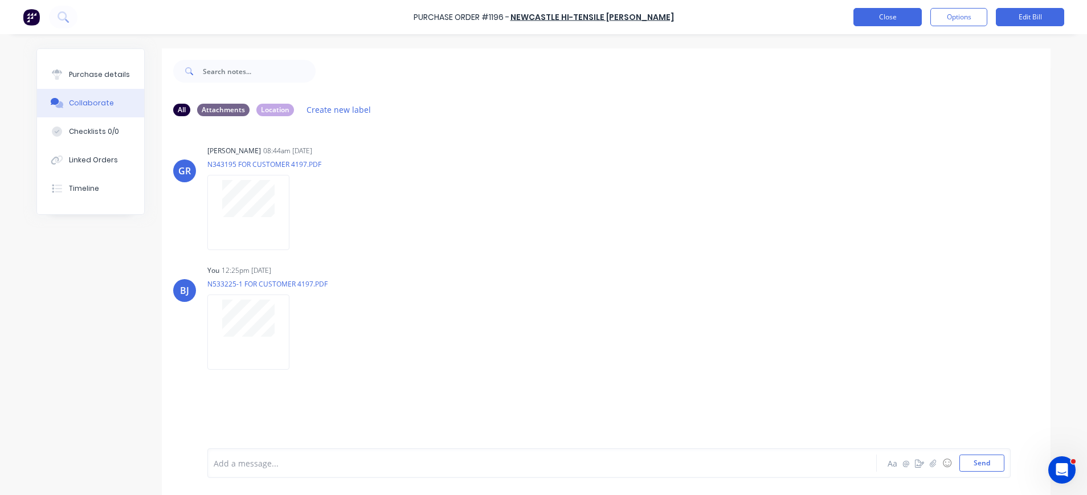
click at [880, 20] on button "Close" at bounding box center [888, 17] width 68 height 18
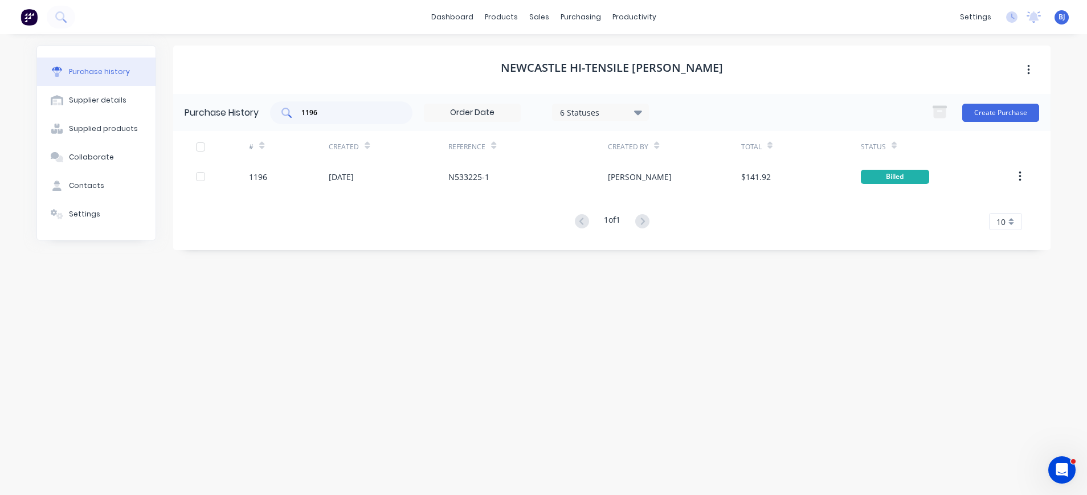
click at [358, 109] on input "1196" at bounding box center [347, 112] width 95 height 11
drag, startPoint x: 589, startPoint y: 17, endPoint x: 596, endPoint y: 30, distance: 14.0
click at [590, 19] on div "purchasing" at bounding box center [581, 17] width 52 height 17
click at [603, 51] on div "Purchase Orders" at bounding box center [618, 55] width 60 height 10
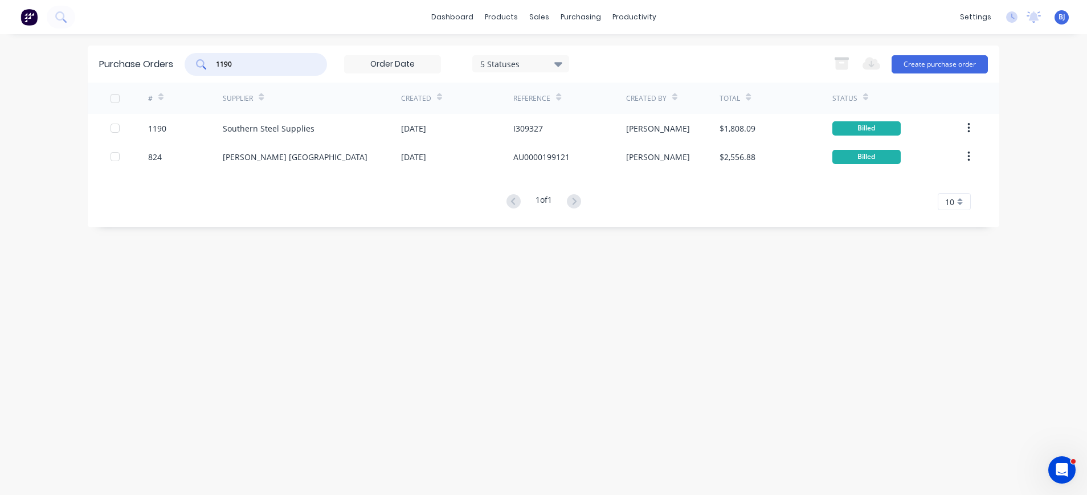
drag, startPoint x: 271, startPoint y: 59, endPoint x: 189, endPoint y: 39, distance: 84.9
click at [189, 39] on div "dashboard products sales purchasing productivity dashboard products Product Cat…" at bounding box center [543, 247] width 1087 height 495
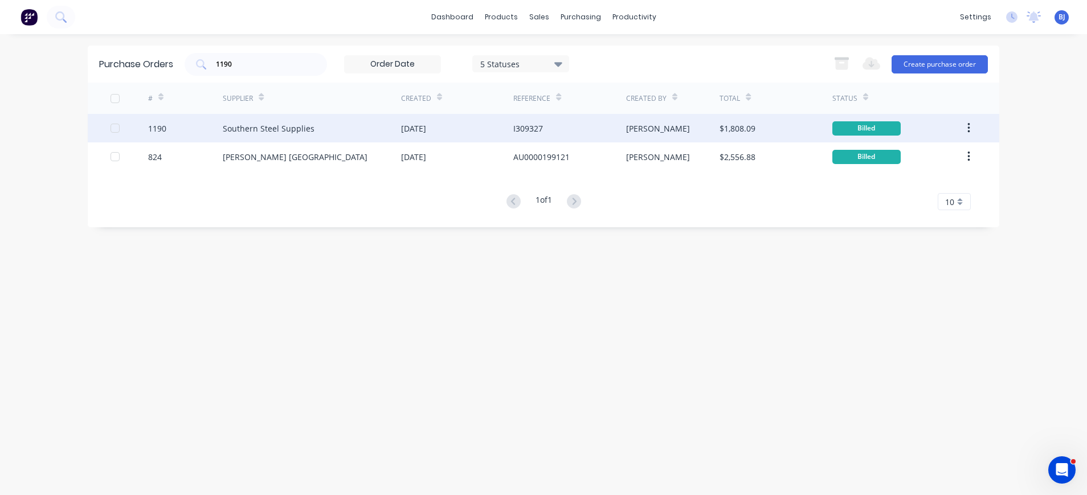
click at [236, 131] on div "Southern Steel Supplies" at bounding box center [269, 129] width 92 height 12
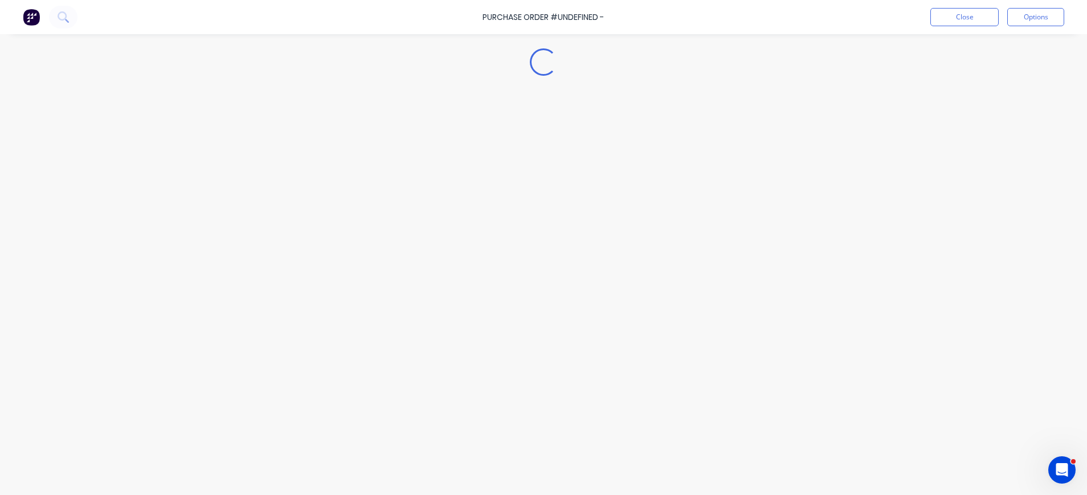
type textarea "x"
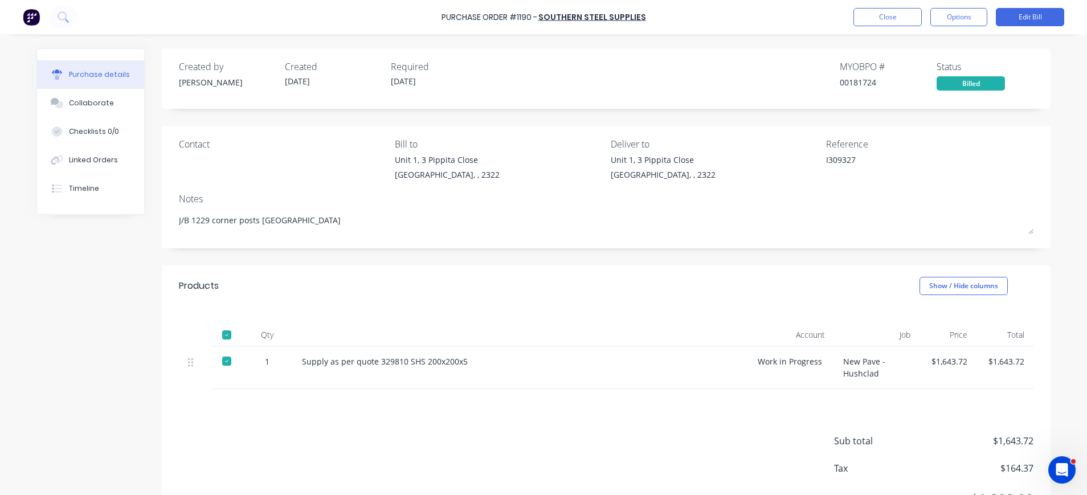
drag, startPoint x: 68, startPoint y: 104, endPoint x: 150, endPoint y: 119, distance: 82.9
click at [71, 107] on div "Collaborate" at bounding box center [91, 103] width 45 height 10
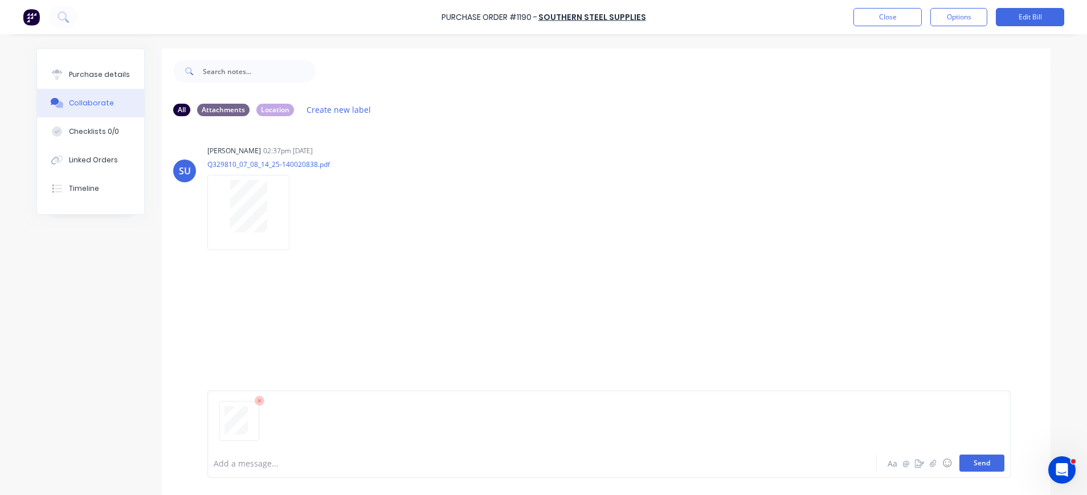
click at [978, 463] on button "Send" at bounding box center [982, 463] width 45 height 17
click at [878, 19] on button "Close" at bounding box center [888, 17] width 68 height 18
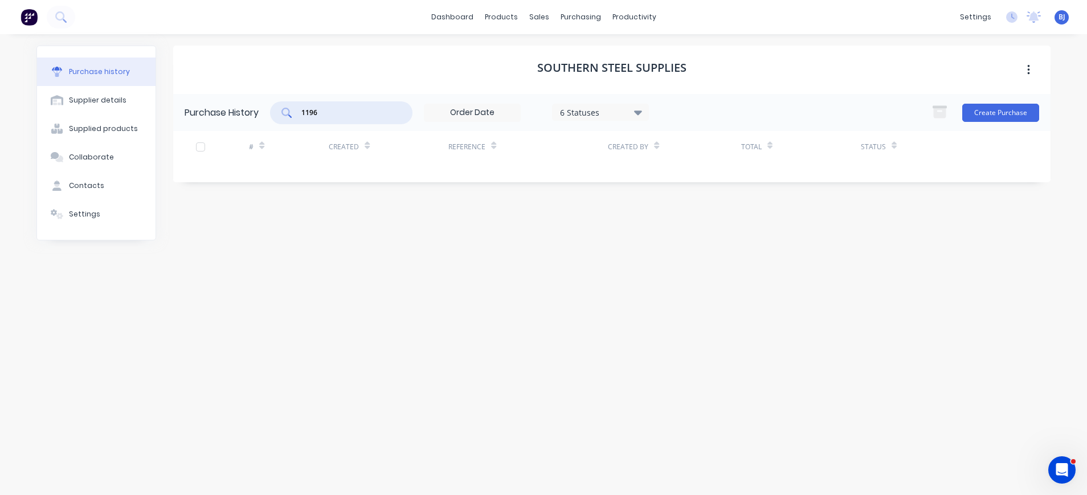
click at [348, 114] on input "1196" at bounding box center [347, 112] width 95 height 11
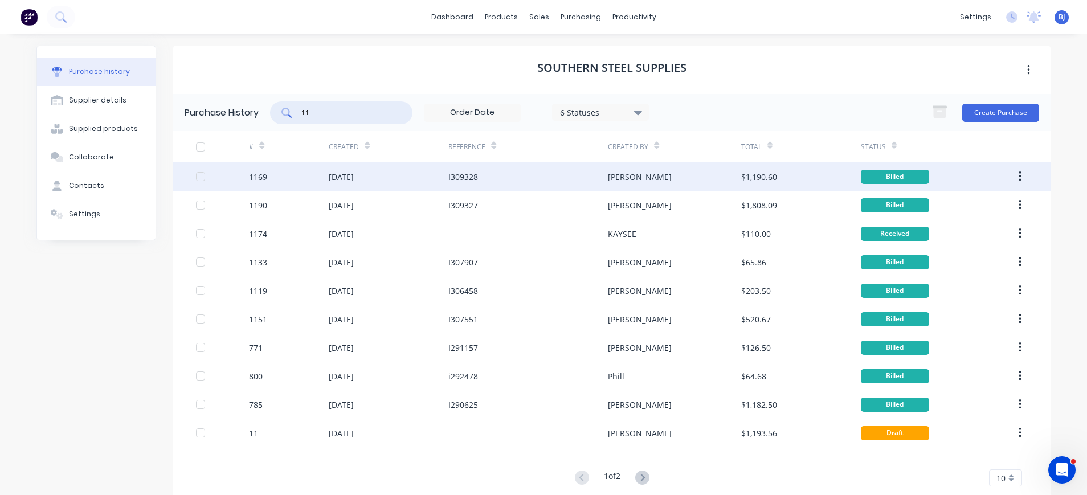
type input "11"
click at [462, 174] on div "I309328" at bounding box center [463, 177] width 30 height 12
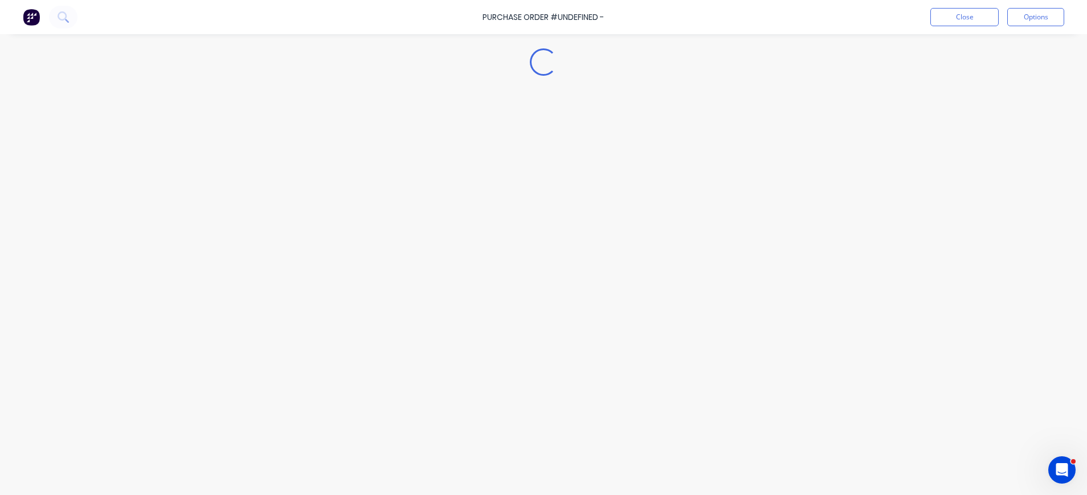
type textarea "x"
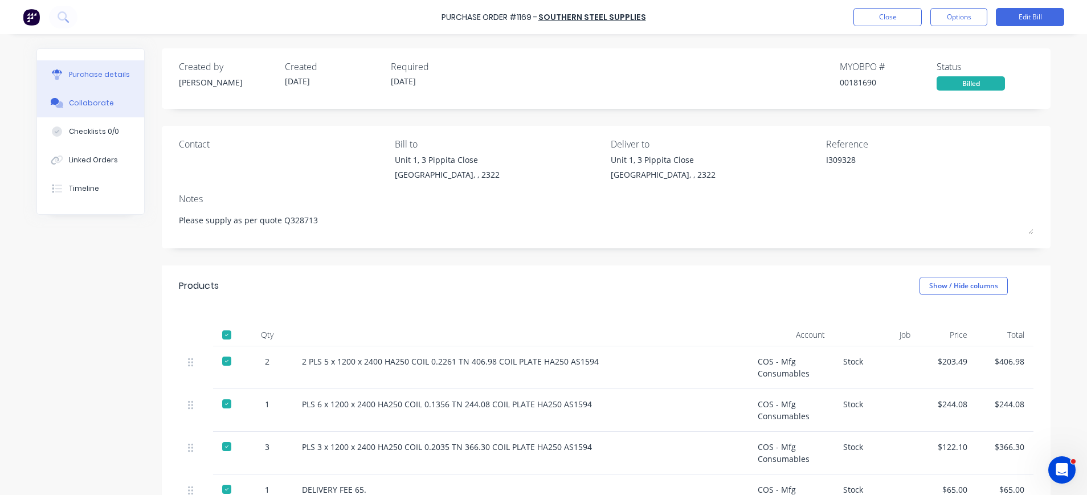
click at [51, 99] on icon at bounding box center [57, 103] width 13 height 10
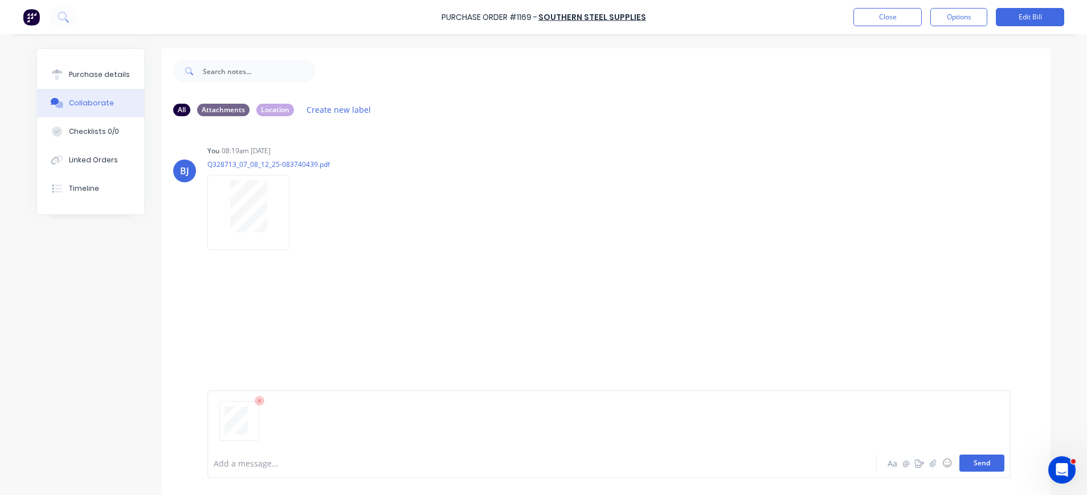
click at [985, 464] on button "Send" at bounding box center [982, 463] width 45 height 17
click at [892, 19] on button "Close" at bounding box center [888, 17] width 68 height 18
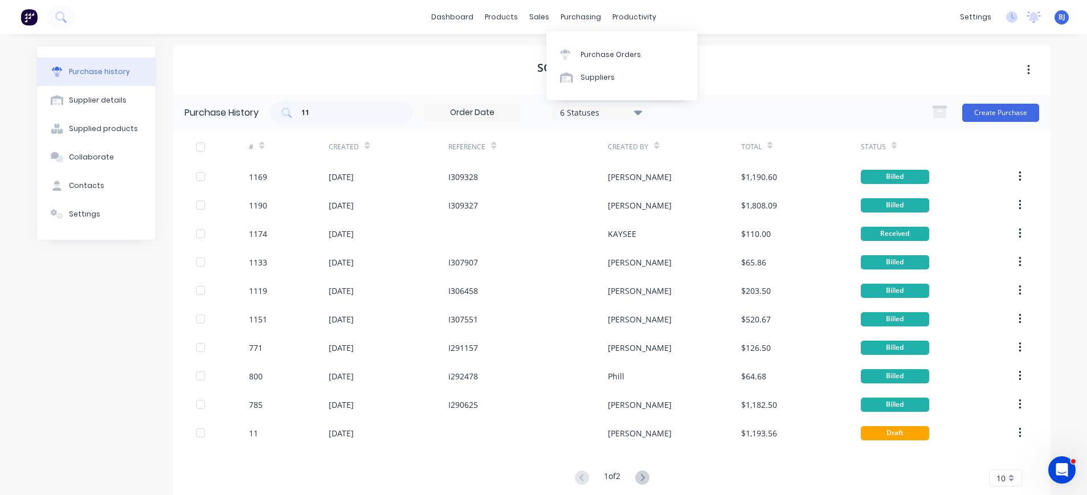
drag, startPoint x: 564, startPoint y: 14, endPoint x: 570, endPoint y: 32, distance: 19.3
click at [565, 16] on div "purchasing" at bounding box center [581, 17] width 52 height 17
click at [586, 79] on div "Suppliers" at bounding box center [598, 77] width 34 height 10
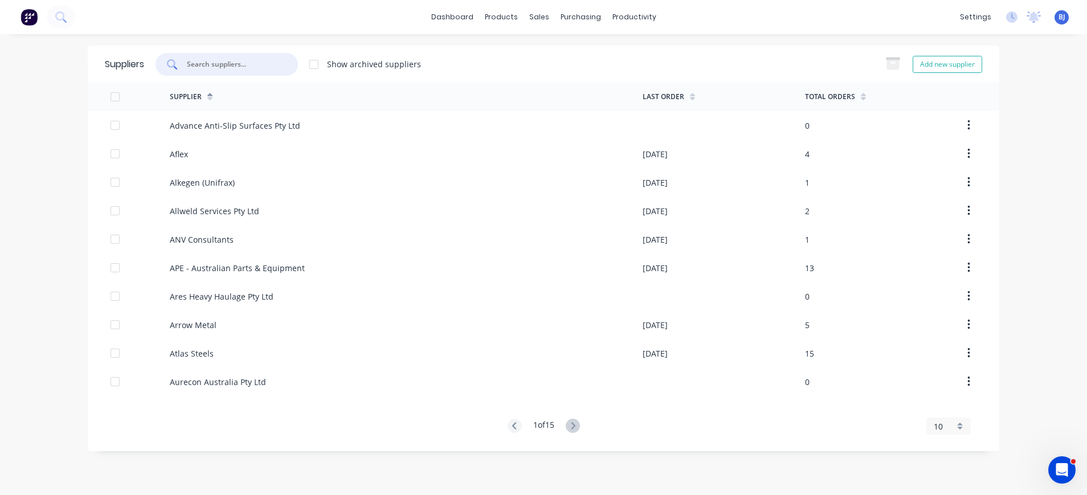
click at [254, 60] on input "text" at bounding box center [233, 64] width 95 height 11
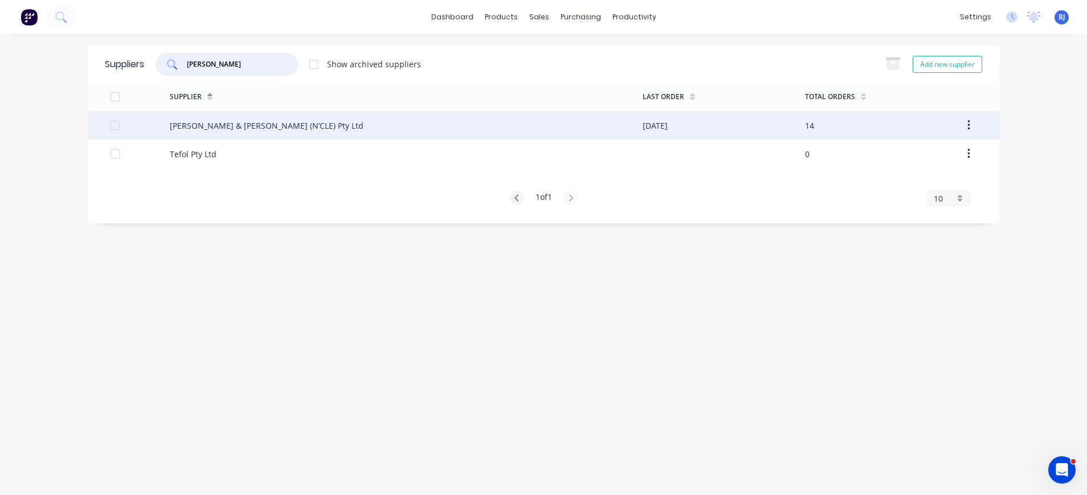
type input "[PERSON_NAME]"
click at [231, 124] on div "[PERSON_NAME] & [PERSON_NAME] (N’CLE) Pty Ltd" at bounding box center [267, 126] width 194 height 12
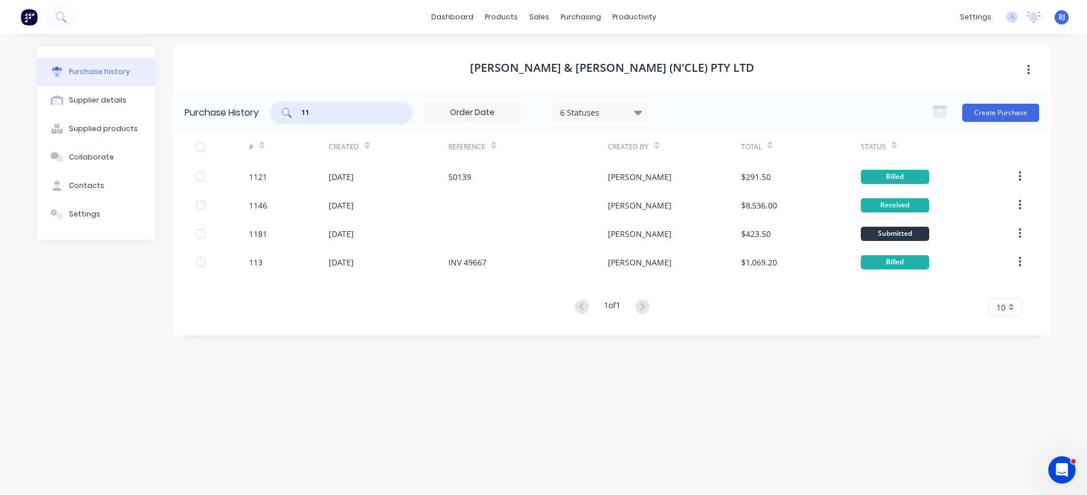
drag, startPoint x: 327, startPoint y: 110, endPoint x: 276, endPoint y: 117, distance: 51.2
click at [279, 116] on div "11" at bounding box center [341, 112] width 142 height 23
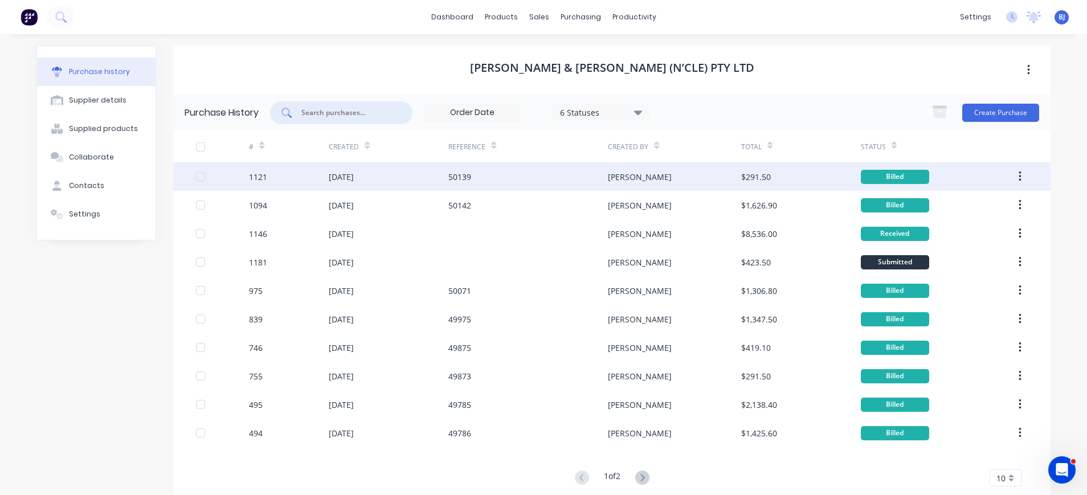
click at [333, 178] on div "[DATE]" at bounding box center [341, 177] width 25 height 12
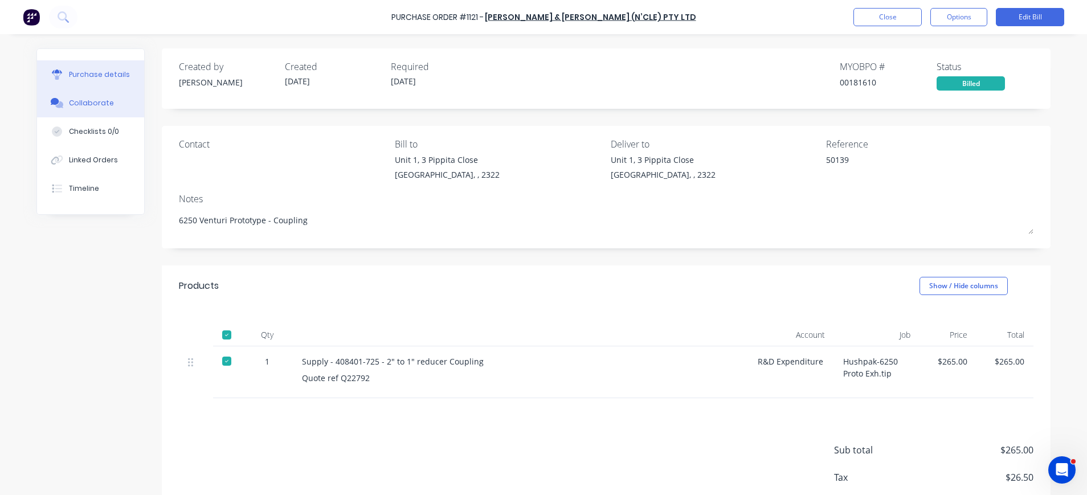
drag, startPoint x: 100, startPoint y: 96, endPoint x: 319, endPoint y: 205, distance: 243.9
click at [102, 97] on button "Collaborate" at bounding box center [90, 103] width 107 height 28
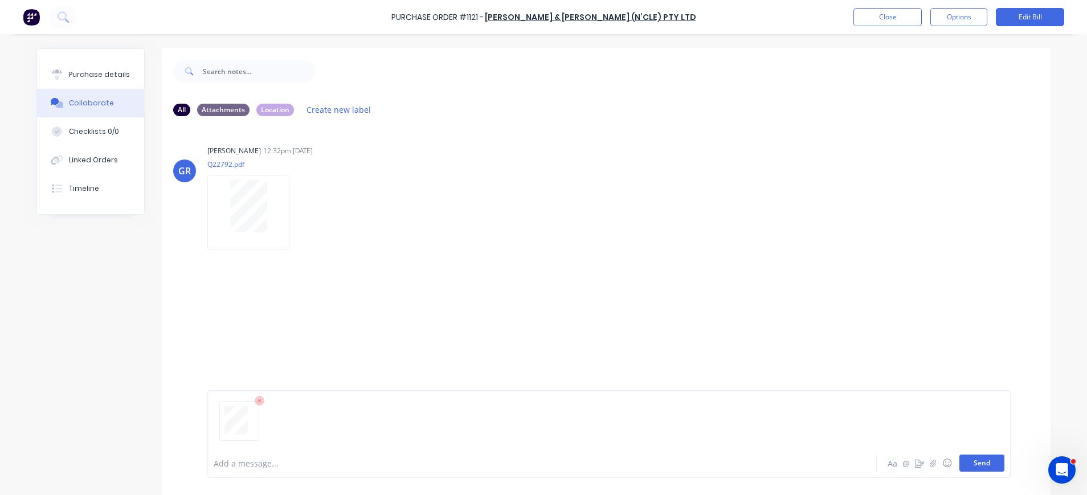
click at [984, 464] on button "Send" at bounding box center [982, 463] width 45 height 17
click at [871, 17] on button "Close" at bounding box center [888, 17] width 68 height 18
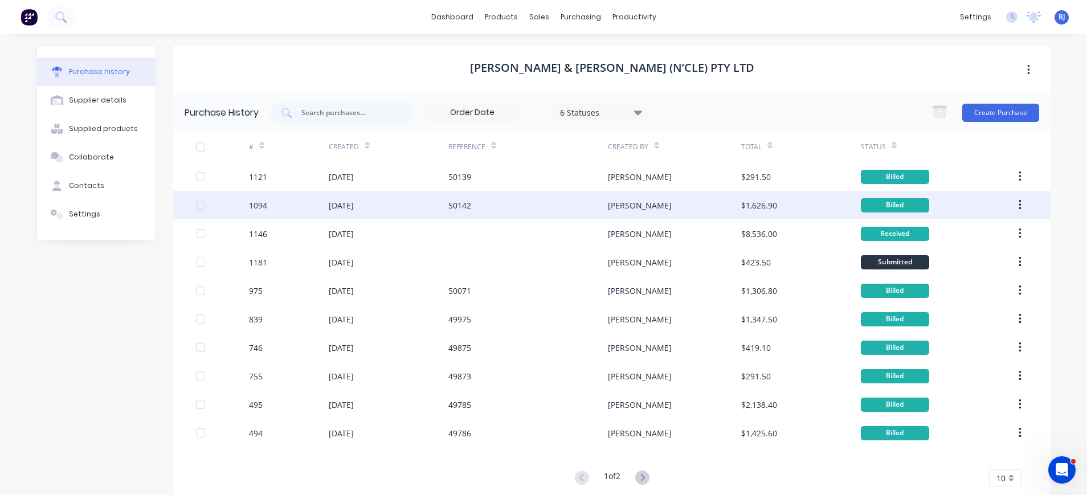
click at [528, 206] on div "50142" at bounding box center [528, 205] width 160 height 28
type textarea "x"
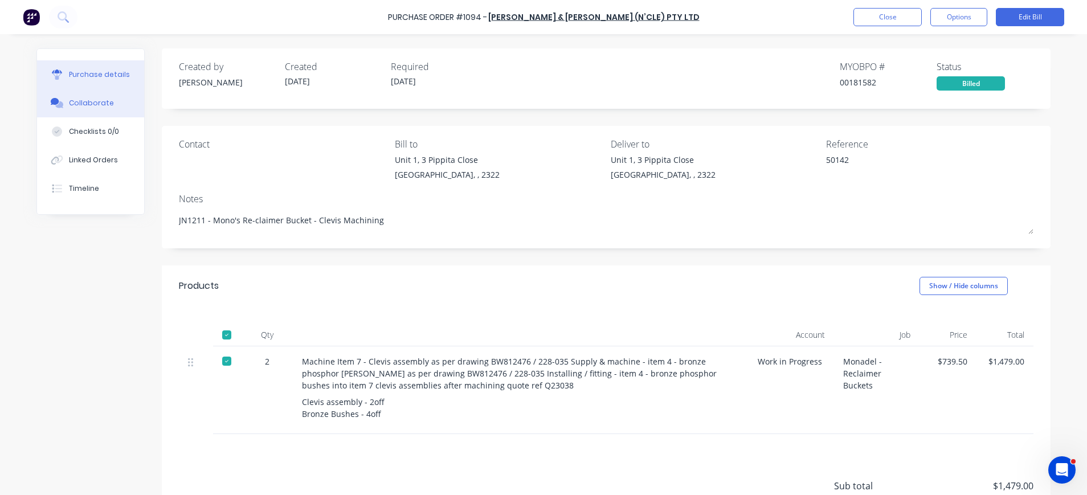
drag, startPoint x: 91, startPoint y: 100, endPoint x: 101, endPoint y: 102, distance: 11.1
click at [91, 100] on div "Collaborate" at bounding box center [91, 103] width 45 height 10
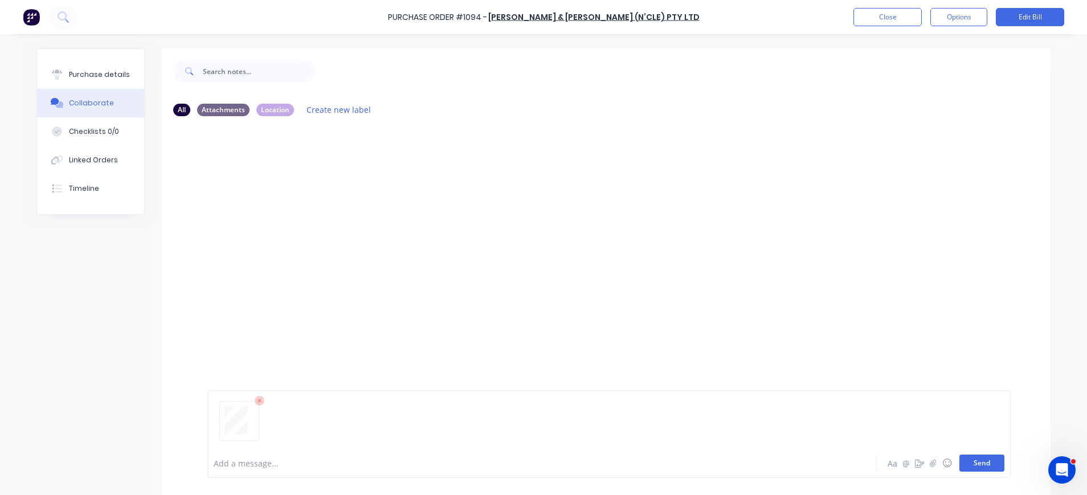
click at [975, 464] on button "Send" at bounding box center [982, 463] width 45 height 17
click at [918, 18] on button "Close" at bounding box center [888, 17] width 68 height 18
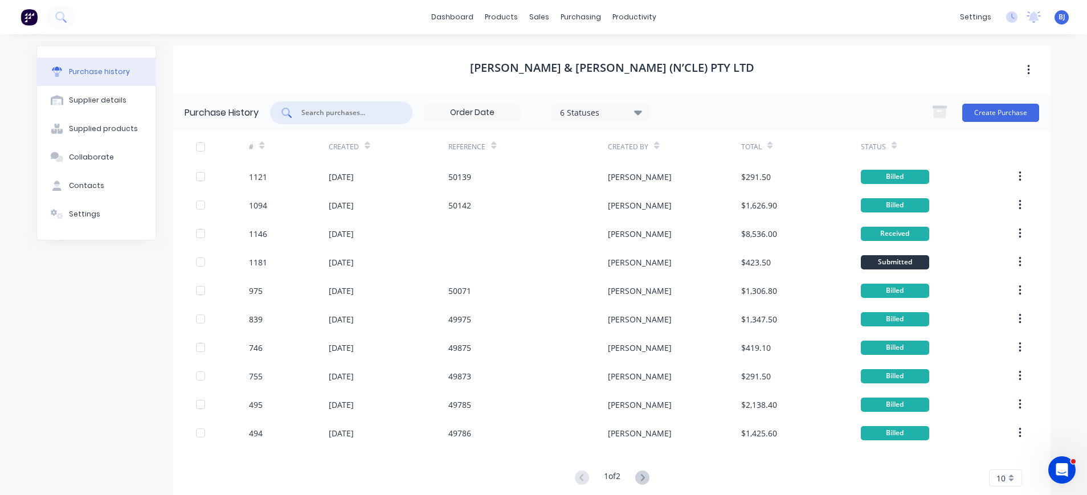
click at [349, 112] on input "text" at bounding box center [347, 112] width 95 height 11
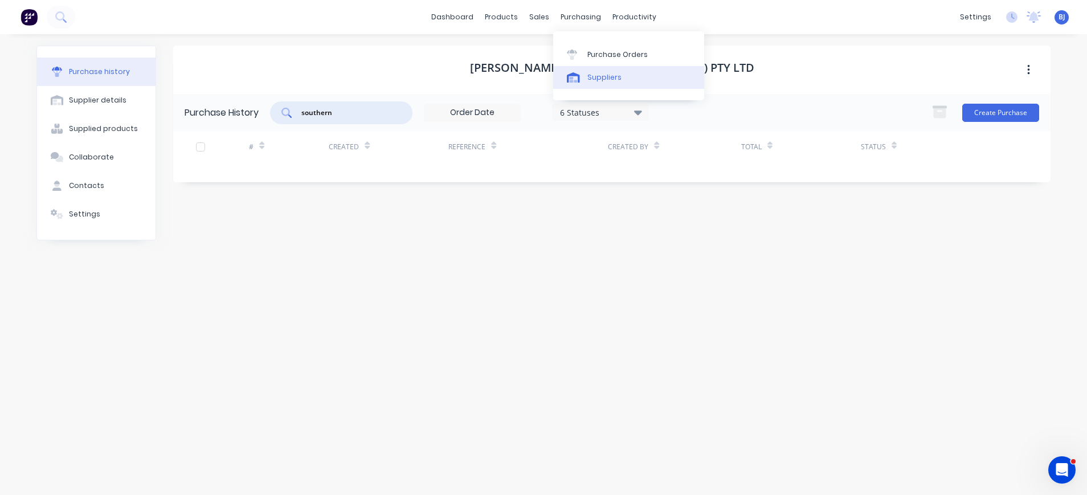
type input "southern"
click at [595, 73] on div "Suppliers" at bounding box center [605, 77] width 34 height 10
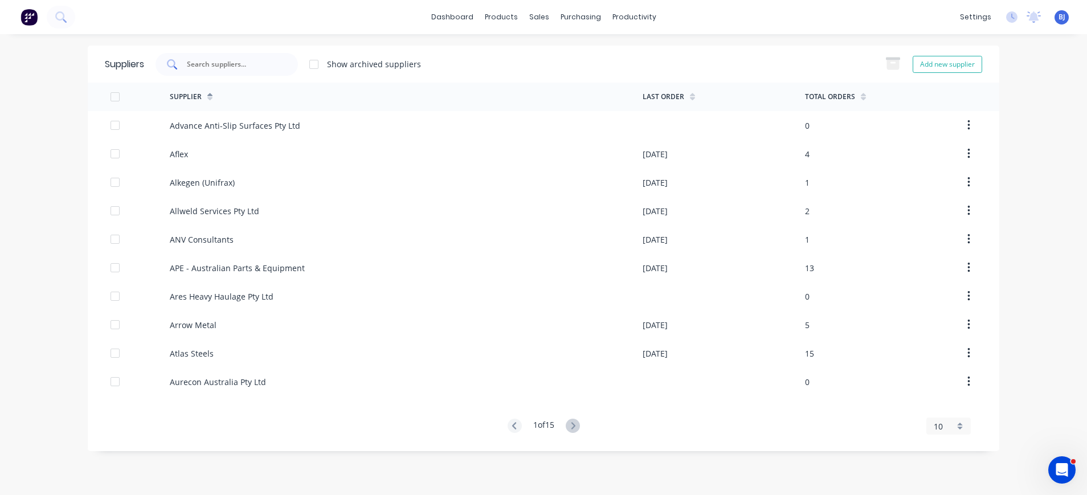
click at [236, 70] on div at bounding box center [227, 64] width 142 height 23
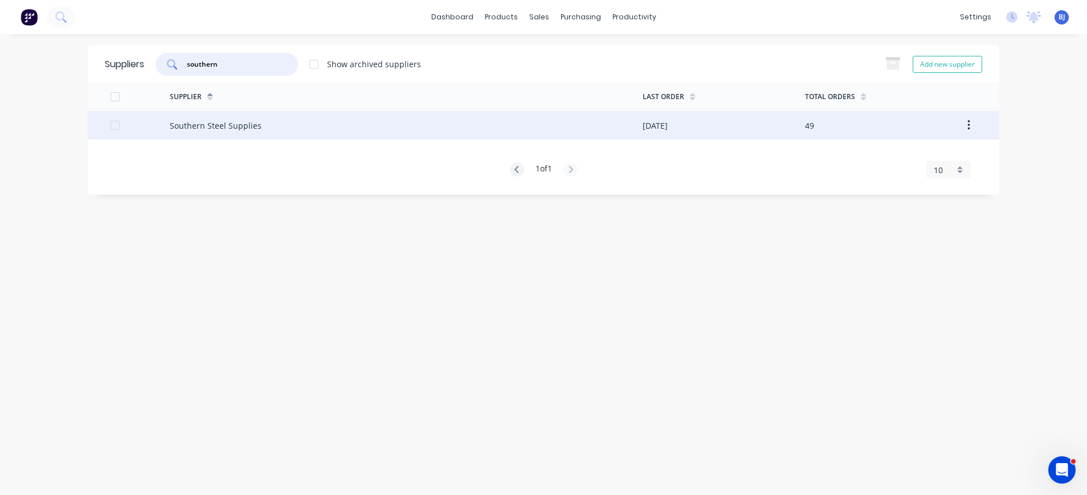
type input "southern"
click at [241, 125] on div "Southern Steel Supplies" at bounding box center [216, 126] width 92 height 12
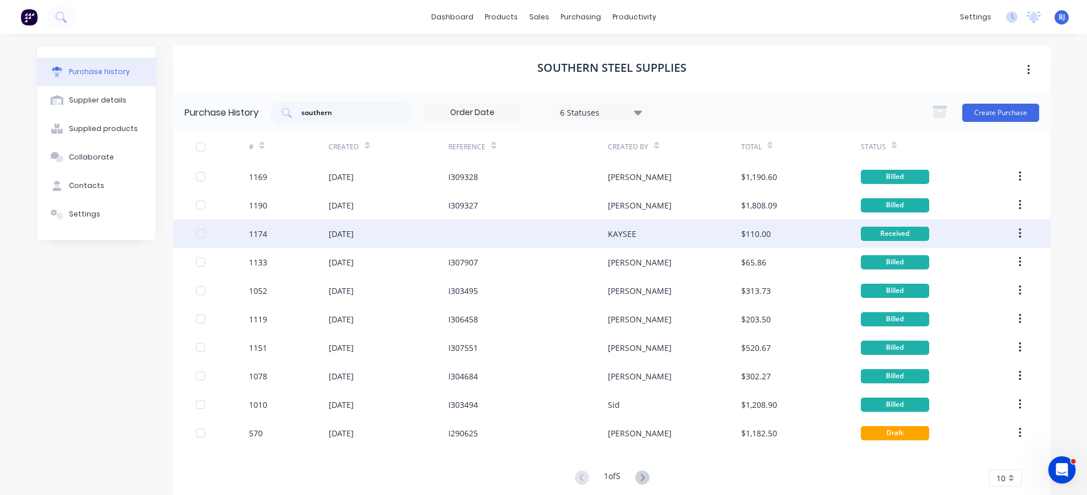
click at [339, 234] on div "[DATE]" at bounding box center [341, 234] width 25 height 12
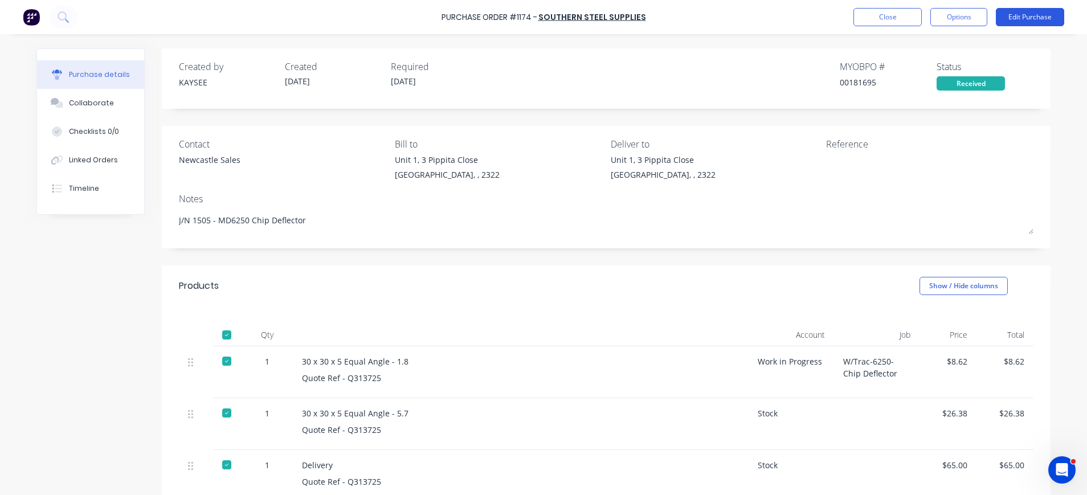
click at [1036, 17] on button "Edit Purchase" at bounding box center [1030, 17] width 68 height 18
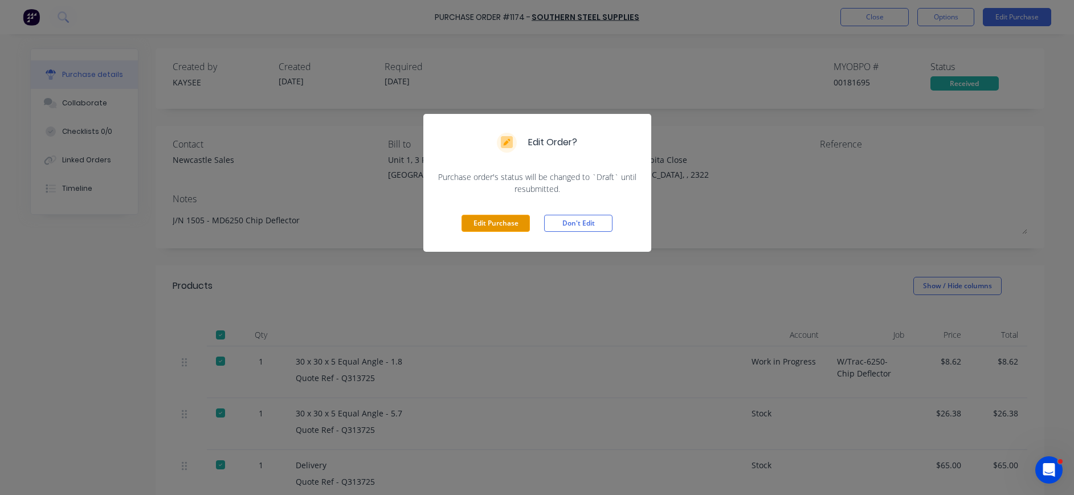
drag, startPoint x: 480, startPoint y: 224, endPoint x: 612, endPoint y: 201, distance: 134.2
click at [480, 225] on button "Edit Purchase" at bounding box center [496, 223] width 68 height 17
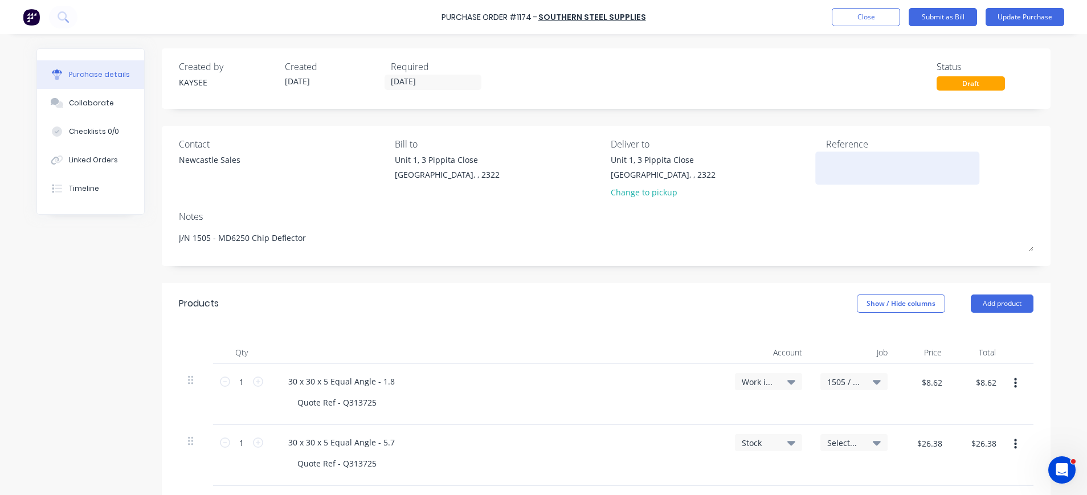
click at [827, 168] on textarea at bounding box center [897, 167] width 142 height 26
type textarea "x"
paste textarea "I308687"
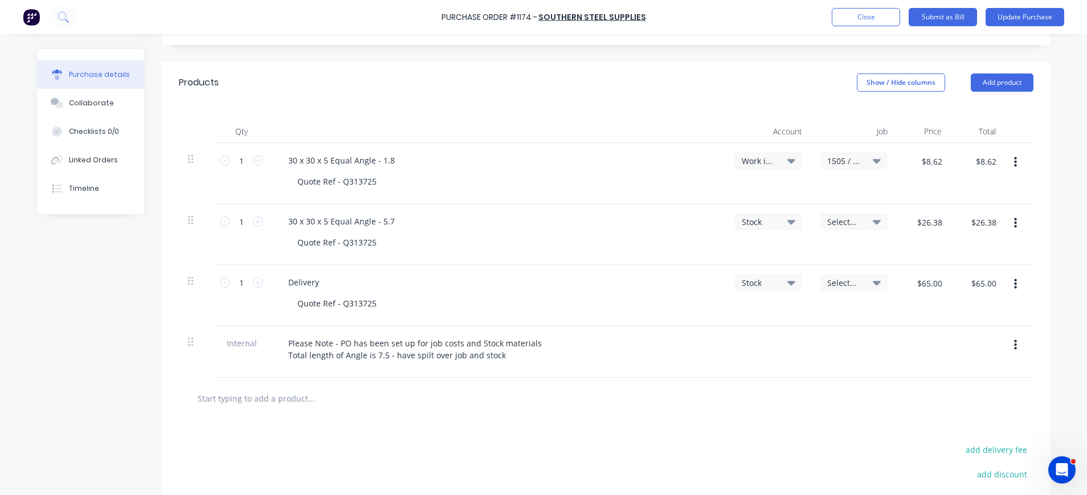
scroll to position [228, 0]
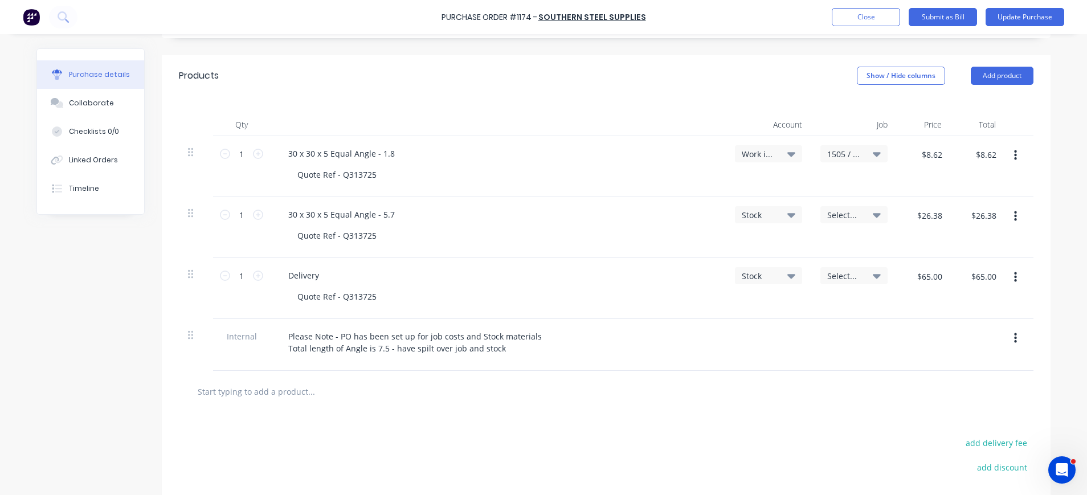
type textarea "I308687"
type textarea "x"
type textarea "I308687"
click at [873, 214] on icon at bounding box center [877, 215] width 8 height 5
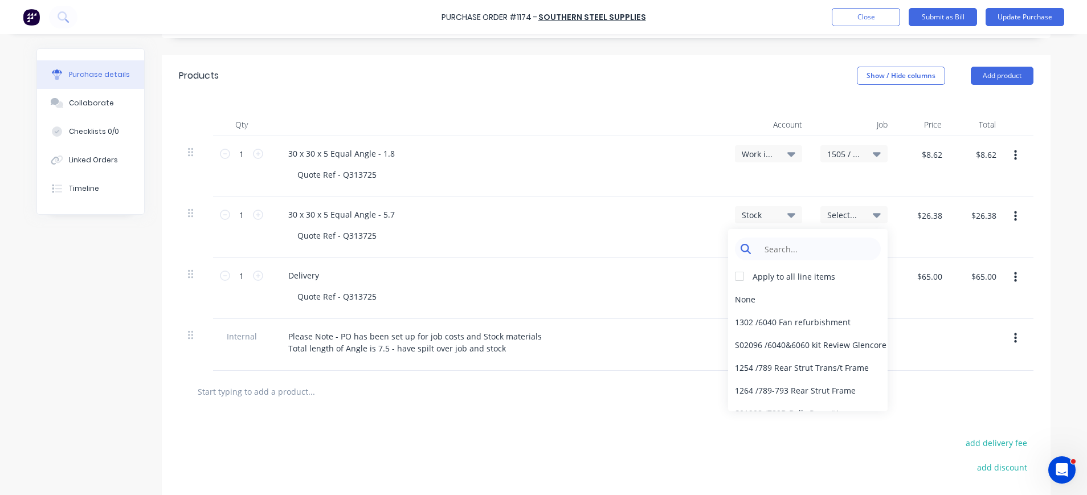
type textarea "x"
click at [835, 239] on input at bounding box center [817, 249] width 117 height 23
type input "stock"
drag, startPoint x: 733, startPoint y: 278, endPoint x: 742, endPoint y: 287, distance: 12.9
click at [733, 279] on div at bounding box center [739, 276] width 23 height 23
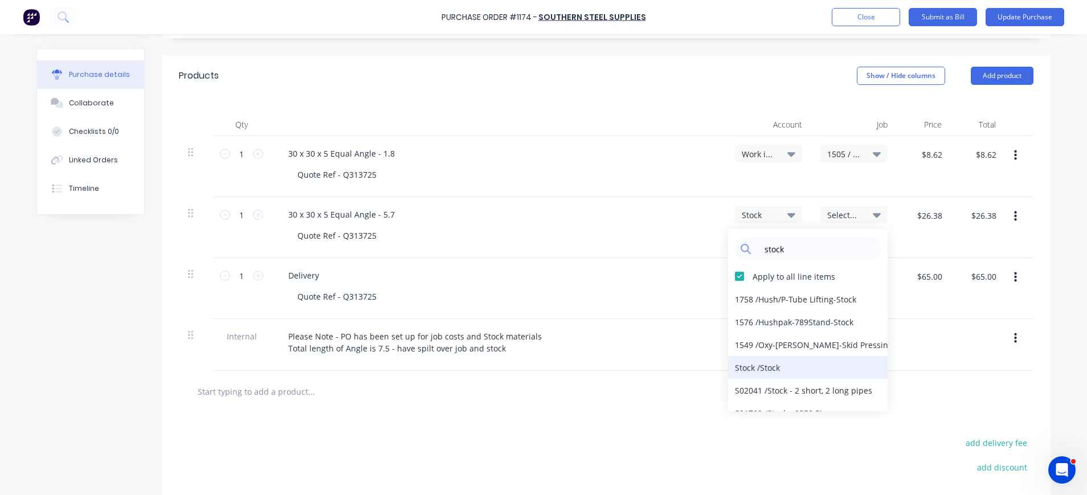
click at [755, 370] on div "Stock / Stock" at bounding box center [808, 367] width 160 height 23
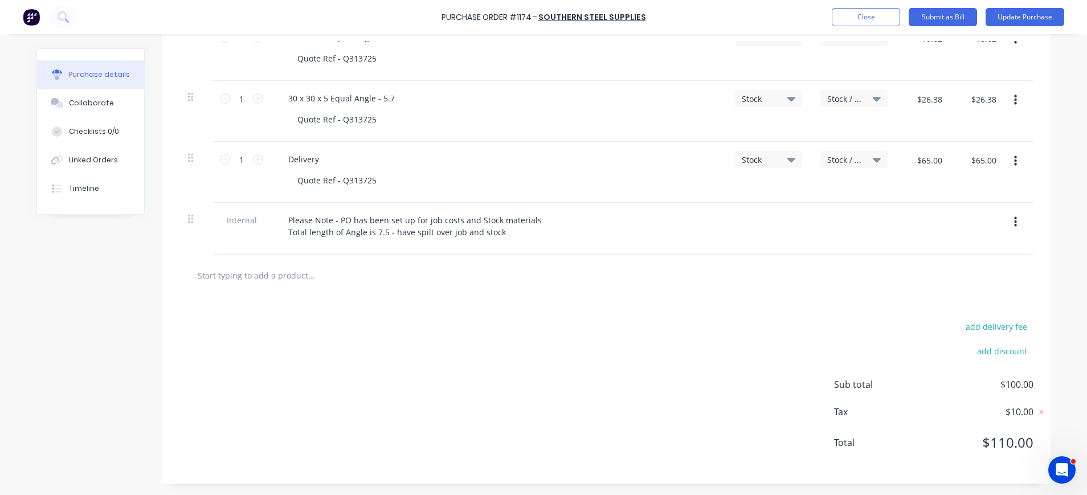
scroll to position [0, 0]
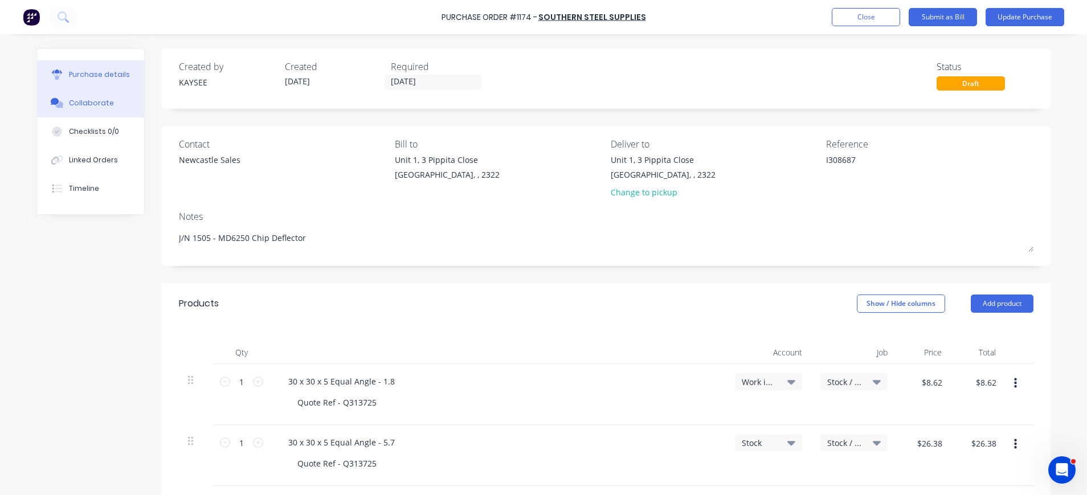
type textarea "x"
drag, startPoint x: 101, startPoint y: 101, endPoint x: 189, endPoint y: 131, distance: 92.4
click at [104, 102] on button "Collaborate" at bounding box center [90, 103] width 107 height 28
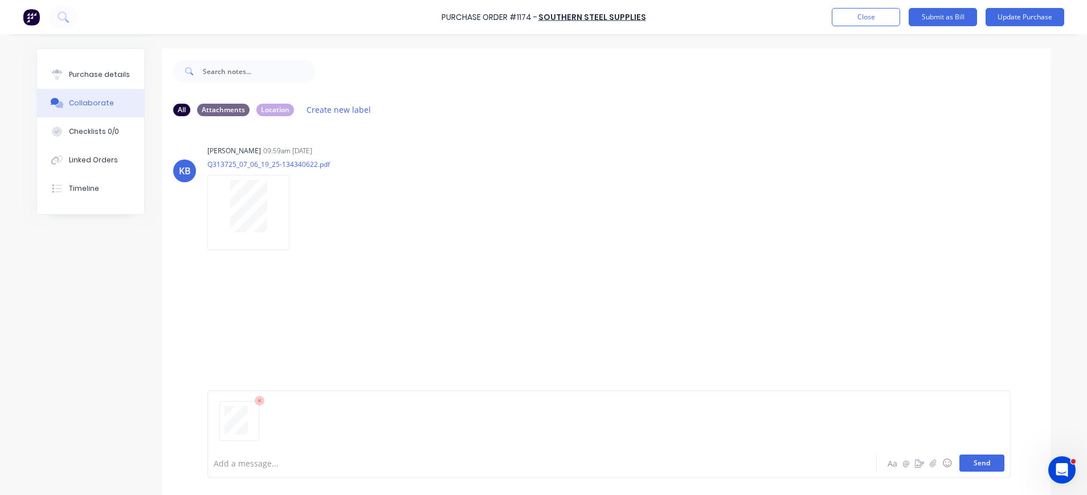
click at [980, 462] on button "Send" at bounding box center [982, 463] width 45 height 17
click at [1026, 14] on button "Update Purchase" at bounding box center [1025, 17] width 79 height 18
click at [957, 16] on button "Options" at bounding box center [959, 17] width 57 height 18
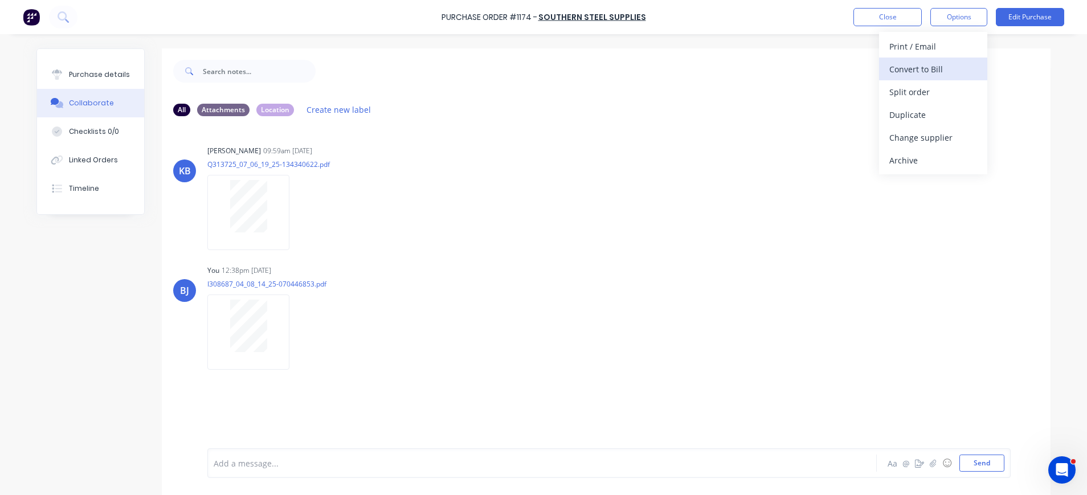
click at [947, 62] on div "Convert to Bill" at bounding box center [934, 69] width 88 height 17
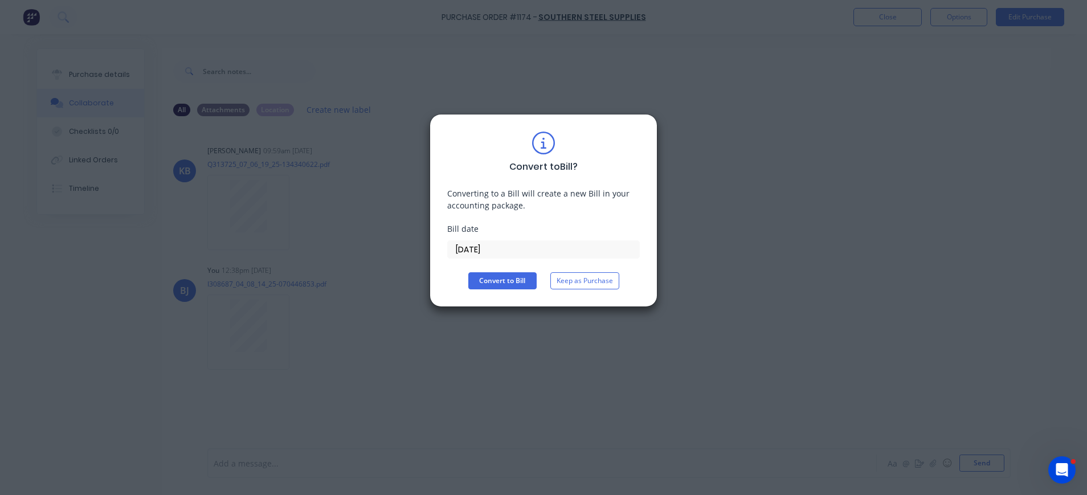
click at [480, 247] on input "[DATE]" at bounding box center [543, 249] width 191 height 17
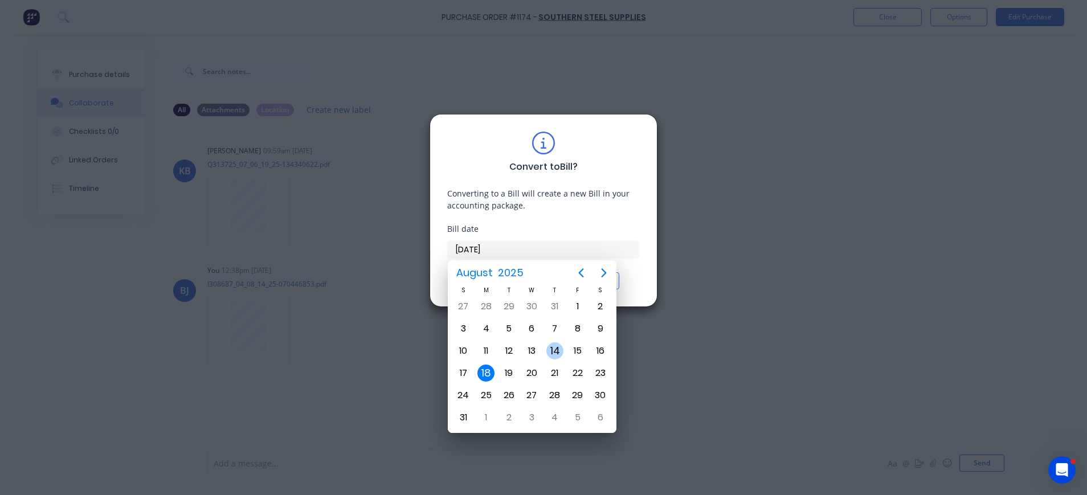
click at [556, 348] on div "14" at bounding box center [555, 350] width 17 height 17
type input "[DATE]"
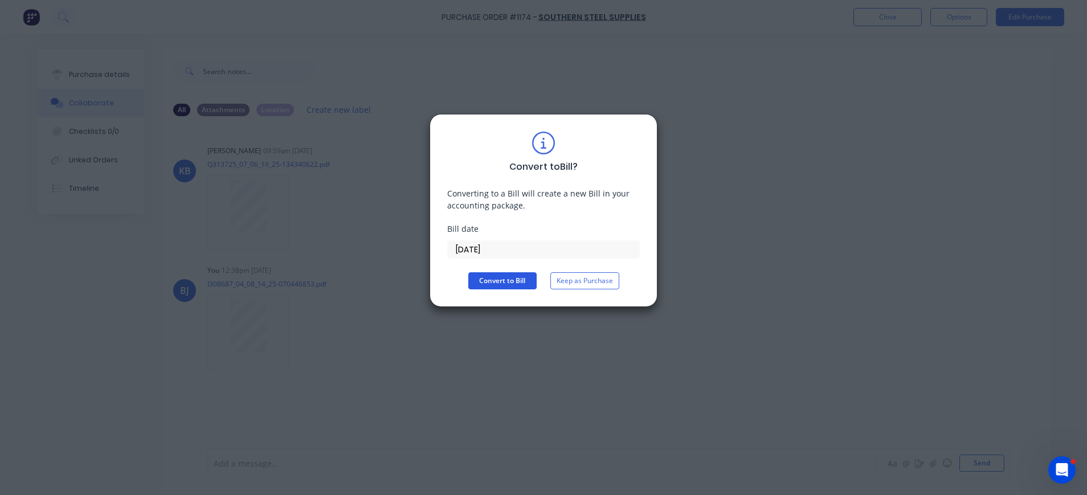
click at [491, 283] on button "Convert to Bill" at bounding box center [502, 280] width 68 height 17
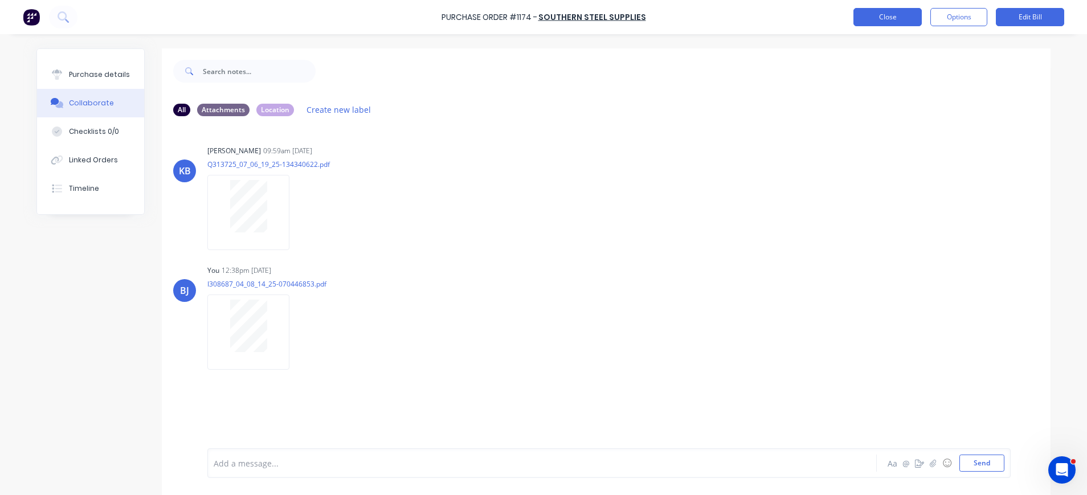
click at [895, 19] on button "Close" at bounding box center [888, 17] width 68 height 18
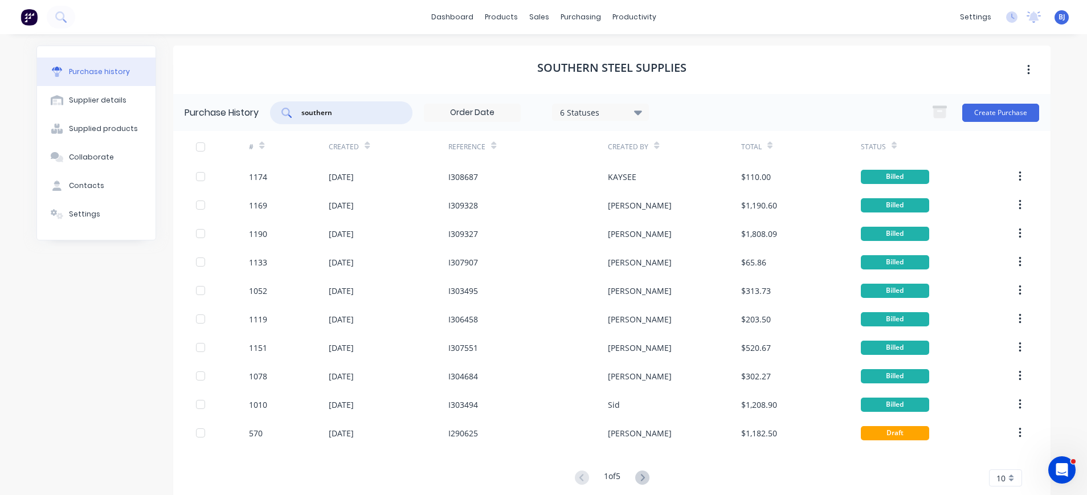
drag, startPoint x: 360, startPoint y: 107, endPoint x: 239, endPoint y: 112, distance: 121.5
click at [239, 112] on div "Purchase History southern 6 Statuses 6 Statuses Create Purchase" at bounding box center [612, 112] width 878 height 37
type input "1175"
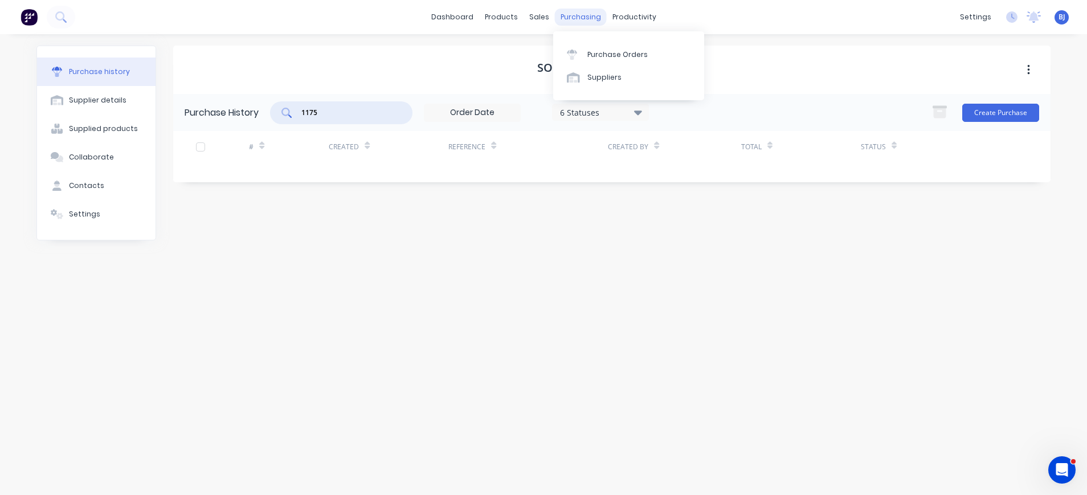
click at [588, 18] on div "purchasing" at bounding box center [581, 17] width 52 height 17
click at [605, 47] on link "Purchase Orders" at bounding box center [628, 54] width 151 height 23
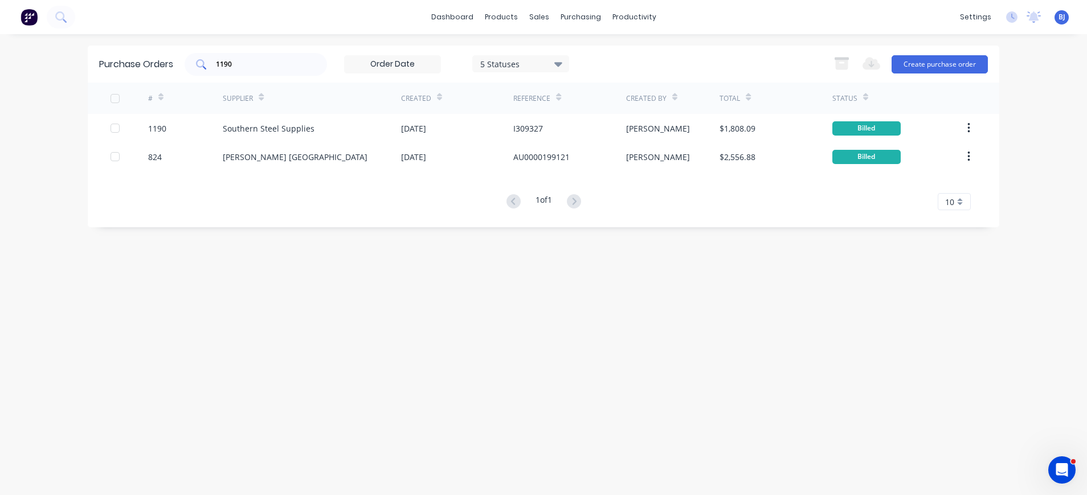
click at [271, 72] on div "1190" at bounding box center [256, 64] width 142 height 23
drag, startPoint x: 269, startPoint y: 71, endPoint x: 209, endPoint y: 60, distance: 61.3
click at [209, 60] on div "1190" at bounding box center [256, 64] width 142 height 23
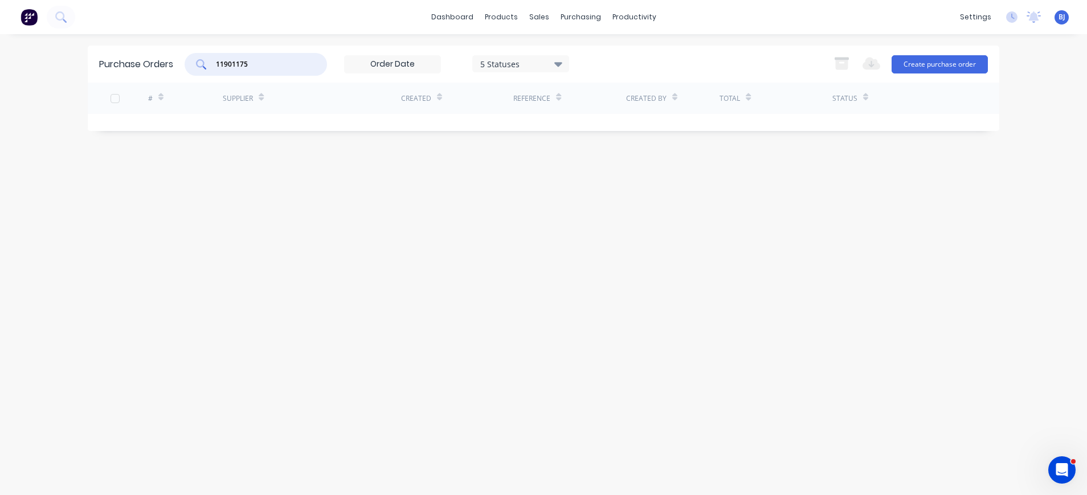
drag, startPoint x: 264, startPoint y: 64, endPoint x: 195, endPoint y: 59, distance: 69.1
click at [195, 59] on div "11901175" at bounding box center [256, 64] width 142 height 23
type input "1175"
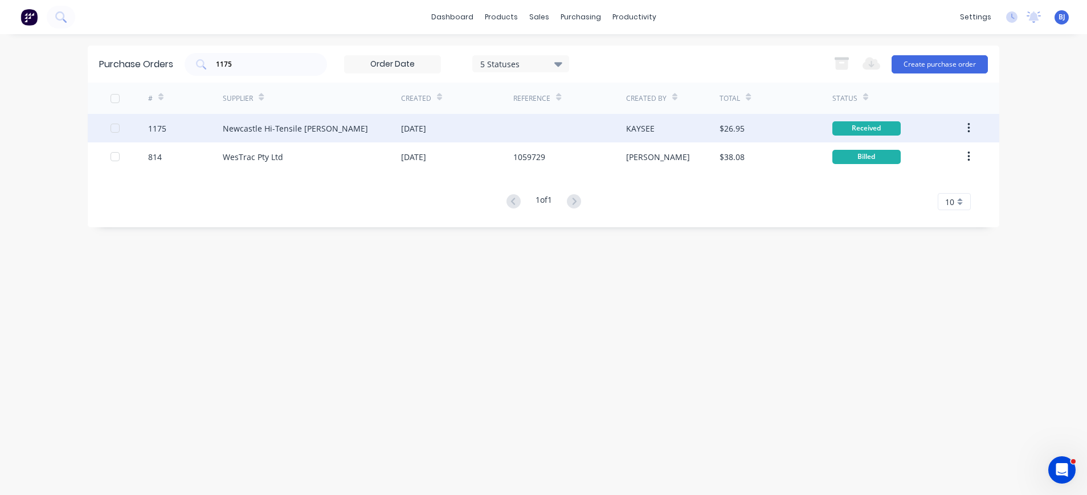
click at [270, 129] on div "Newcastle Hi-Tensile [PERSON_NAME]" at bounding box center [295, 129] width 145 height 12
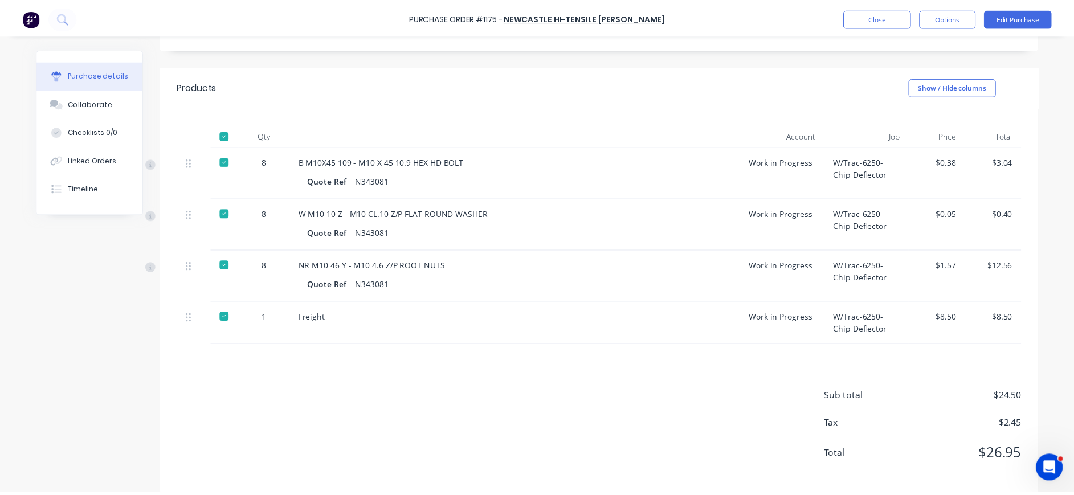
scroll to position [212, 0]
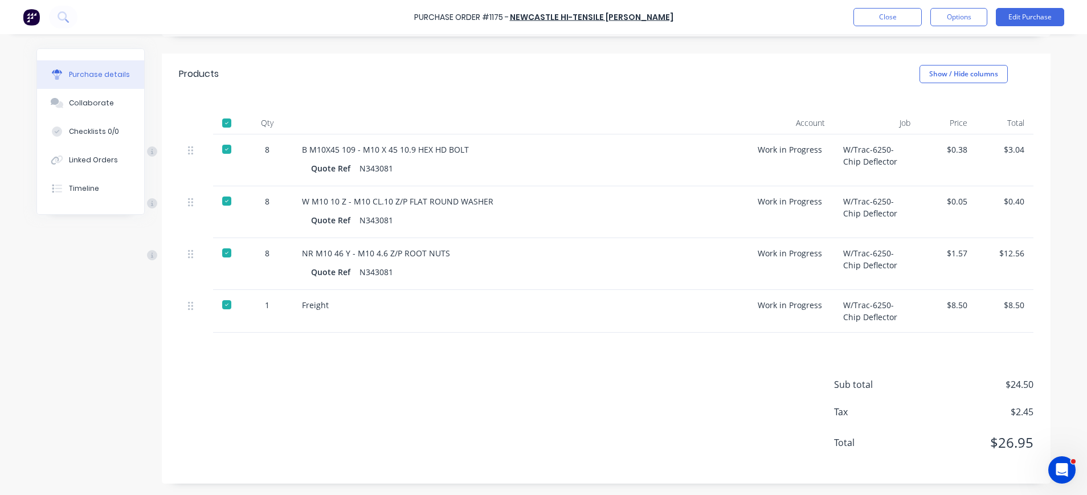
click at [1020, 149] on div "$3.04" at bounding box center [1005, 160] width 57 height 52
drag, startPoint x: 1019, startPoint y: 148, endPoint x: 996, endPoint y: 149, distance: 23.4
click at [996, 149] on div "$3.04" at bounding box center [1005, 160] width 57 height 52
drag, startPoint x: 996, startPoint y: 149, endPoint x: 1027, endPoint y: 13, distance: 139.2
click at [1027, 13] on button "Edit Purchase" at bounding box center [1030, 17] width 68 height 18
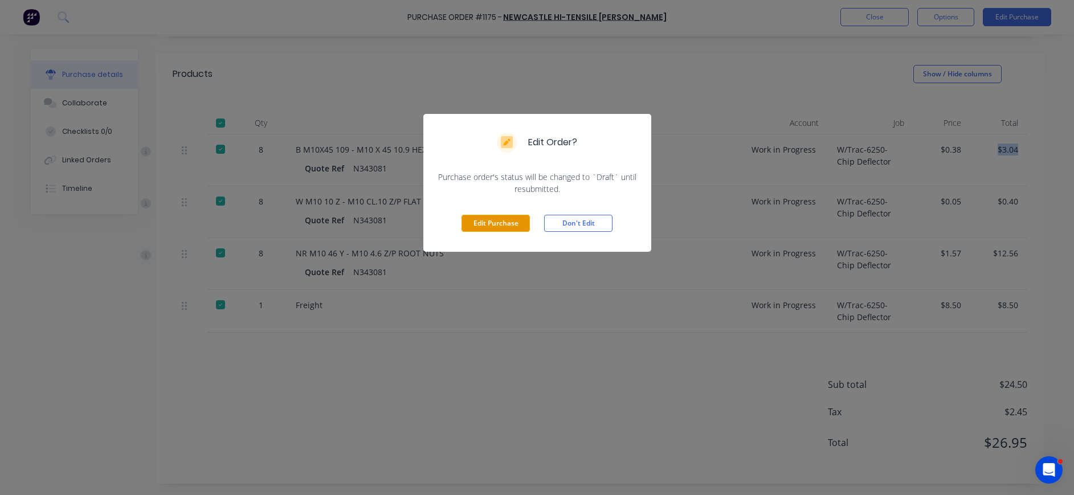
click at [508, 219] on button "Edit Purchase" at bounding box center [496, 223] width 68 height 17
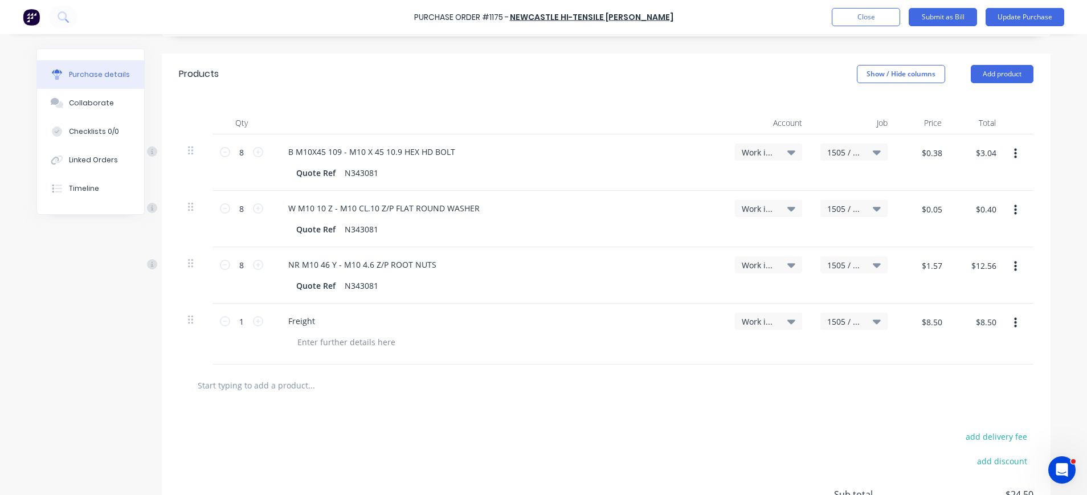
scroll to position [0, 0]
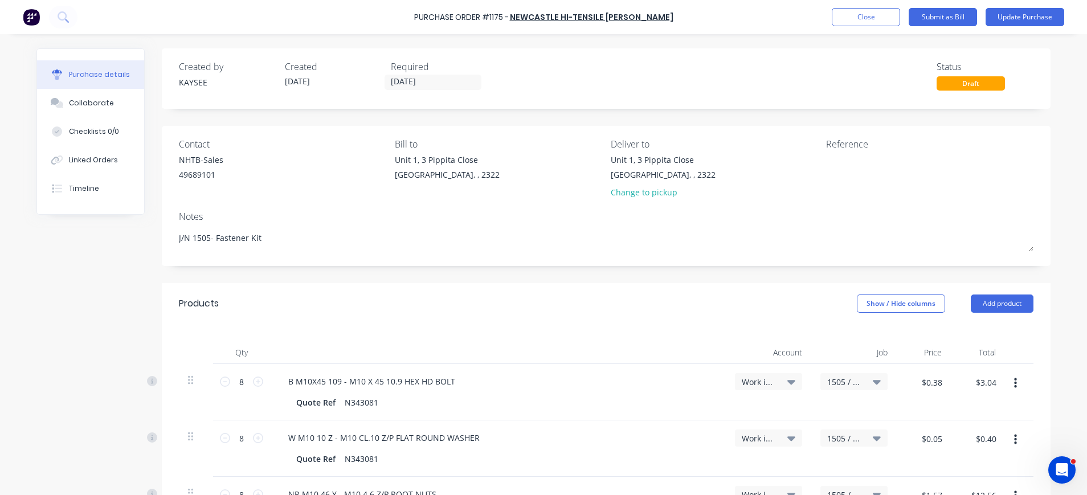
click at [800, 174] on div "[STREET_ADDRESS] Change to pickup" at bounding box center [714, 179] width 207 height 50
click at [826, 168] on div at bounding box center [897, 168] width 142 height 28
click at [826, 164] on textarea at bounding box center [897, 167] width 142 height 26
type textarea "x"
paste textarea "N532941-1"
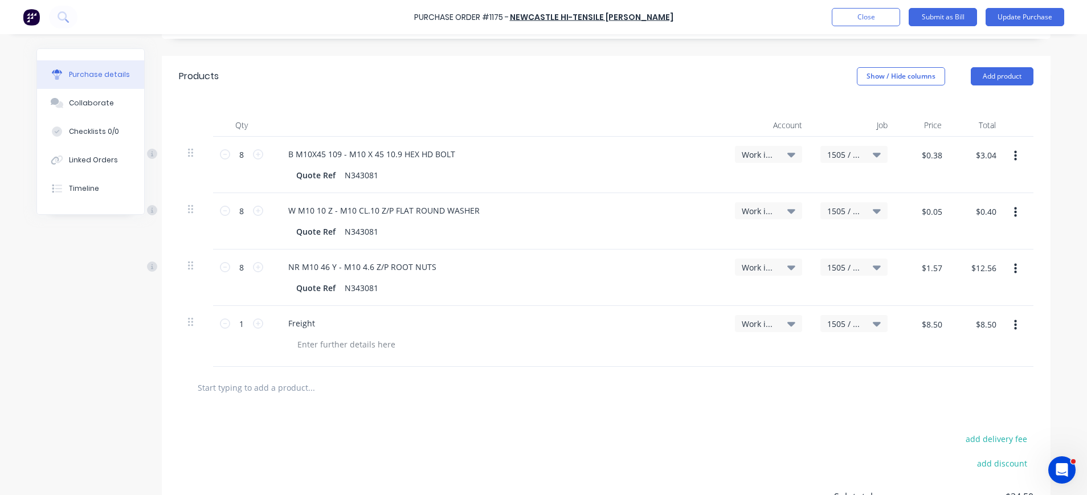
scroll to position [228, 0]
type textarea "N532941-1"
type textarea "x"
type textarea "N532941-1"
drag, startPoint x: 967, startPoint y: 149, endPoint x: 1001, endPoint y: 149, distance: 33.6
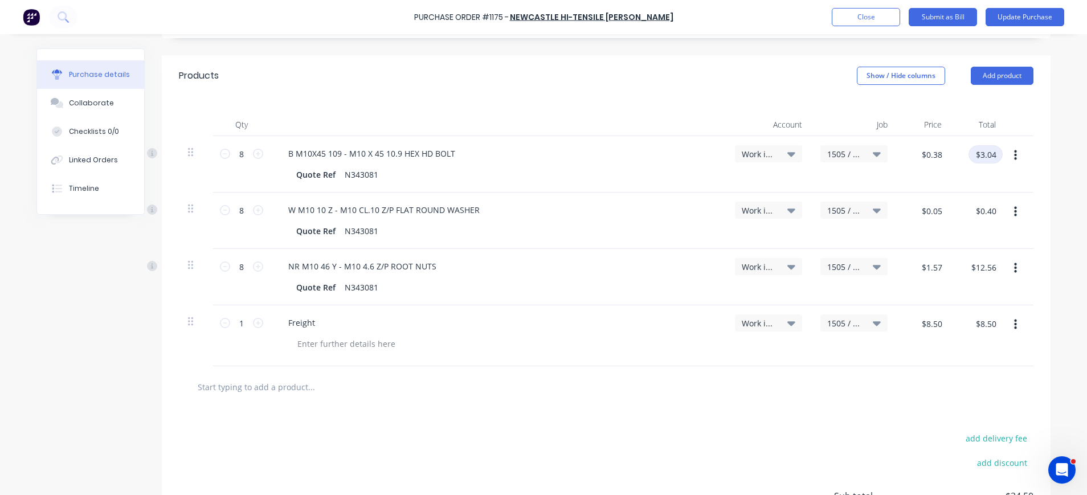
click at [1001, 149] on div "8 8 B M10X45 109 - M10 X 45 10.9 HEX HD BOLT Quote Ref N343081 Work in Progress…" at bounding box center [606, 164] width 855 height 56
type input "3.0"
type textarea "x"
type input "$0.375"
type input "$3.00"
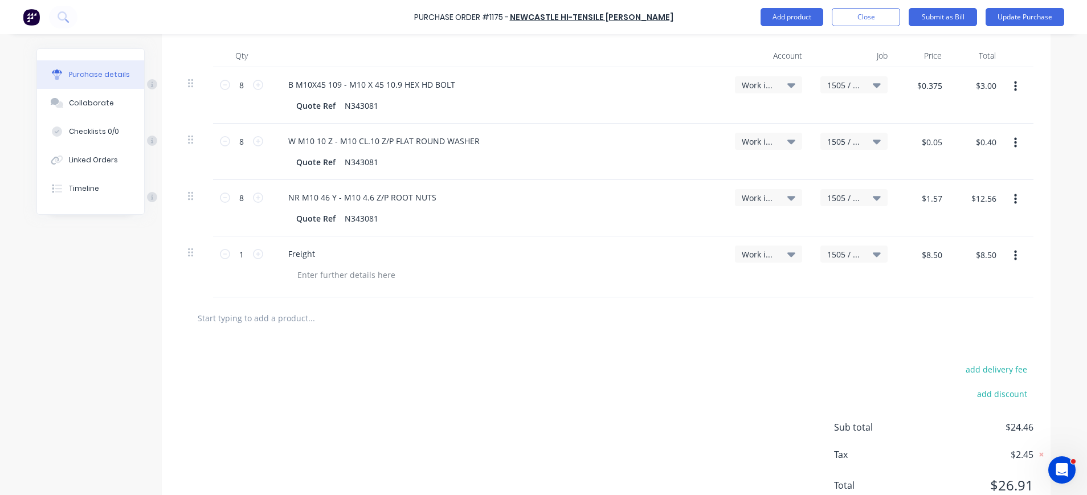
scroll to position [340, 0]
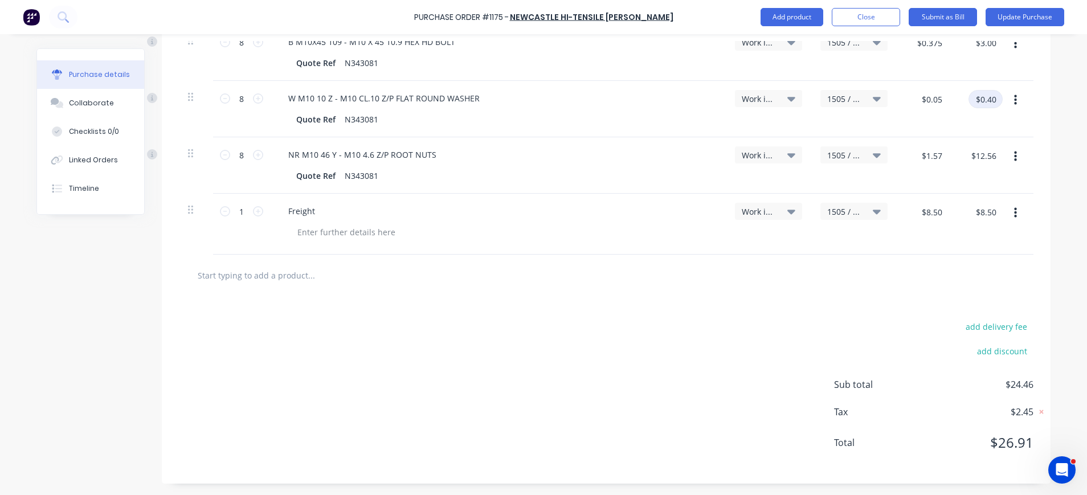
type textarea "x"
drag, startPoint x: 970, startPoint y: 97, endPoint x: 1022, endPoint y: 96, distance: 52.4
click at [1022, 96] on div "8 8 W M10 10 Z - M10 CL.10 Z/P FLAT ROUND WASHER Quote Ref N343081 Work in Prog…" at bounding box center [606, 109] width 855 height 56
type input ".3616"
type textarea "x"
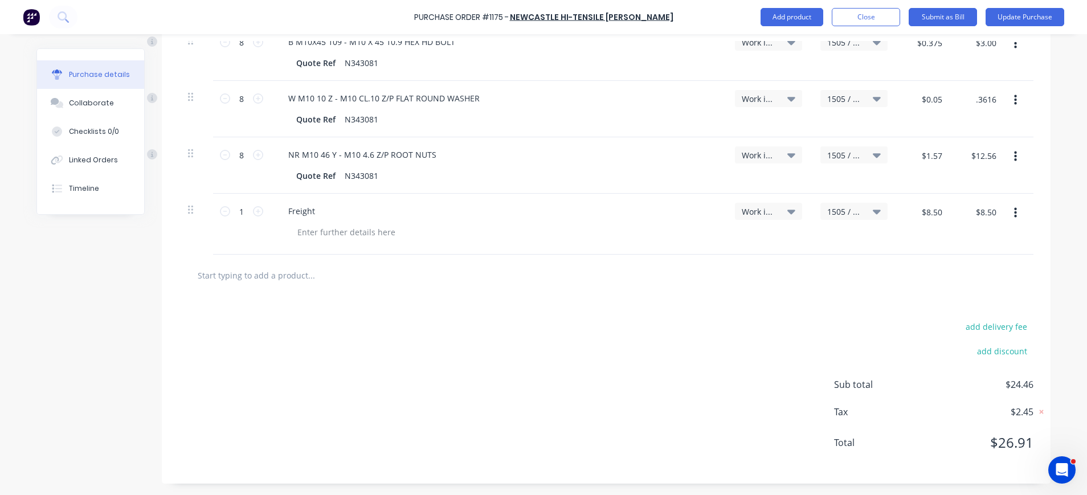
type input "$0.045"
type input "$0.36"
type textarea "x"
drag, startPoint x: 992, startPoint y: 155, endPoint x: 955, endPoint y: 154, distance: 36.5
click at [960, 154] on div "$12.56 $12.56" at bounding box center [981, 159] width 43 height 27
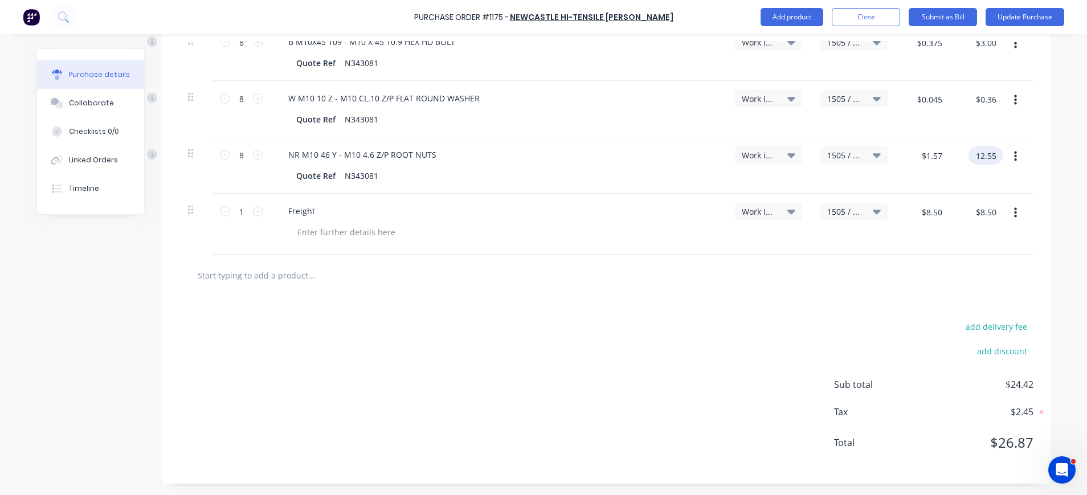
type input "12.55"
type textarea "x"
type input "$1.5688"
type input "$12.55"
click at [951, 240] on div "$8.50 $8.50" at bounding box center [978, 224] width 54 height 61
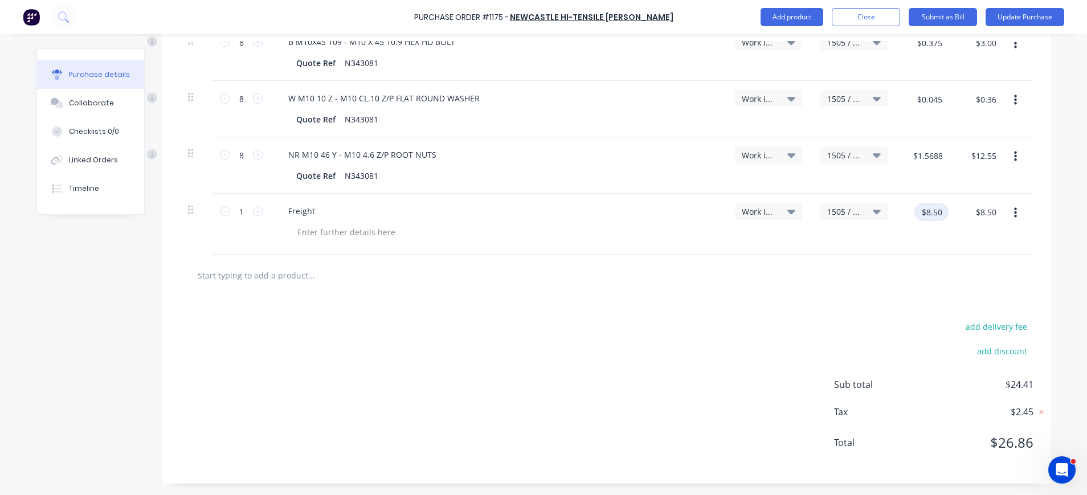
click at [931, 217] on input "$8.50" at bounding box center [932, 212] width 34 height 18
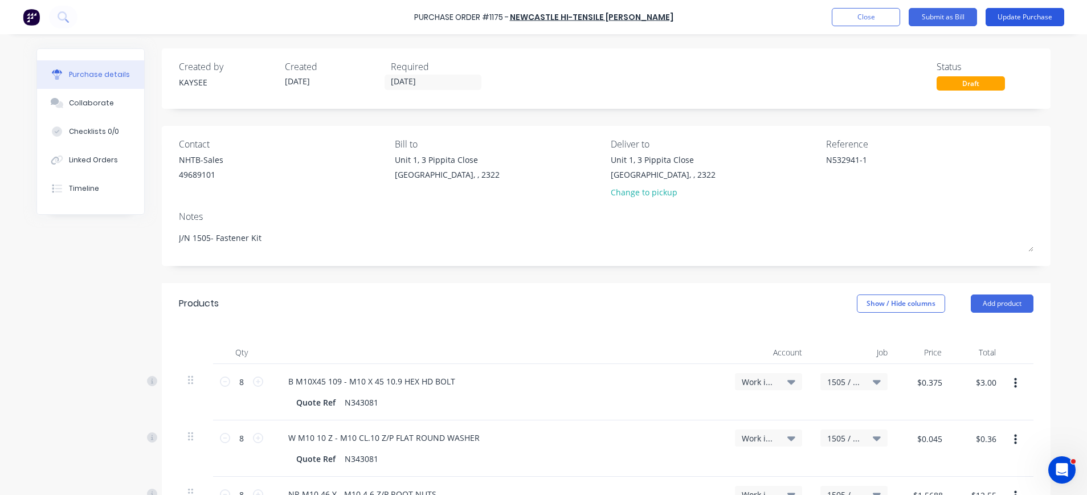
click at [1029, 15] on button "Update Purchase" at bounding box center [1025, 17] width 79 height 18
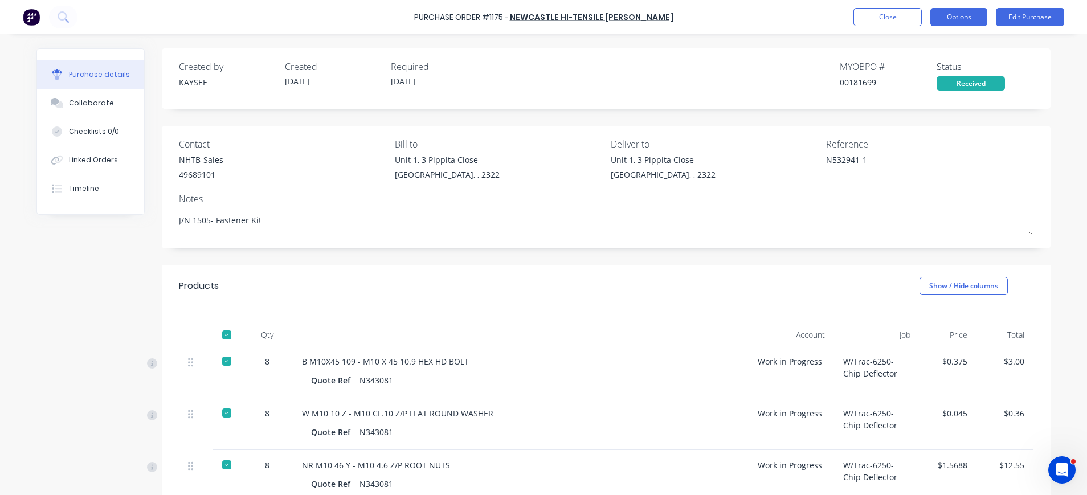
click at [969, 13] on button "Options" at bounding box center [959, 17] width 57 height 18
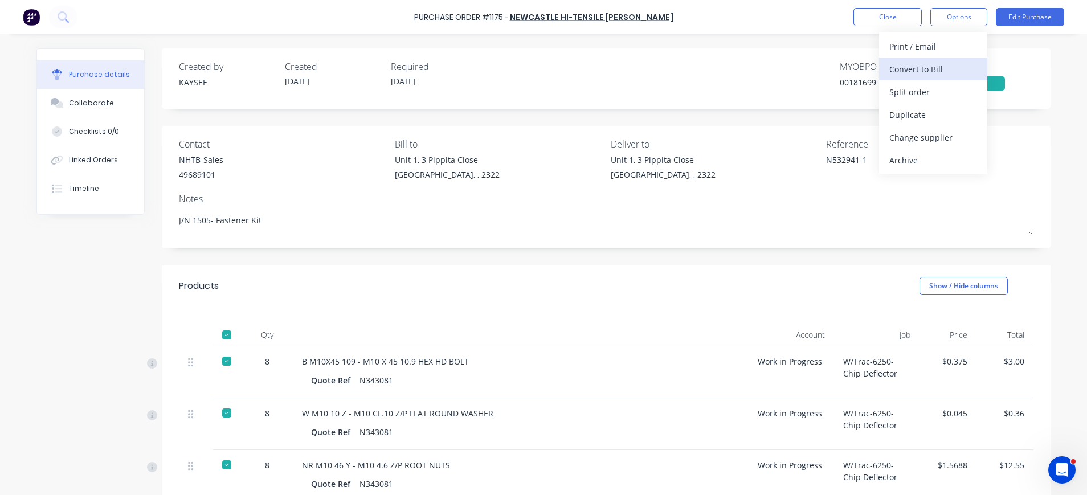
click at [920, 67] on div "Convert to Bill" at bounding box center [934, 69] width 88 height 17
type textarea "x"
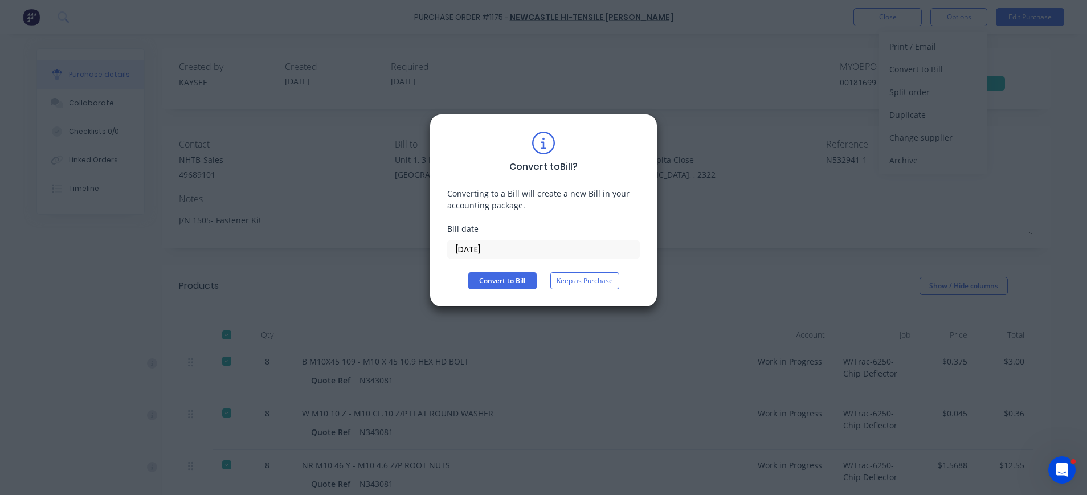
click at [480, 239] on div "Bill date [DATE]" at bounding box center [543, 241] width 193 height 36
click at [483, 248] on input "[DATE]" at bounding box center [543, 249] width 191 height 17
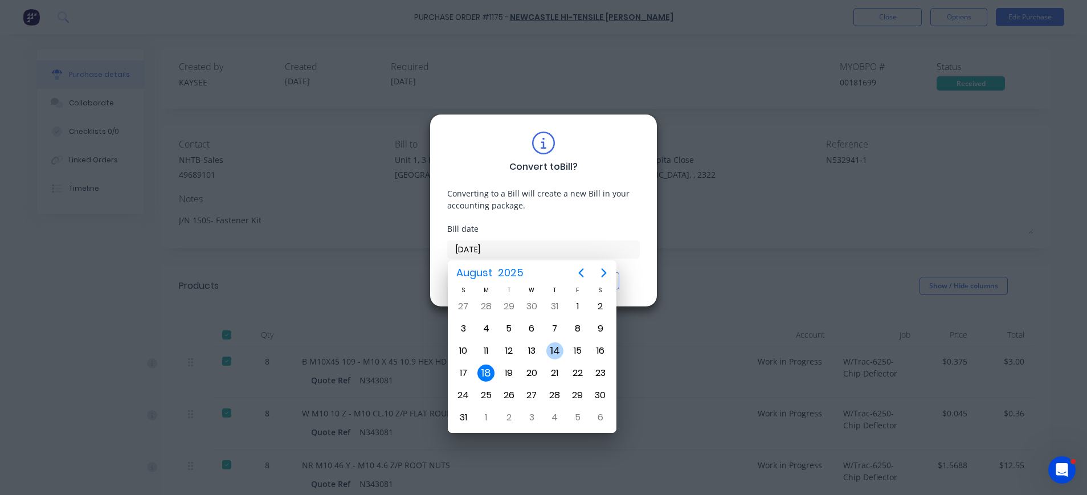
click at [554, 352] on div "14" at bounding box center [555, 350] width 17 height 17
type input "[DATE]"
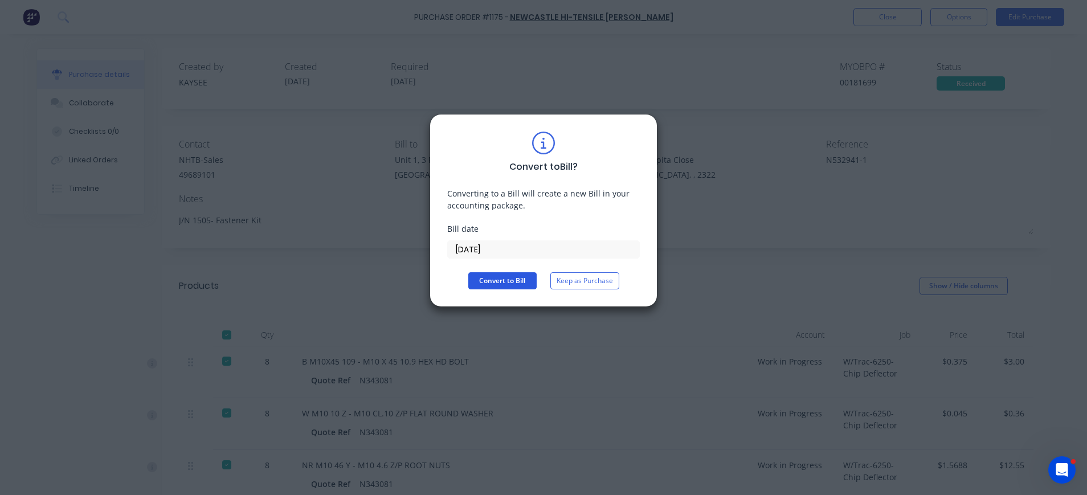
click at [500, 280] on button "Convert to Bill" at bounding box center [502, 280] width 68 height 17
type textarea "x"
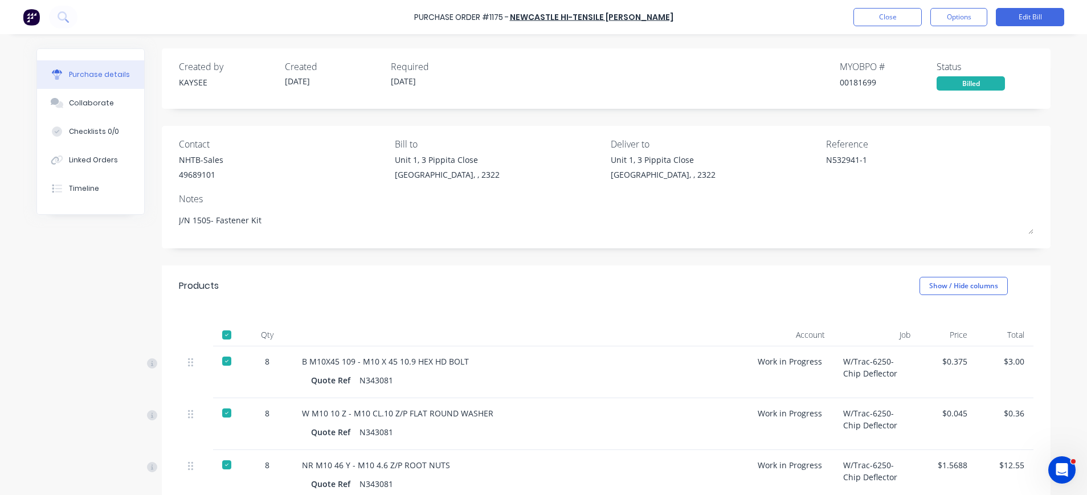
drag, startPoint x: 95, startPoint y: 97, endPoint x: 156, endPoint y: 111, distance: 62.4
click at [99, 101] on div "Collaborate" at bounding box center [91, 103] width 45 height 10
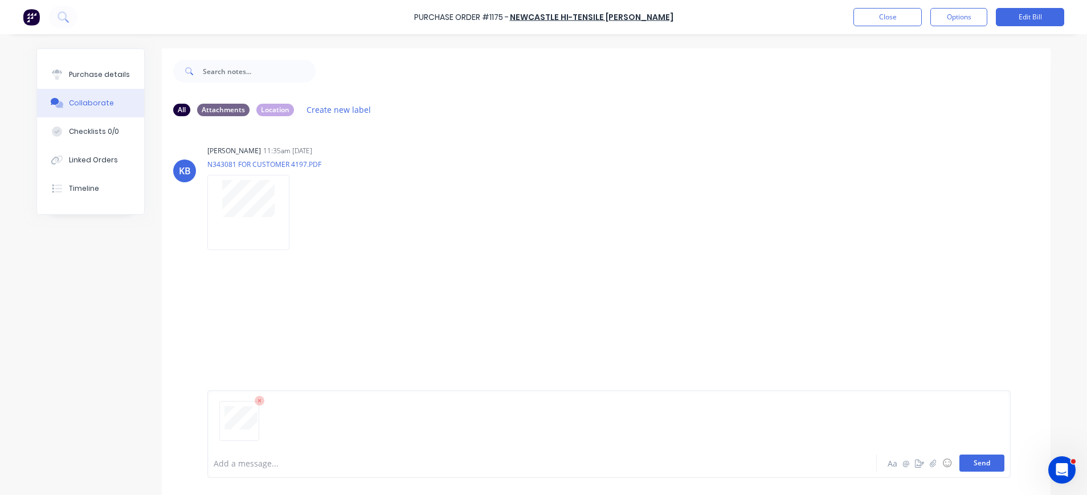
click at [982, 467] on button "Send" at bounding box center [982, 463] width 45 height 17
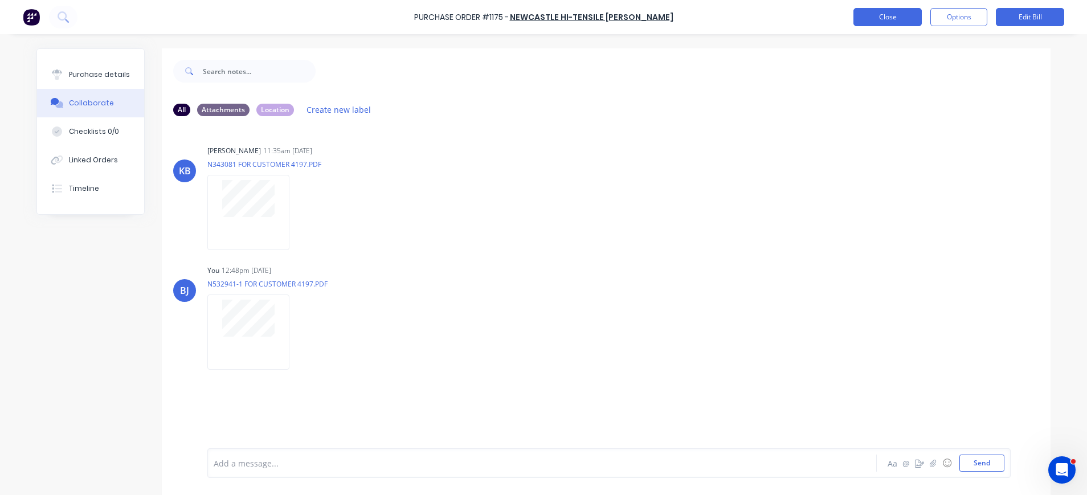
click at [895, 20] on button "Close" at bounding box center [888, 17] width 68 height 18
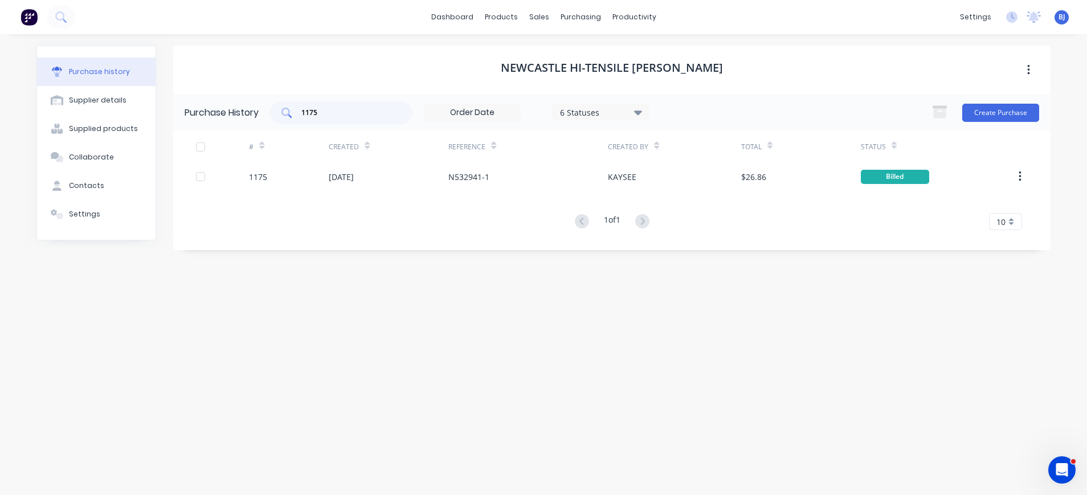
click at [404, 101] on div "1175" at bounding box center [341, 112] width 142 height 23
drag, startPoint x: 336, startPoint y: 109, endPoint x: 240, endPoint y: 109, distance: 95.2
click at [240, 109] on div "Purchase History 1175 6 Statuses 6 Statuses Create Purchase" at bounding box center [612, 112] width 878 height 37
click at [866, 279] on div "Newcastle Hi-Tensile [PERSON_NAME] Purchase History 6 Statuses 6 Statuses Creat…" at bounding box center [612, 259] width 878 height 427
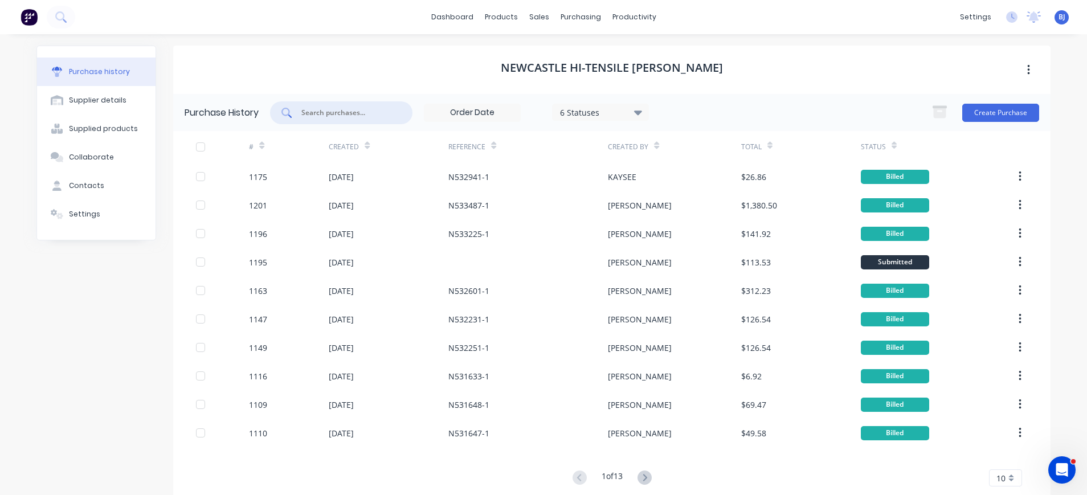
click at [337, 116] on input "text" at bounding box center [347, 112] width 95 height 11
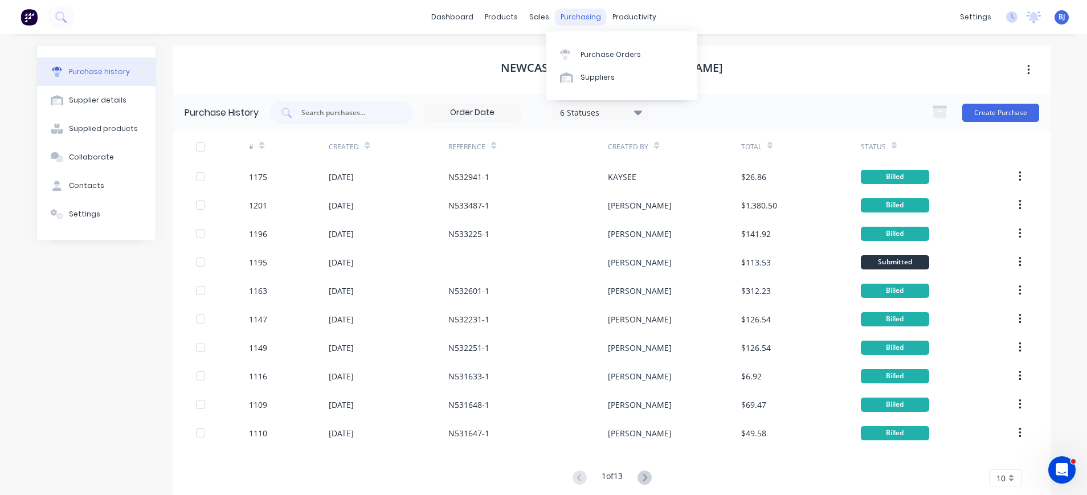
click at [568, 19] on div "purchasing" at bounding box center [581, 17] width 52 height 17
click at [590, 78] on div "Suppliers" at bounding box center [598, 77] width 34 height 10
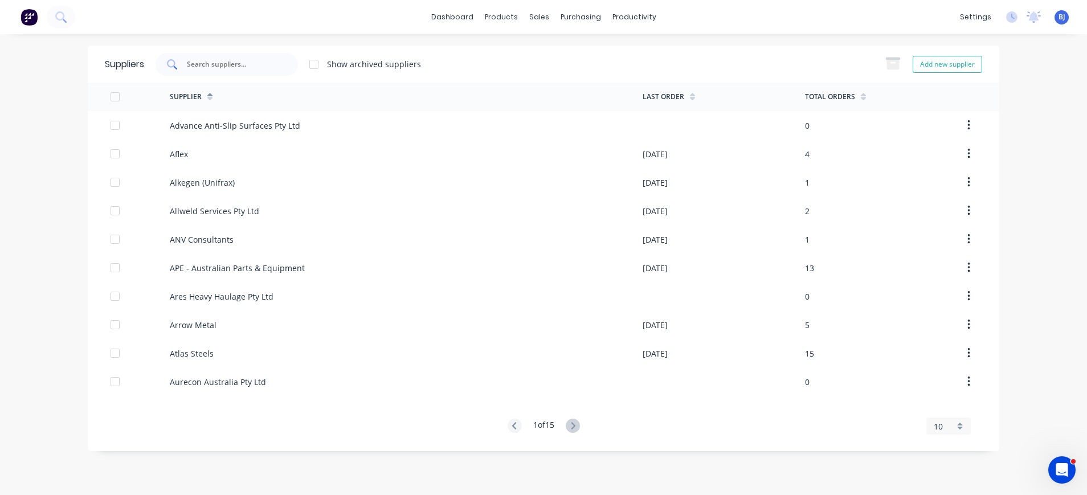
click at [239, 63] on input "text" at bounding box center [233, 64] width 95 height 11
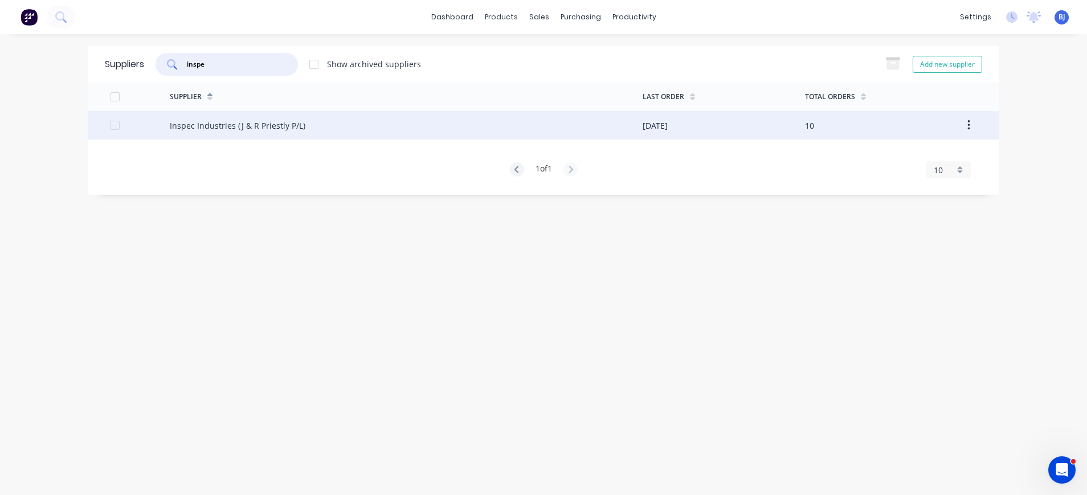
type input "inspe"
click at [266, 131] on div "Inspec Industries (J & R Priestly P/L)" at bounding box center [238, 126] width 136 height 12
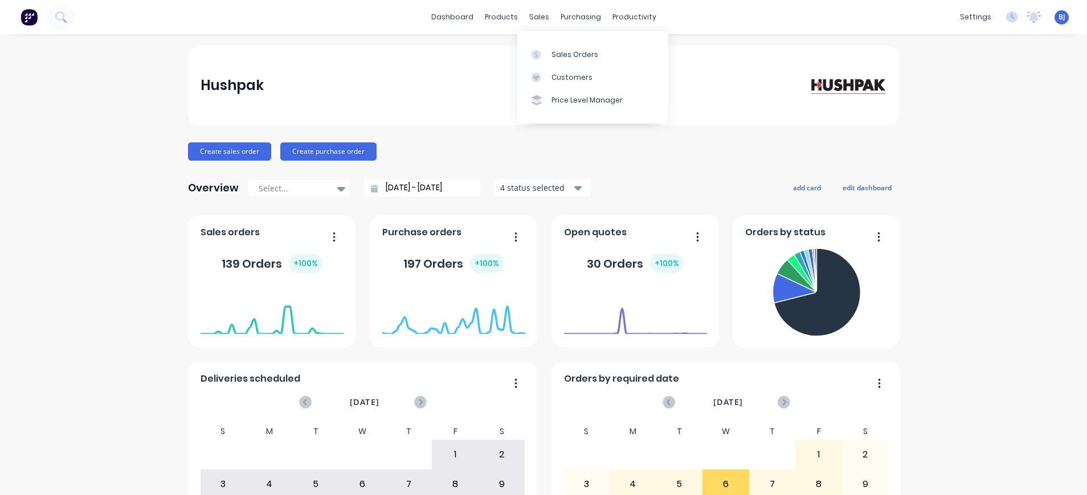
click at [548, 52] on div at bounding box center [539, 55] width 17 height 10
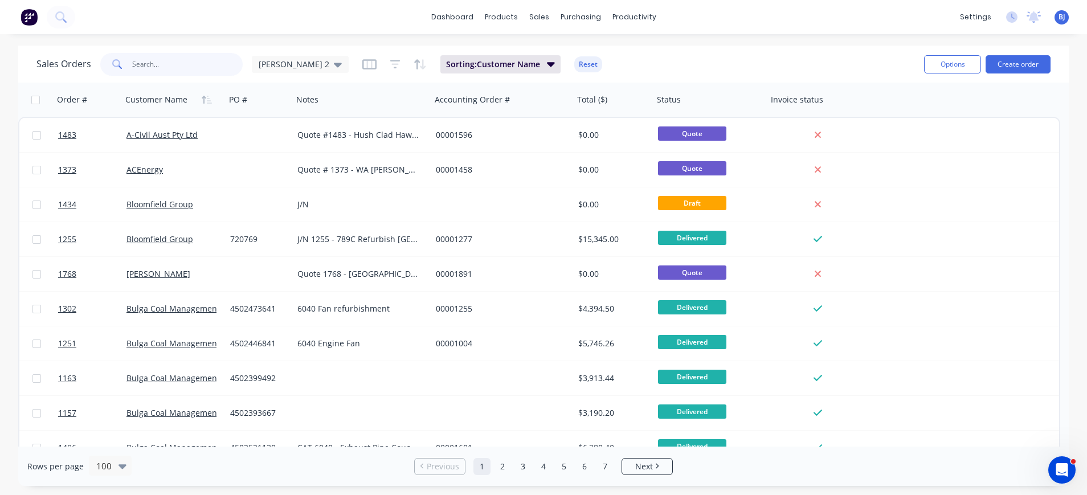
click at [161, 75] on input "text" at bounding box center [187, 64] width 111 height 23
type input "1229"
